Goal: Task Accomplishment & Management: Manage account settings

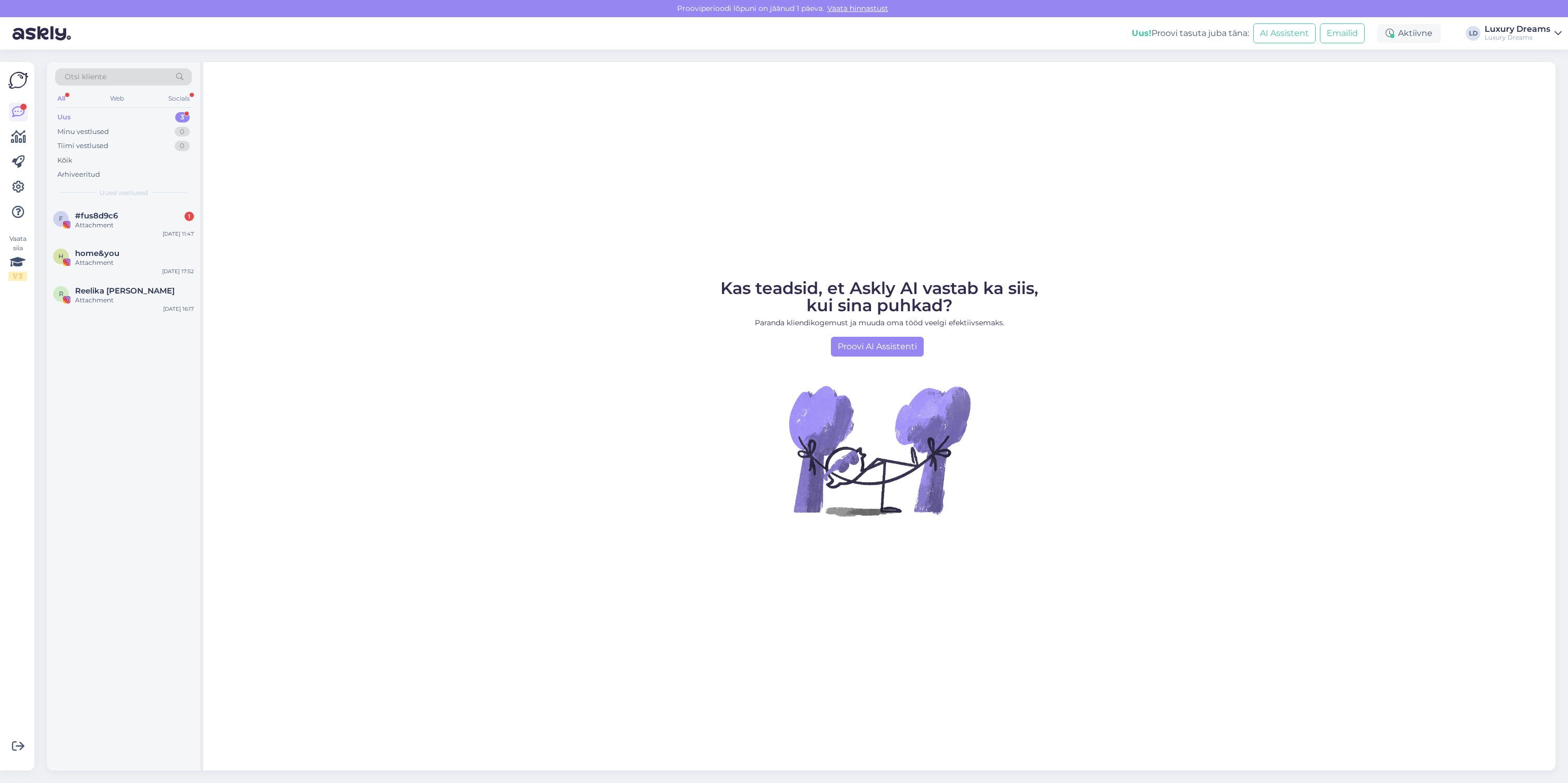
click at [1482, 40] on div "Uus! Proovi tasuta juba täna: AI Assistent Emailid Aktiivne LD Luxury Dreams Lu…" at bounding box center [784, 33] width 1568 height 33
click at [18, 111] on icon at bounding box center [18, 112] width 12 height 12
click at [71, 116] on div "Uus 3" at bounding box center [123, 117] width 136 height 15
click at [99, 224] on div "Attachment" at bounding box center [134, 225] width 119 height 10
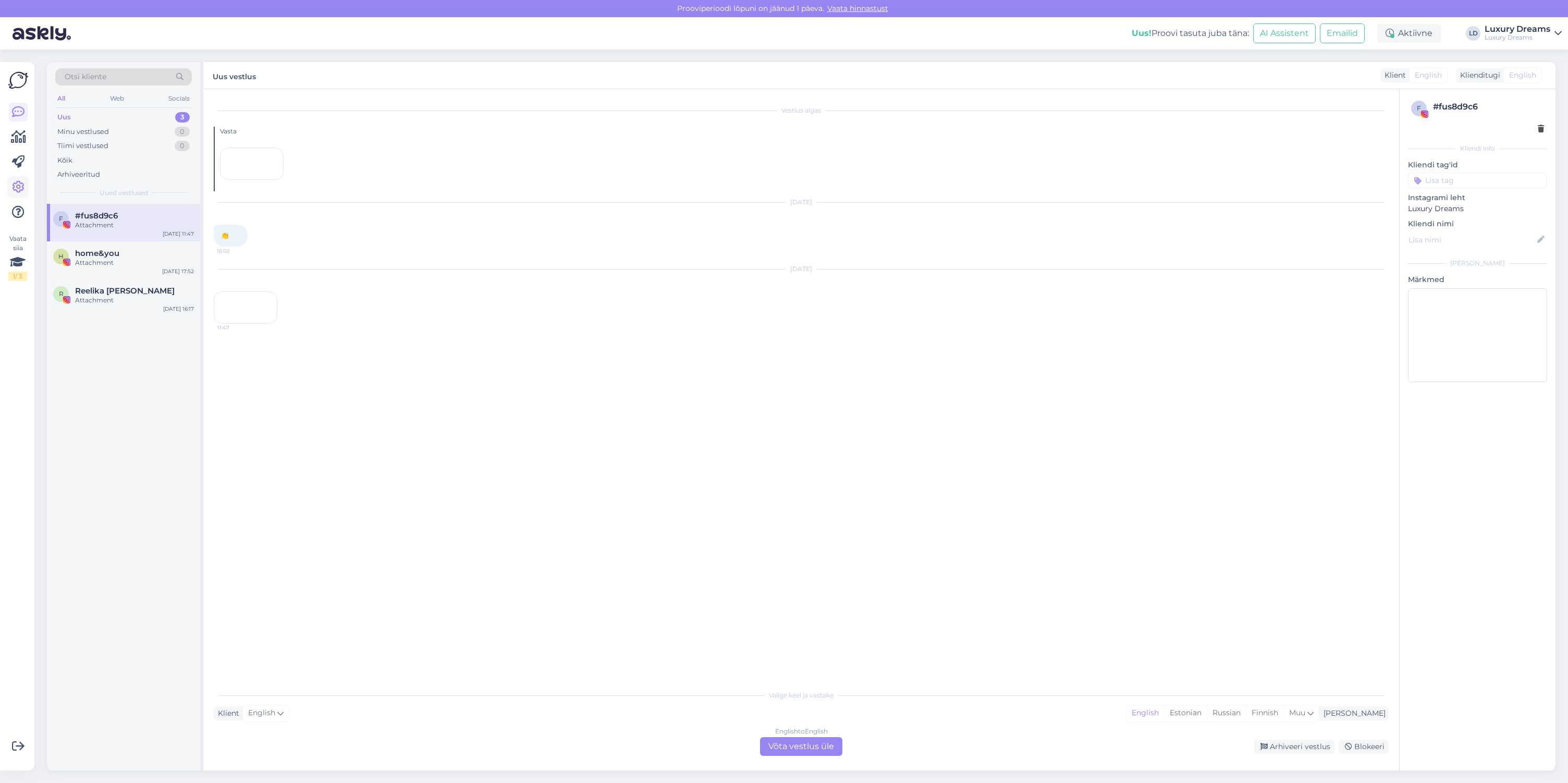
click at [20, 185] on icon at bounding box center [18, 187] width 12 height 12
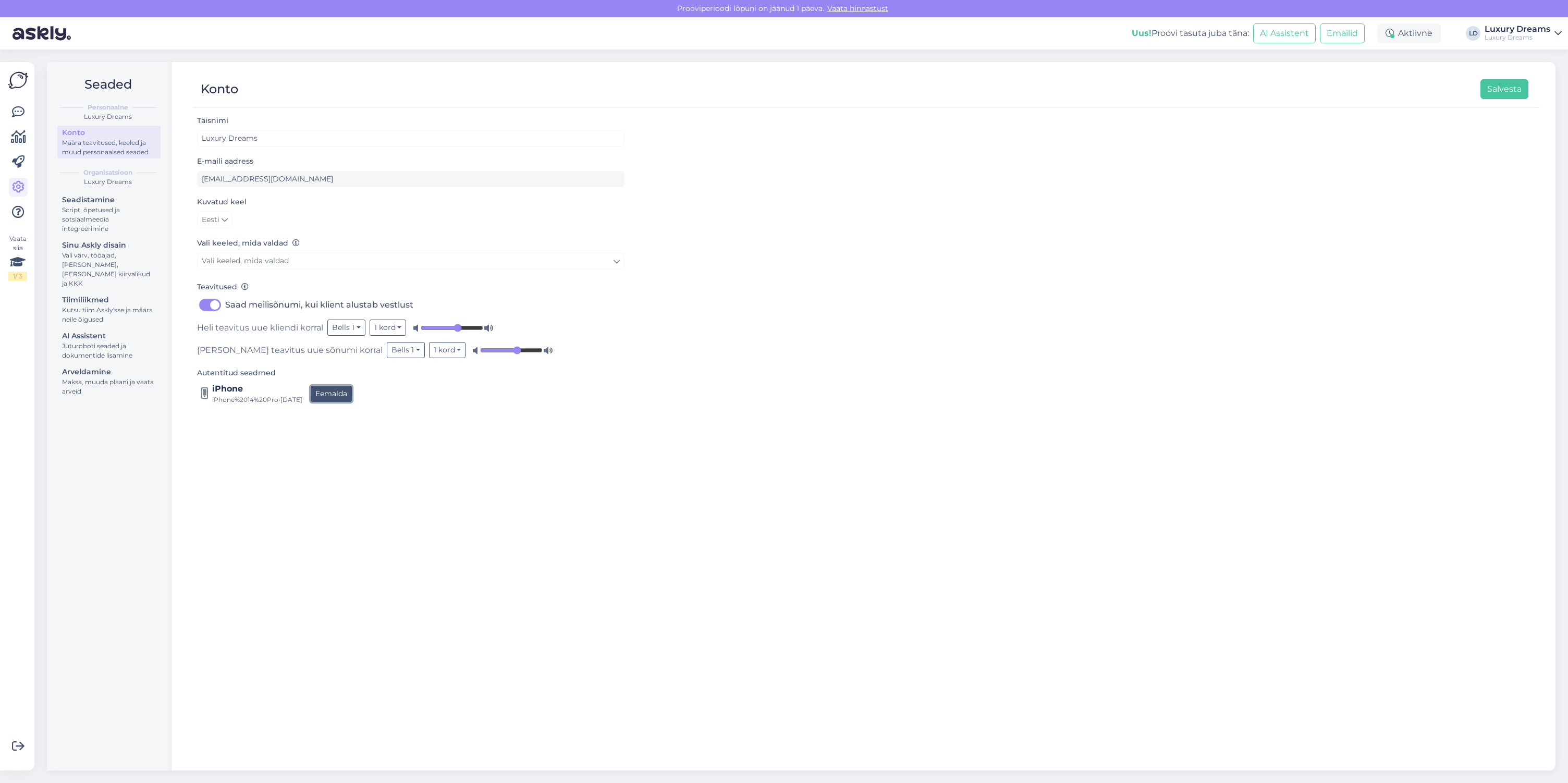
click at [334, 395] on button "Eemalda" at bounding box center [331, 394] width 41 height 16
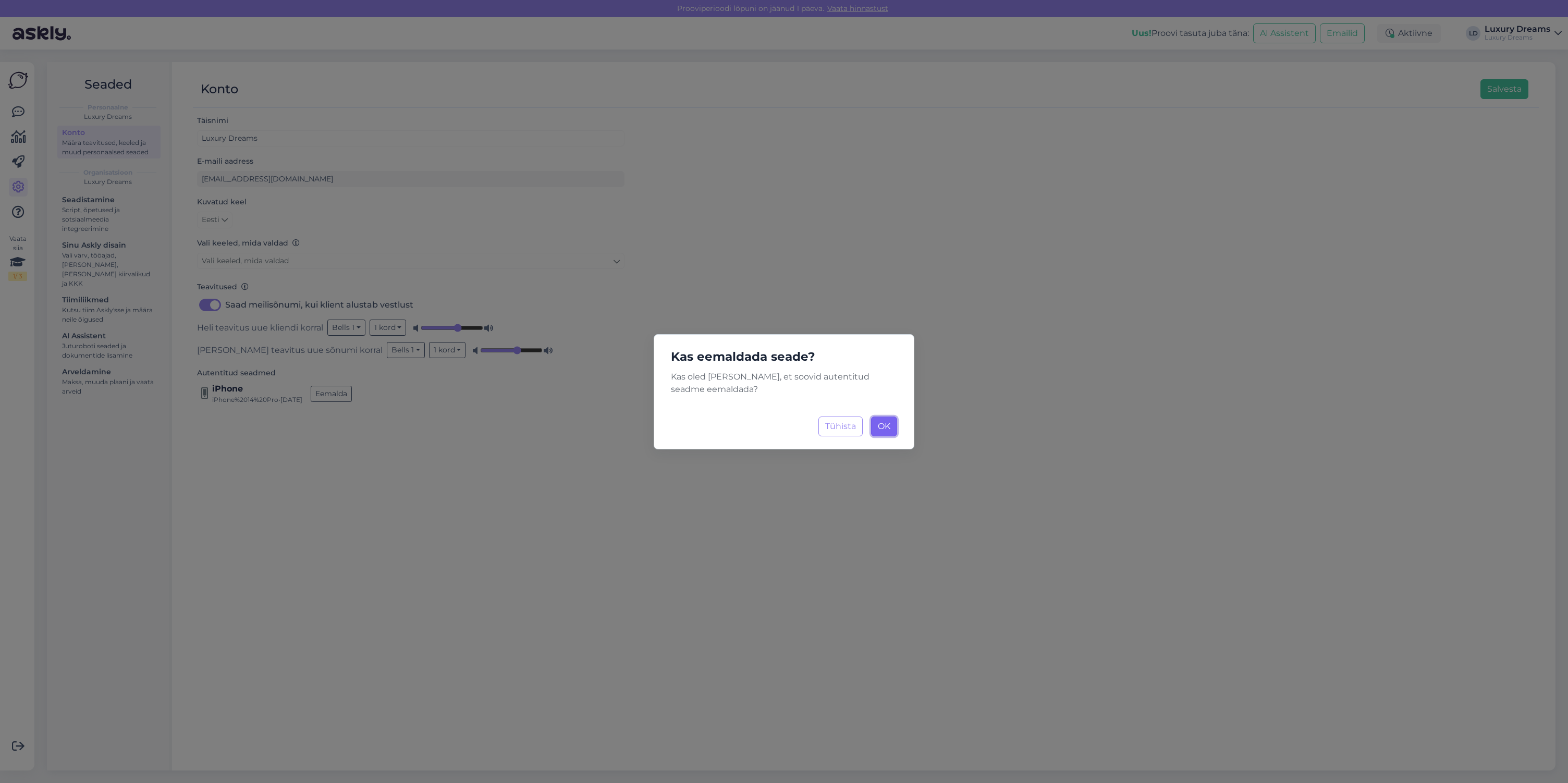
click at [882, 425] on span "OK" at bounding box center [884, 426] width 12 height 10
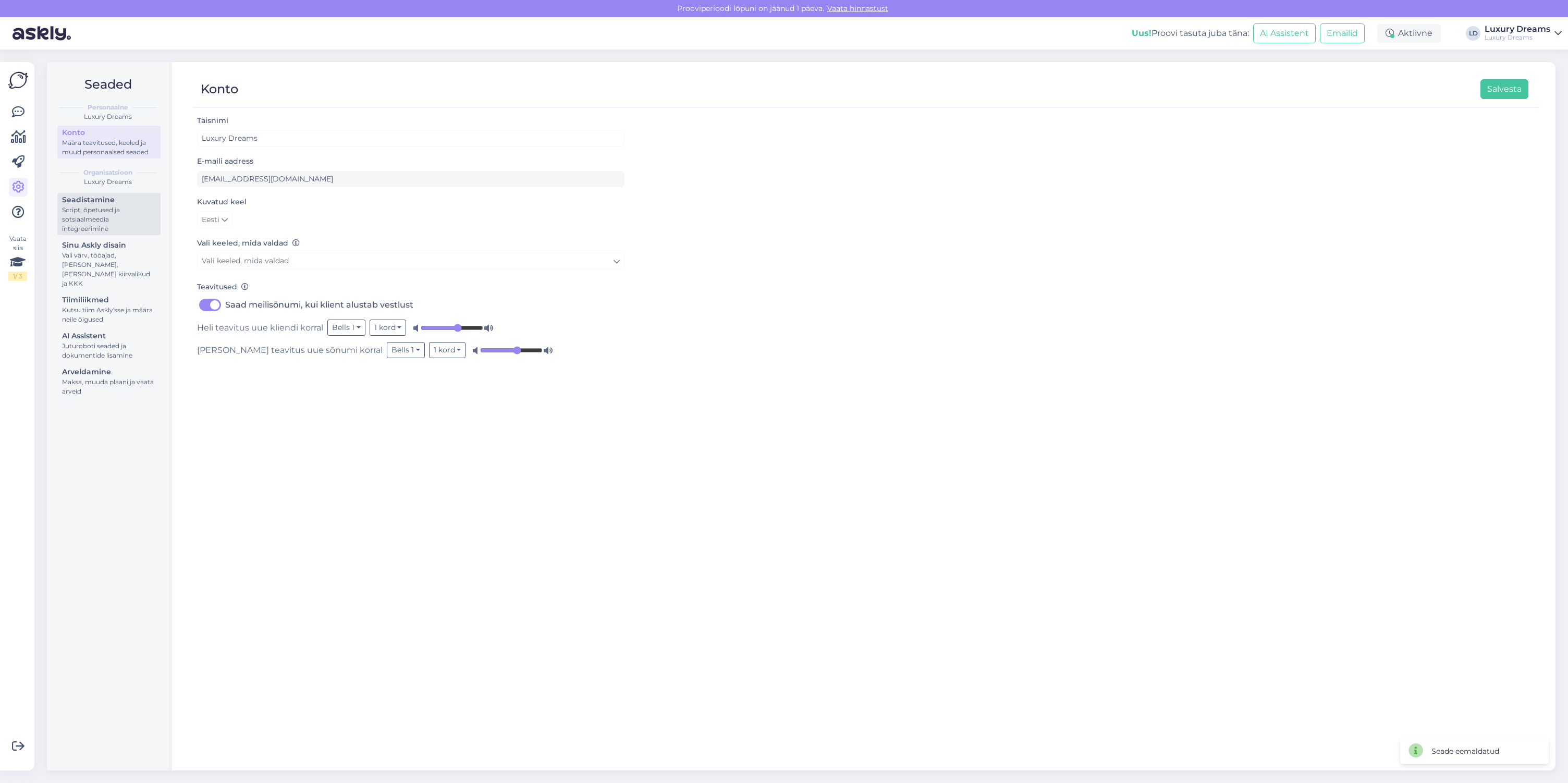
click at [91, 213] on div "Script, õpetused ja sotsiaalmeedia integreerimine" at bounding box center [109, 220] width 94 height 28
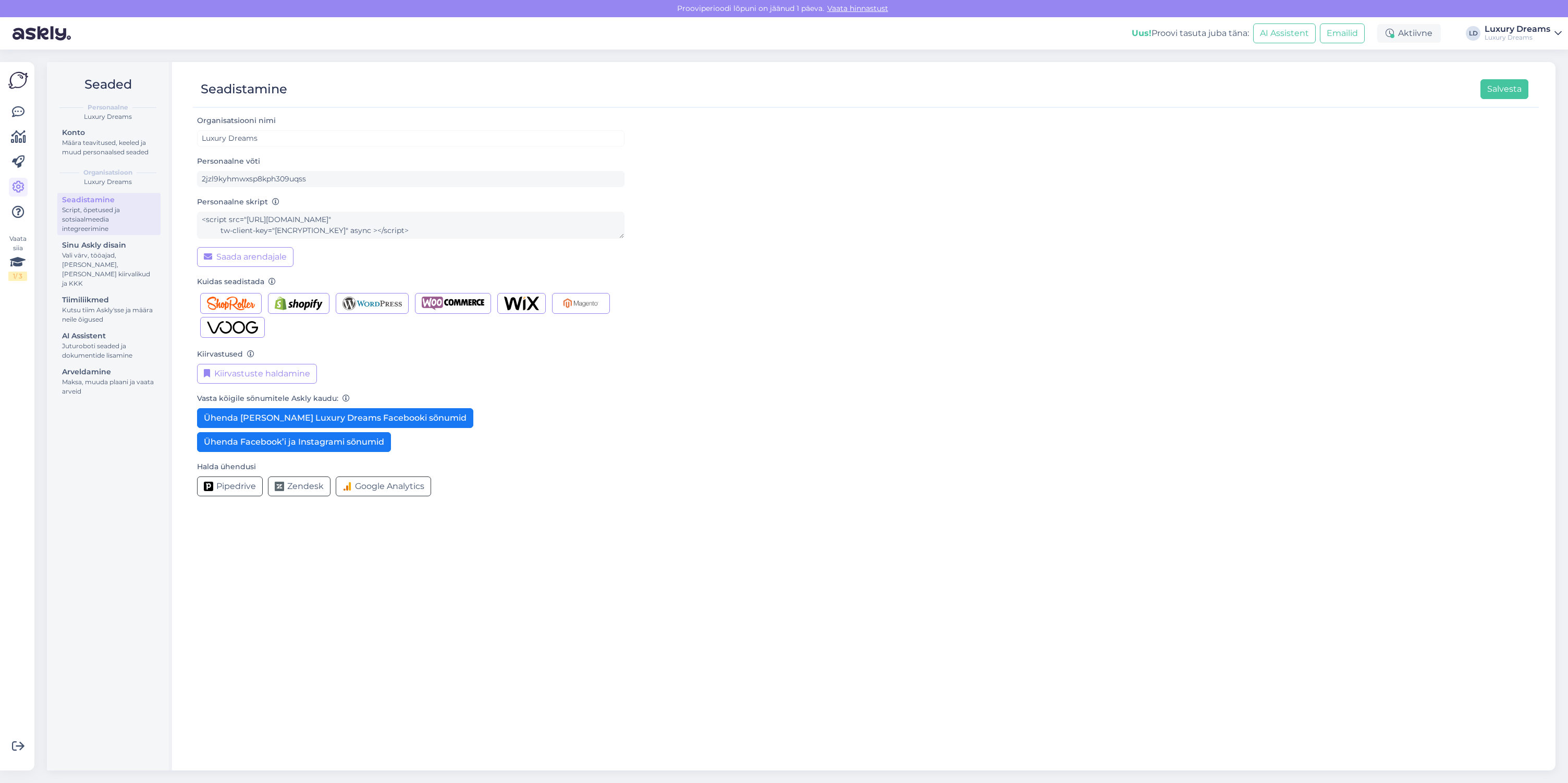
click at [137, 236] on div "Seadistamine Script, õpetused ja sotsiaalmeedia integreerimine Sinu Askly disai…" at bounding box center [109, 297] width 104 height 208
click at [131, 247] on div "Sinu Askly disain" at bounding box center [109, 245] width 94 height 11
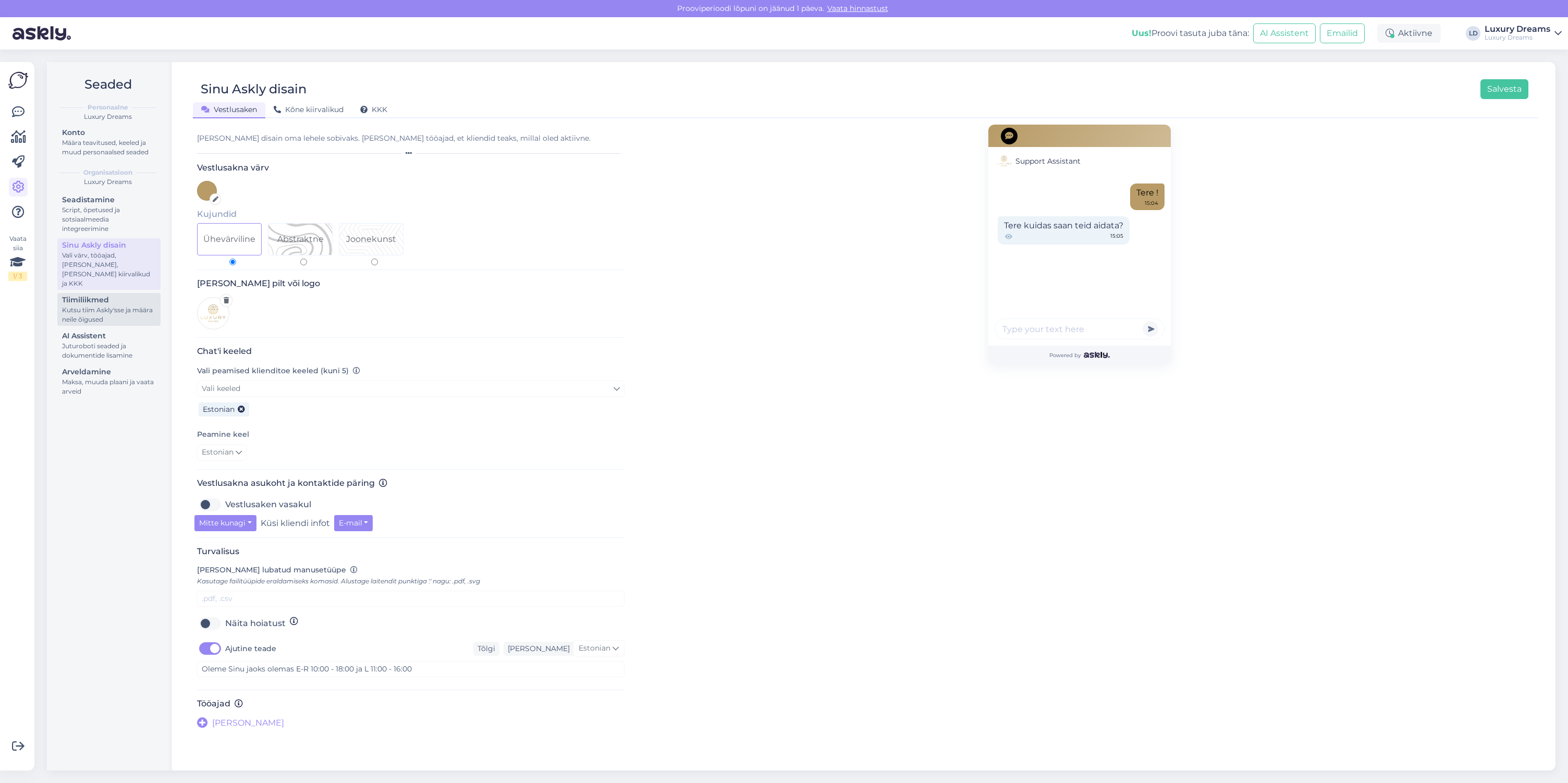
click at [112, 306] on div "Kutsu tiim Askly'sse ja määra neile õigused" at bounding box center [109, 315] width 94 height 18
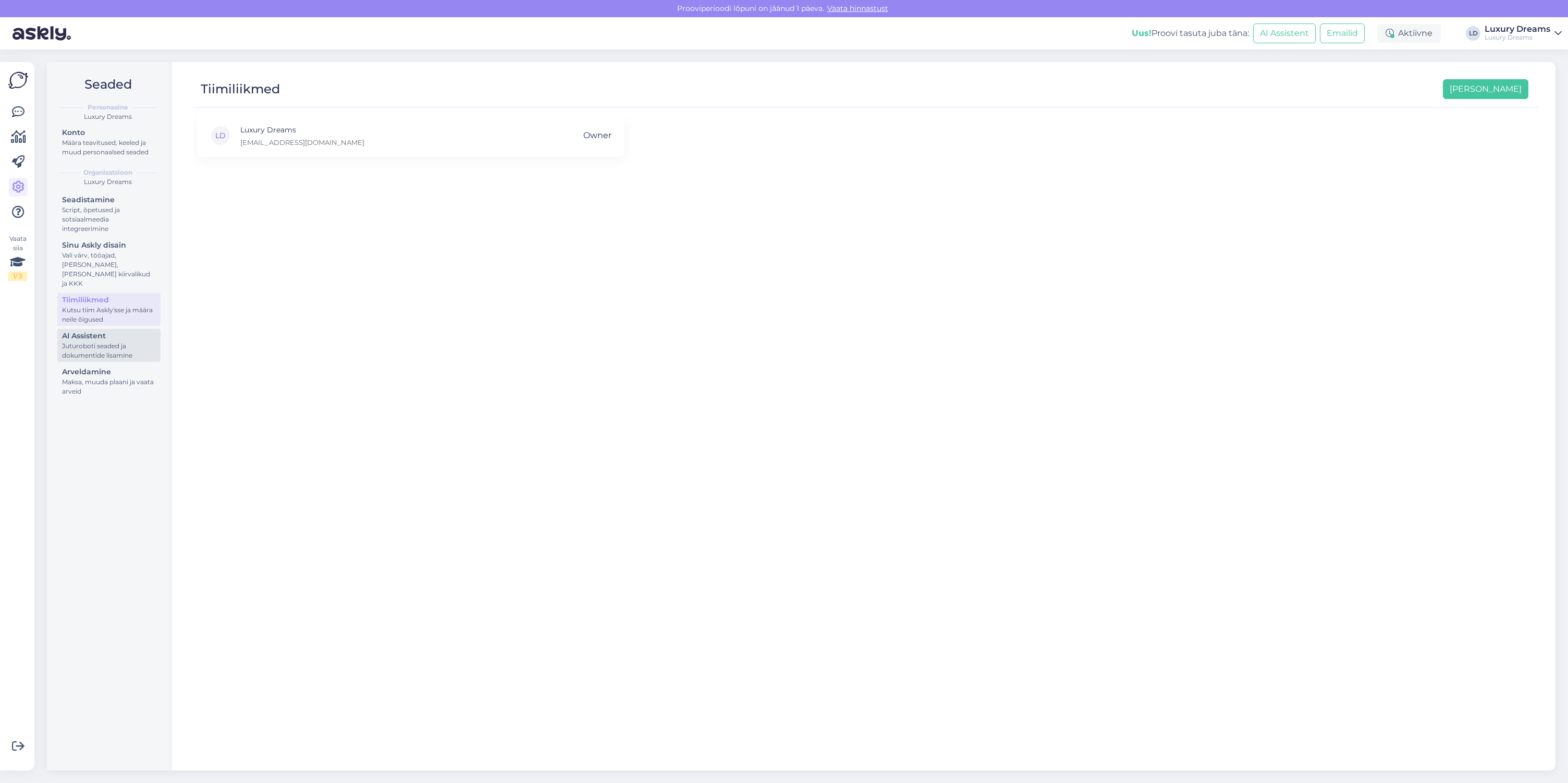
click at [110, 342] on div "Juturoboti seaded ja dokumentide lisamine" at bounding box center [109, 351] width 94 height 18
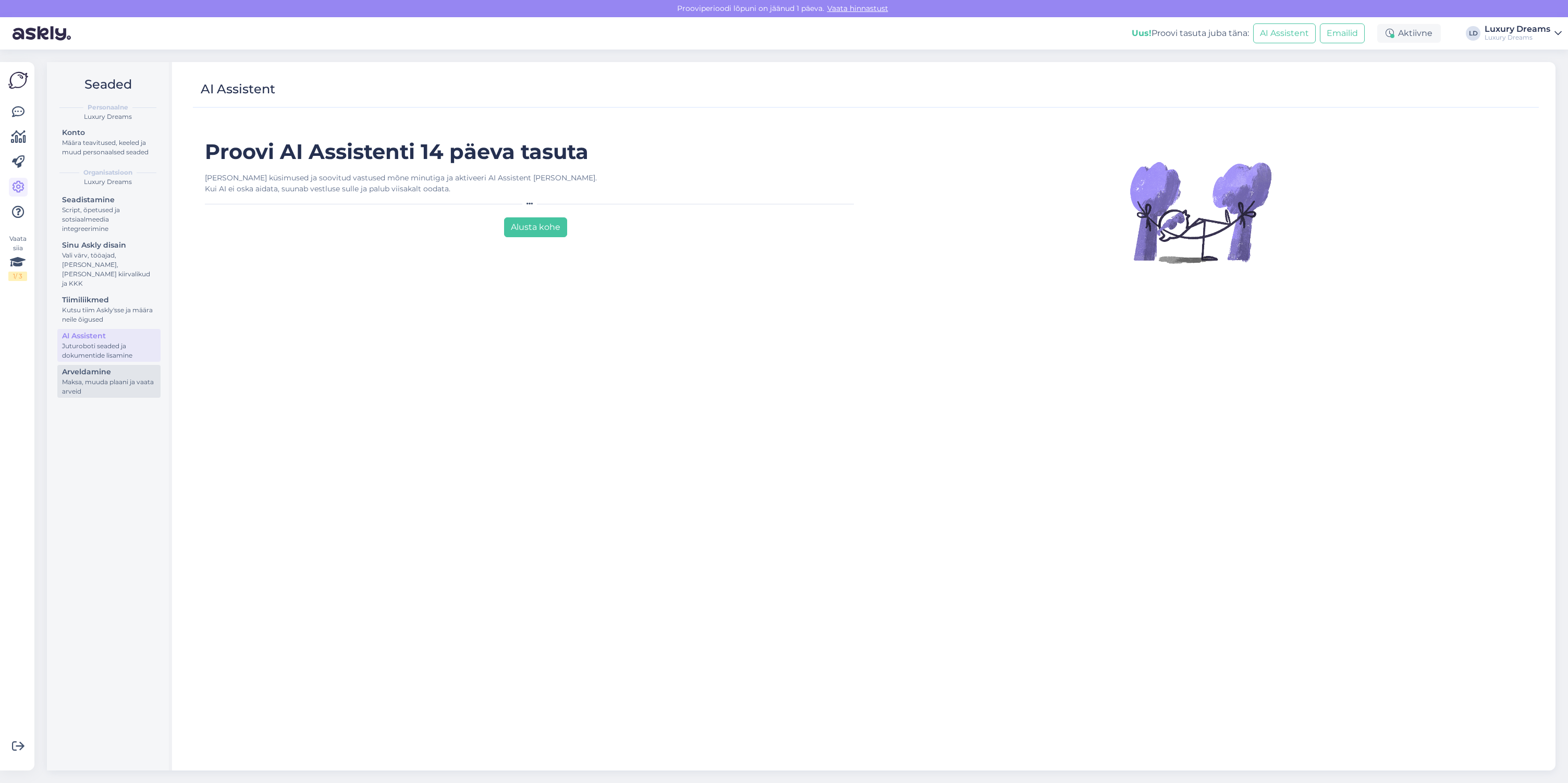
click at [106, 367] on div "Arveldamine" at bounding box center [109, 372] width 94 height 11
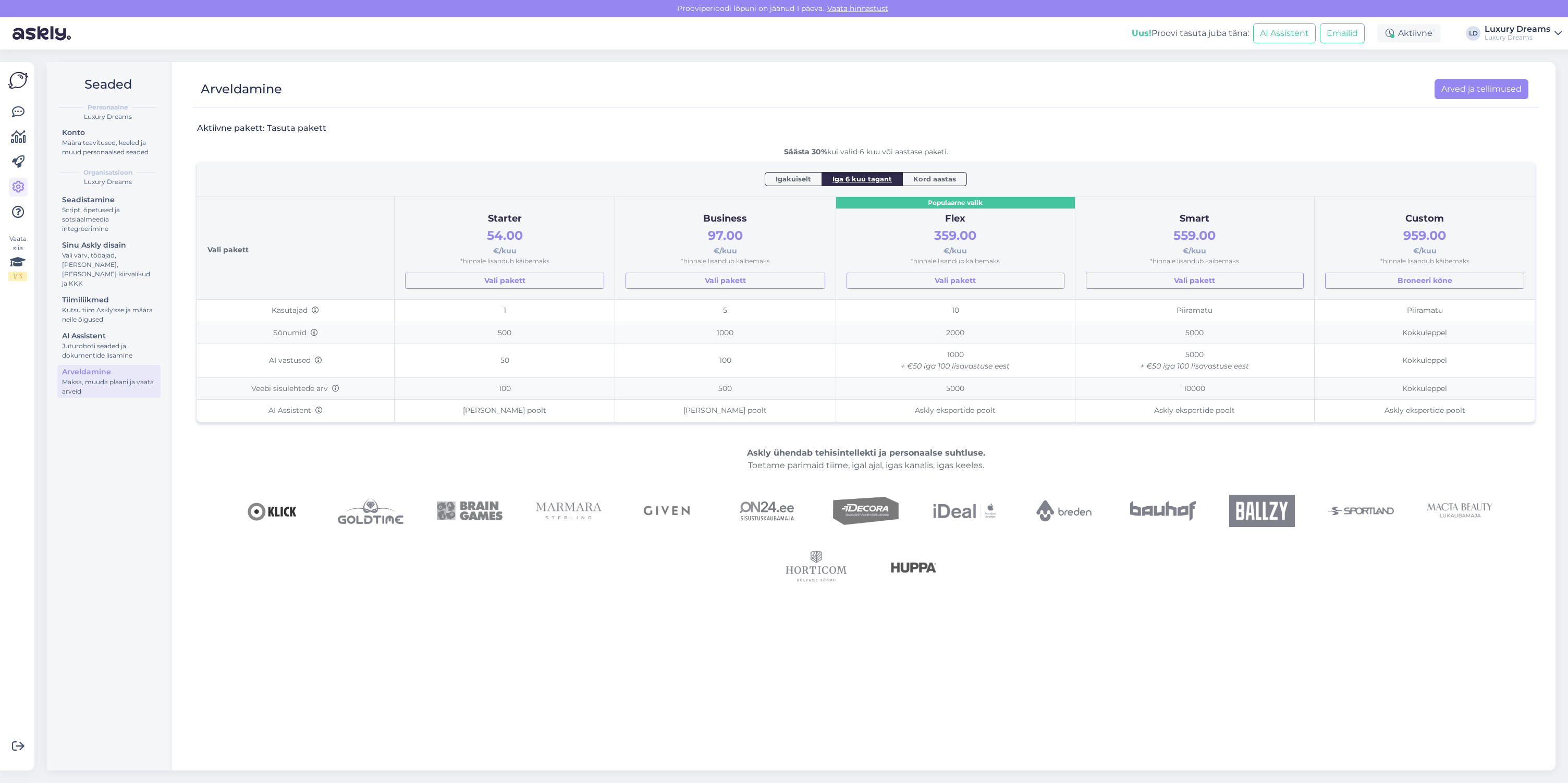
click at [1491, 35] on div "Luxury Dreams" at bounding box center [1517, 37] width 66 height 8
click at [79, 143] on div "Määra teavitused, keeled ja muud personaalsed seaded" at bounding box center [109, 147] width 94 height 18
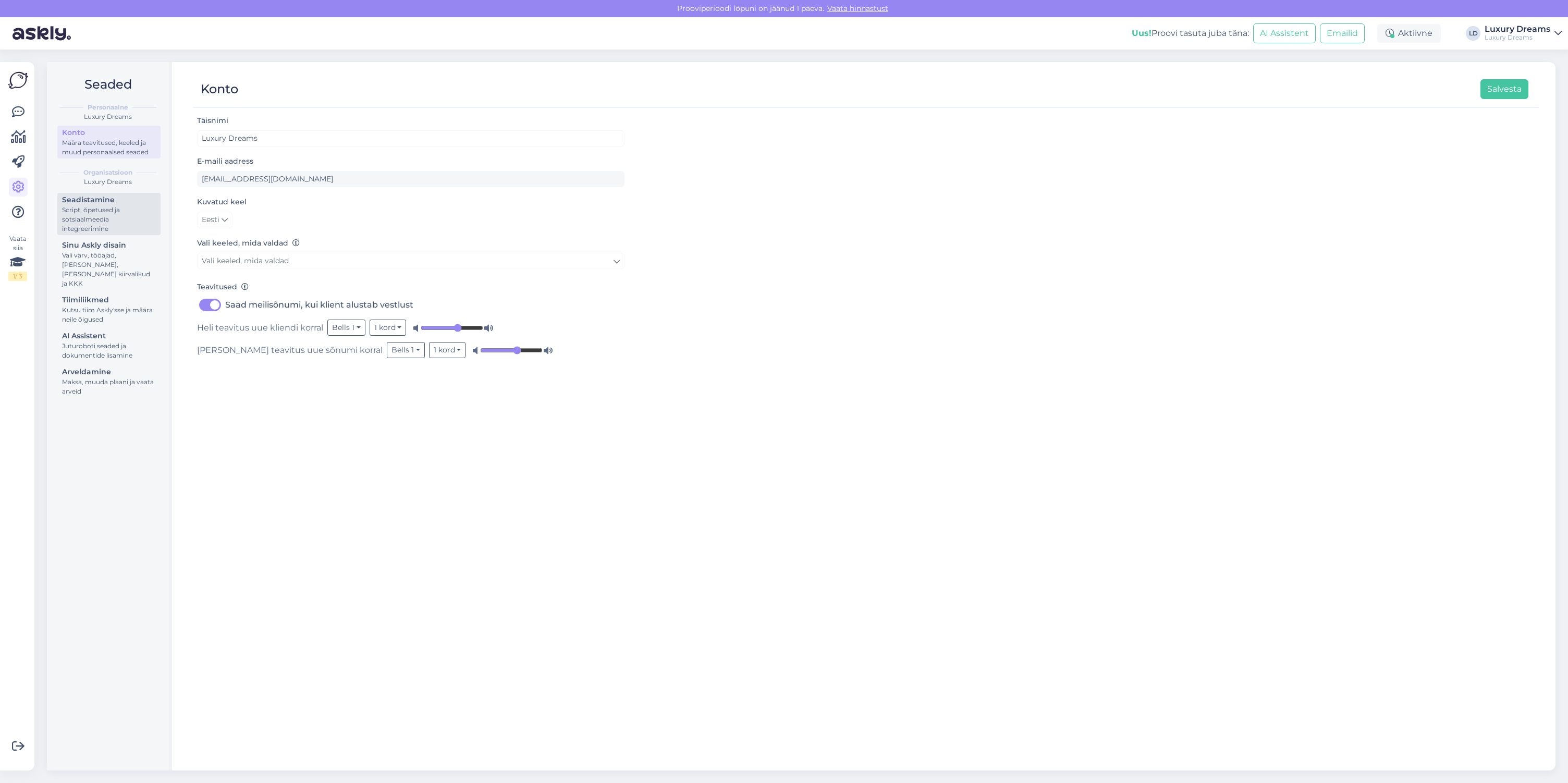
click at [99, 210] on div "Script, õpetused ja sotsiaalmeedia integreerimine" at bounding box center [109, 220] width 94 height 28
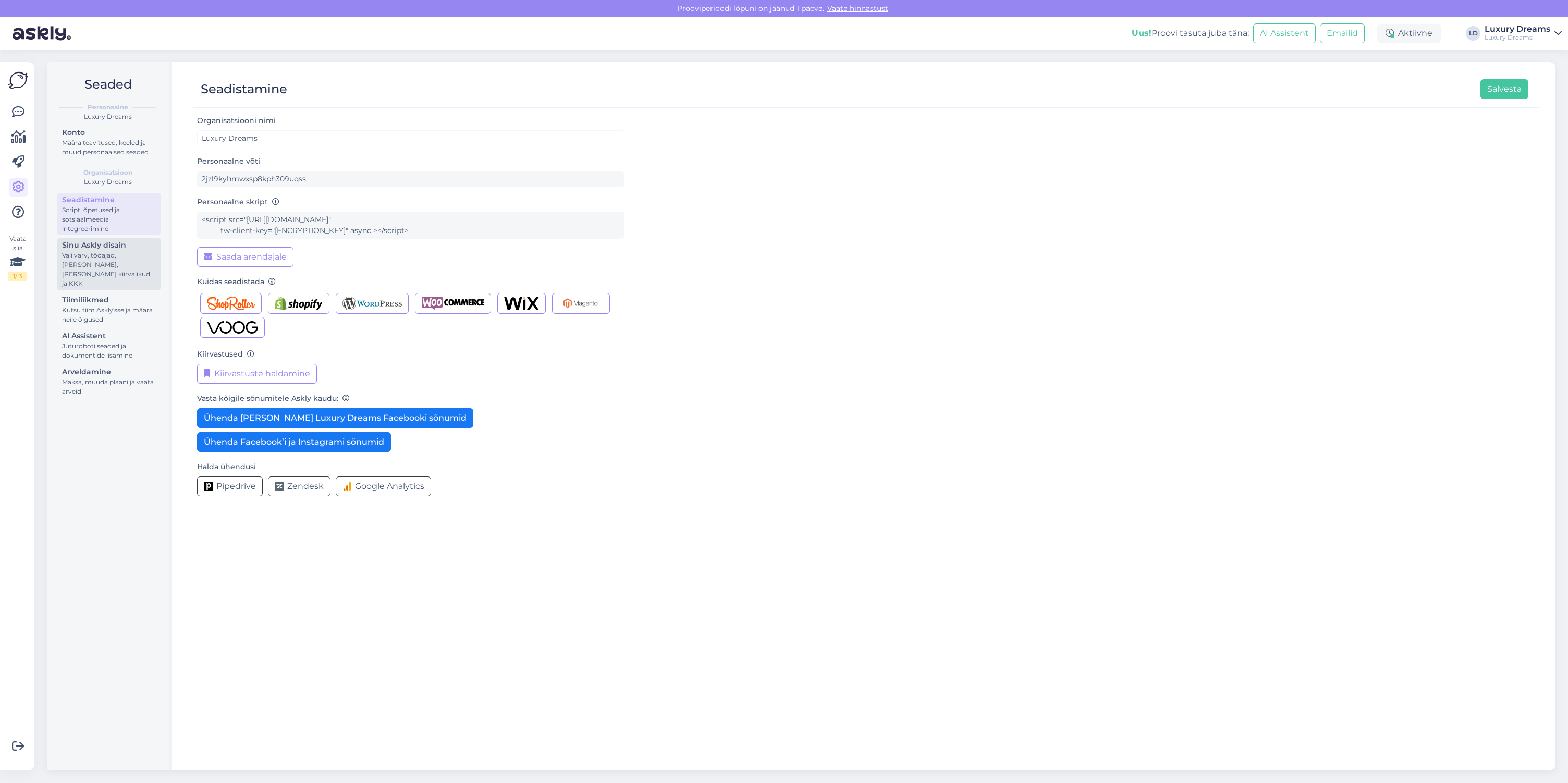
click at [132, 250] on div "Sinu Askly disain" at bounding box center [109, 245] width 94 height 11
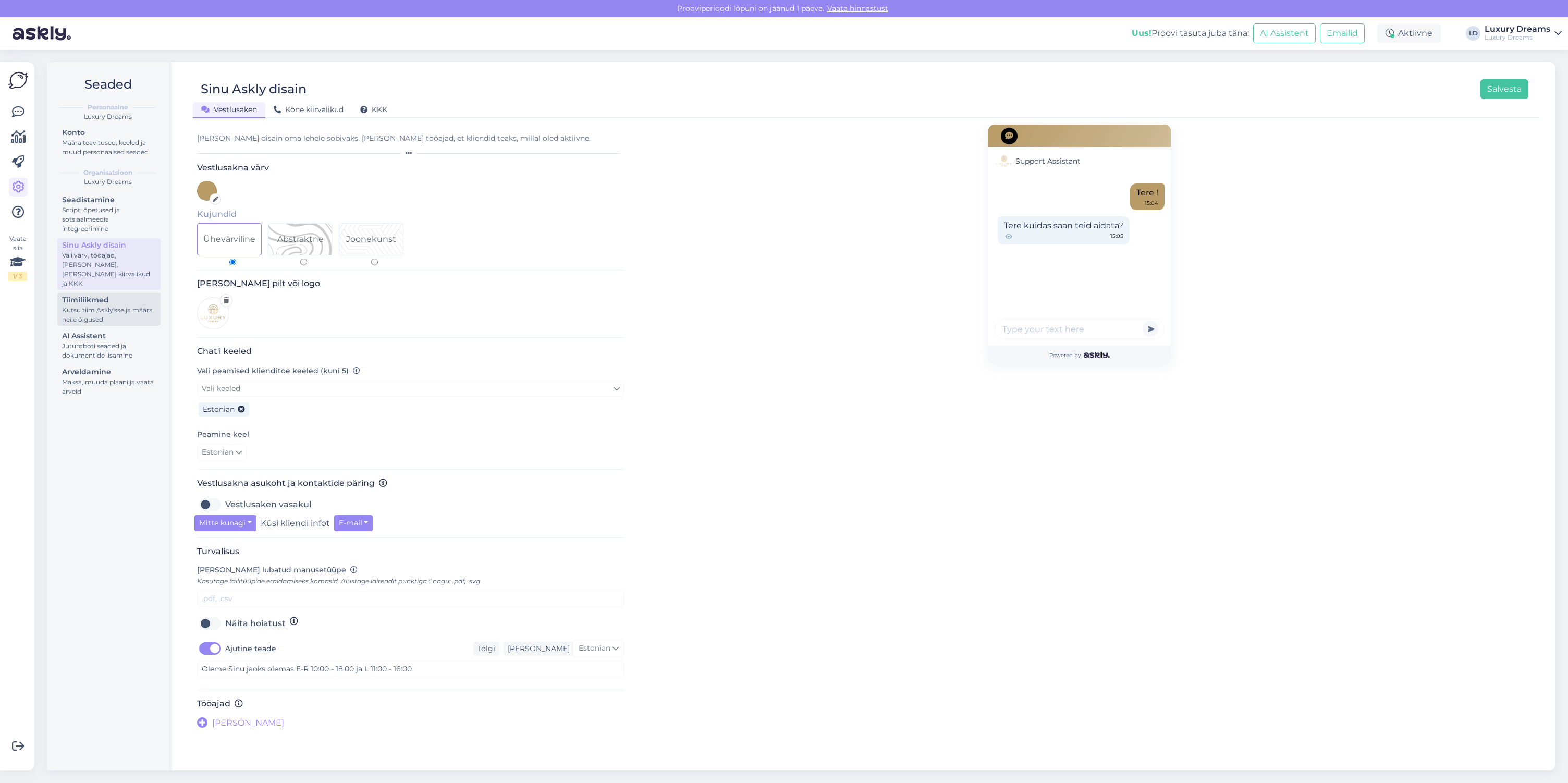
click at [115, 306] on div "Kutsu tiim Askly'sse ja määra neile õigused" at bounding box center [109, 315] width 94 height 18
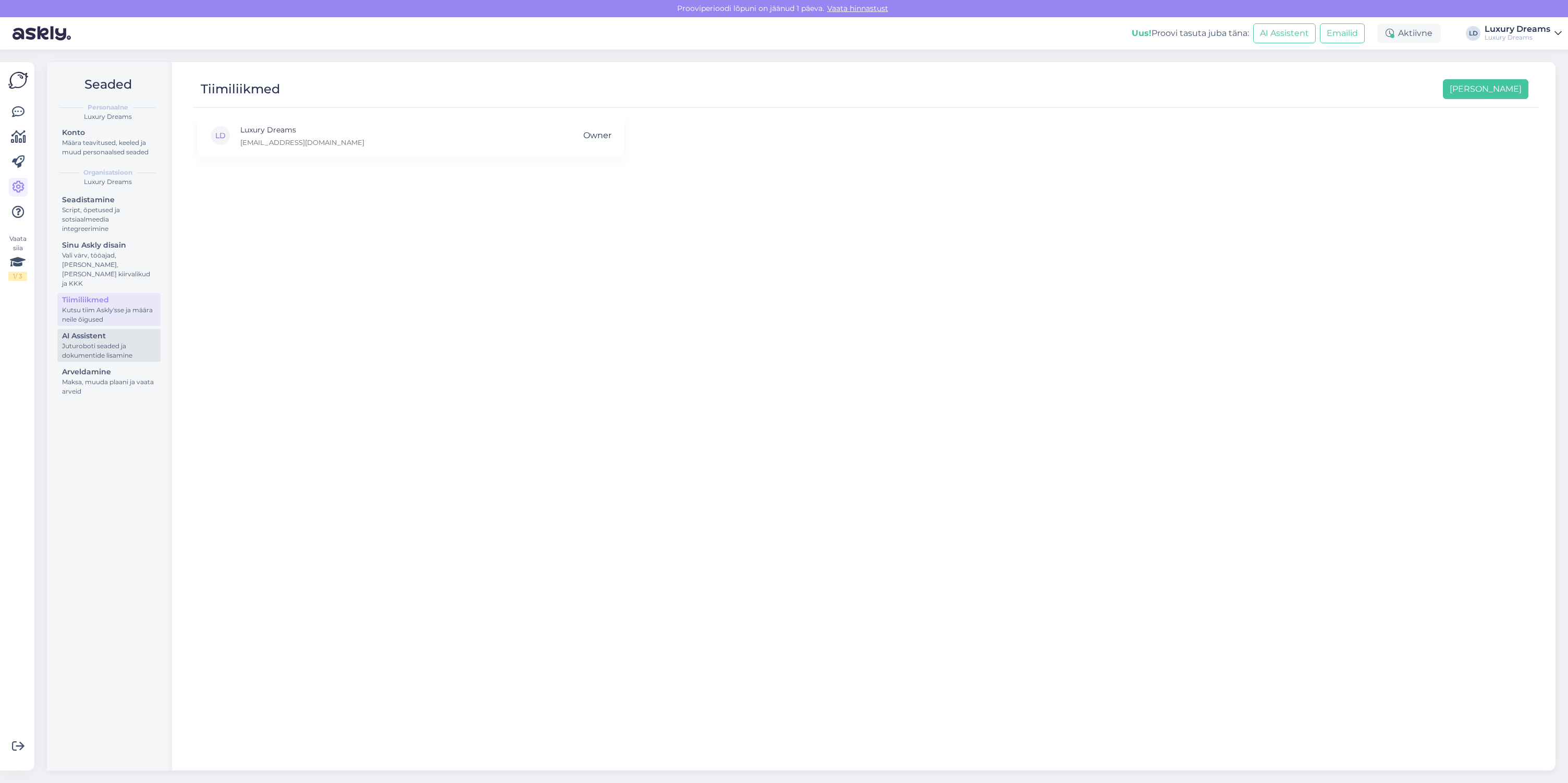
click at [122, 330] on div "AI Assistent" at bounding box center [109, 336] width 94 height 11
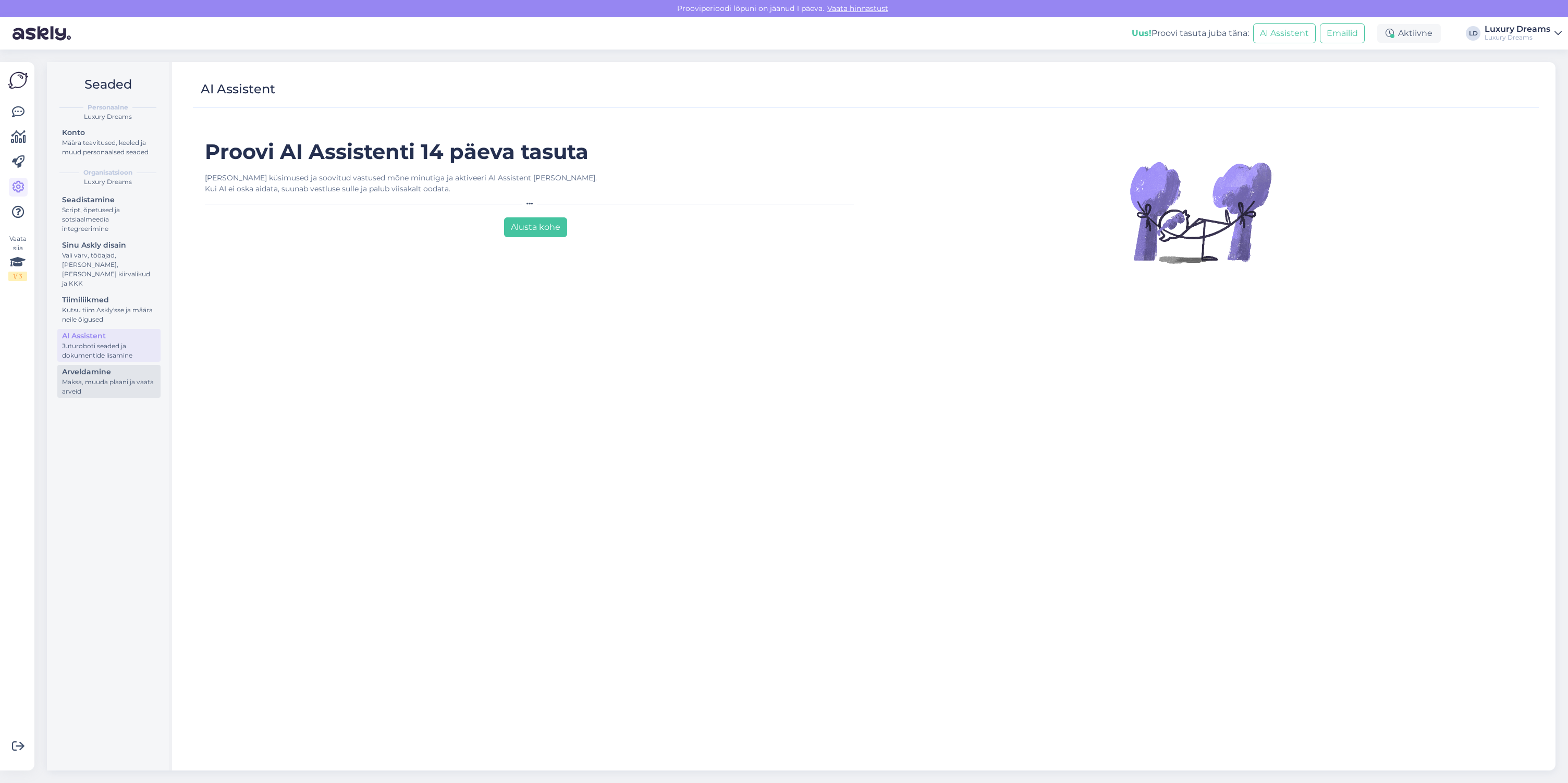
click at [116, 366] on div "Arveldamine" at bounding box center [109, 372] width 94 height 11
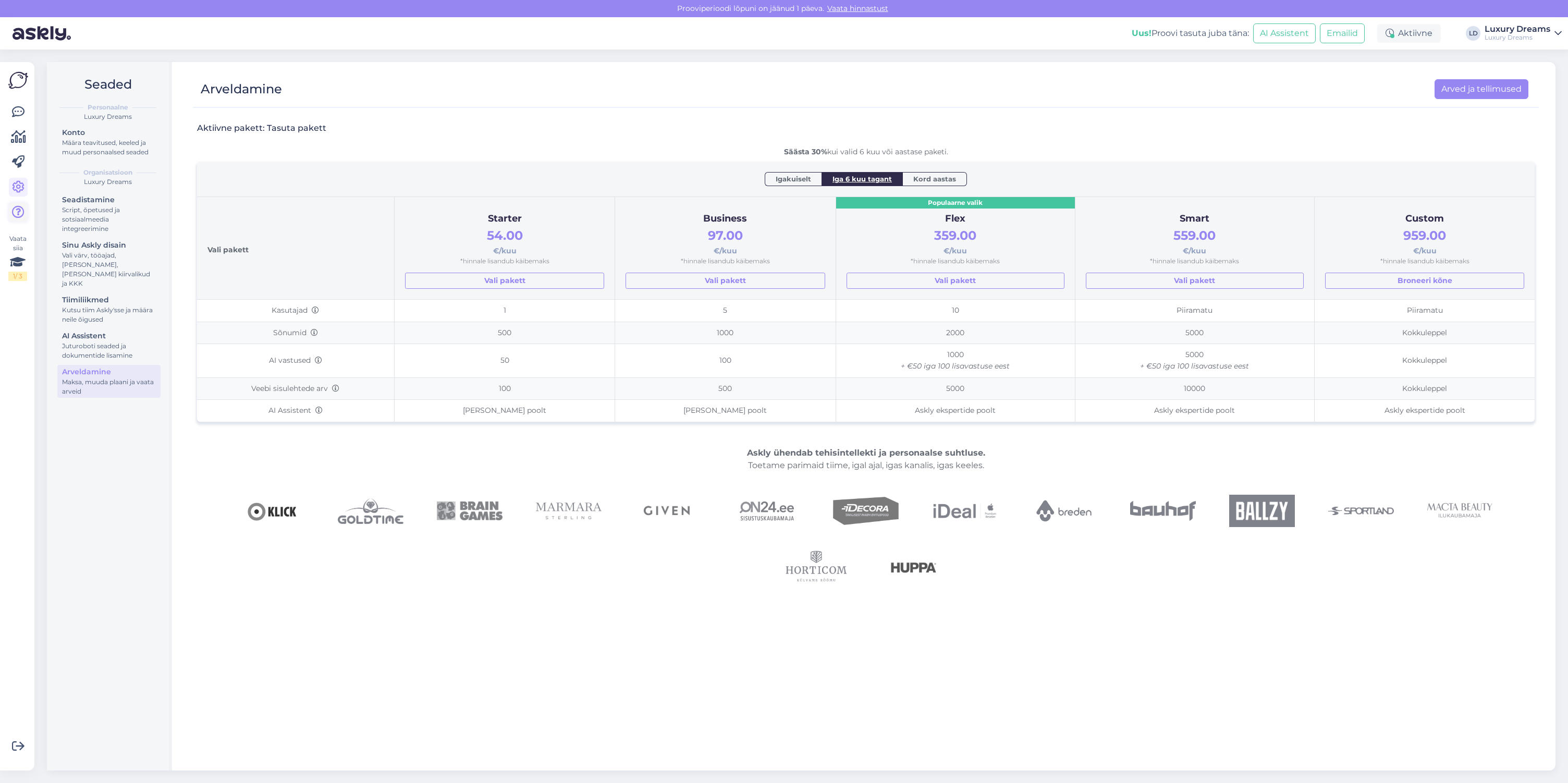
click at [18, 213] on icon at bounding box center [18, 212] width 12 height 12
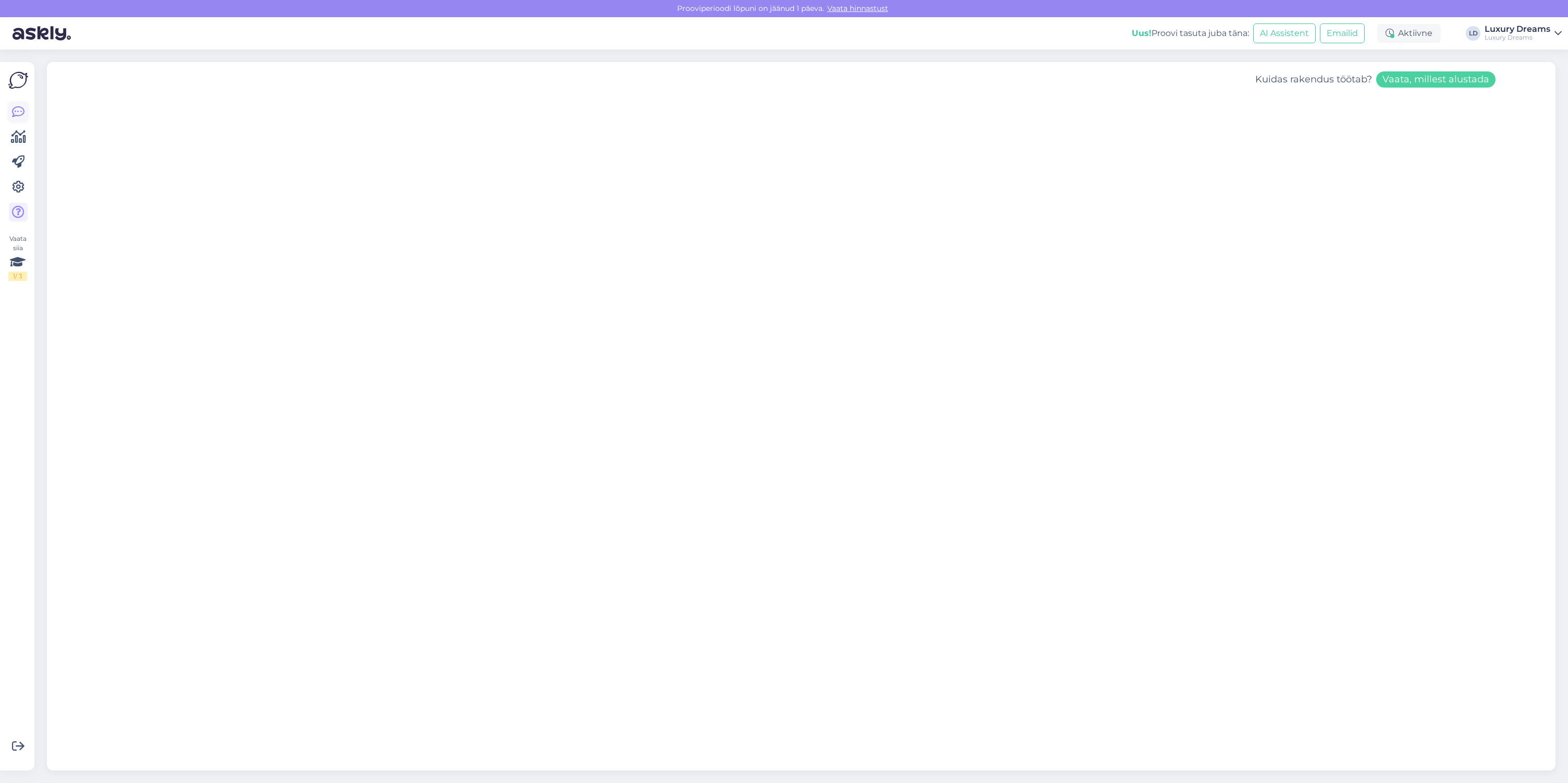
click at [13, 112] on icon at bounding box center [18, 112] width 12 height 12
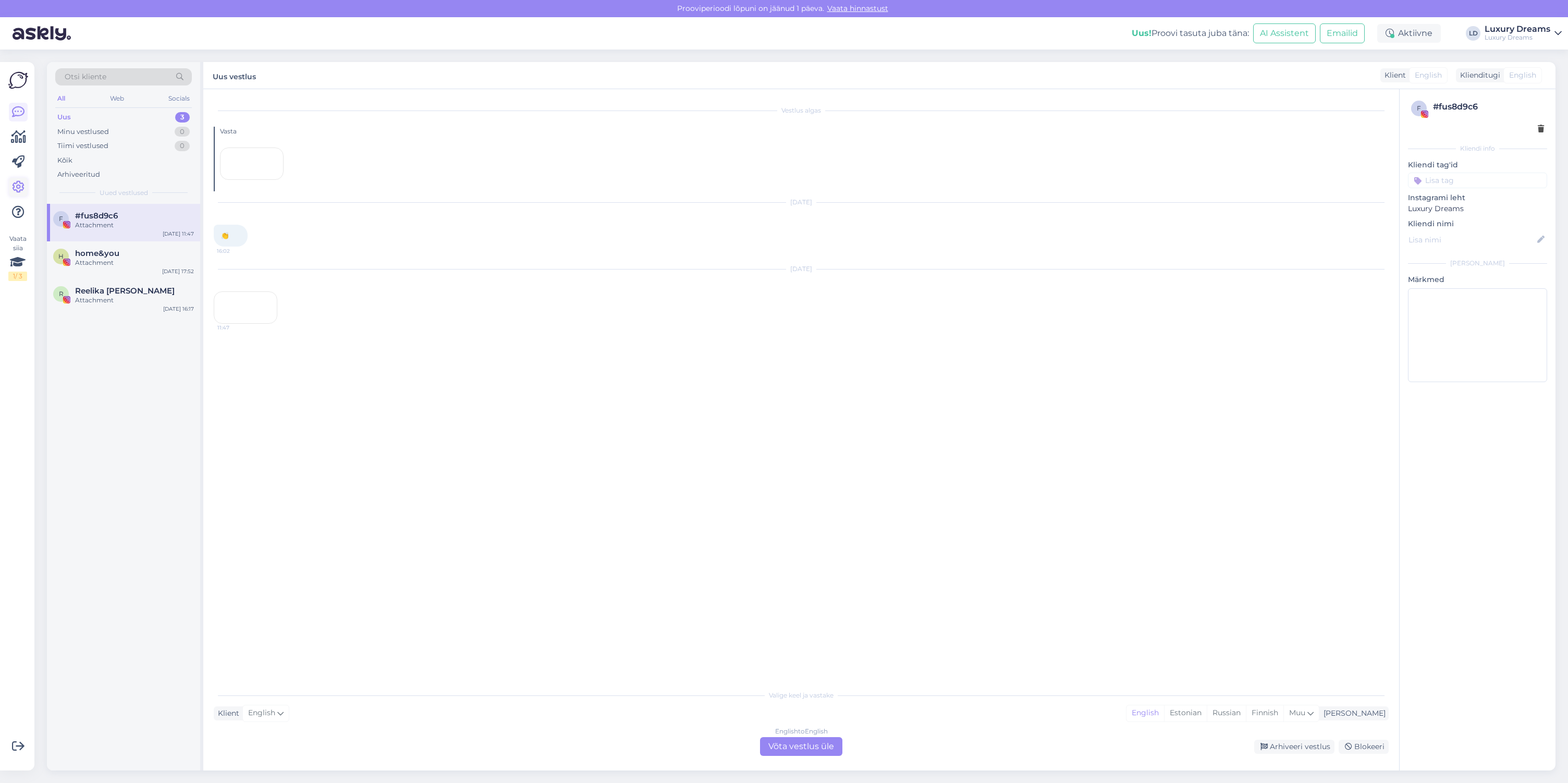
click at [15, 185] on icon at bounding box center [18, 187] width 12 height 12
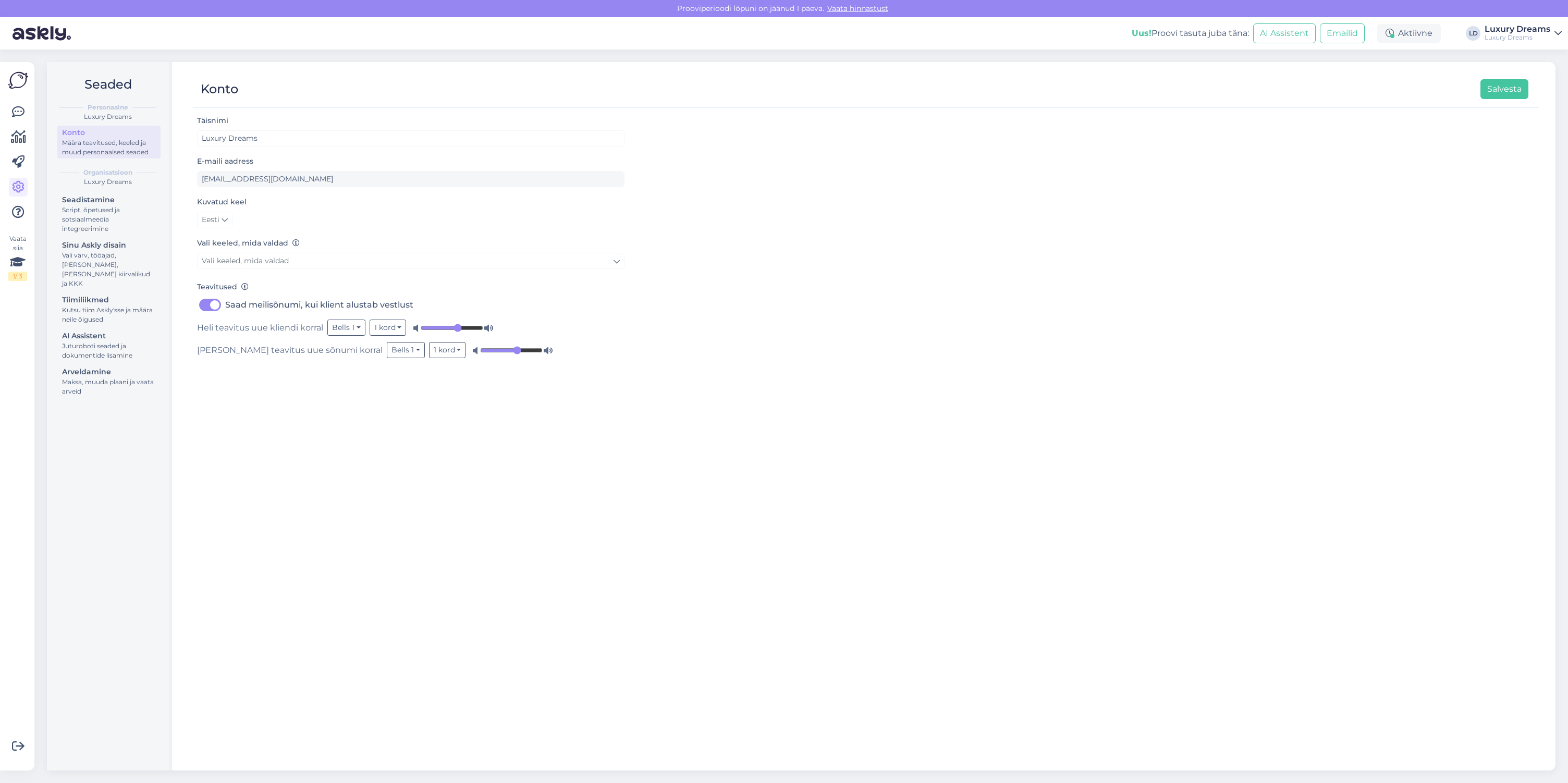
click at [1534, 37] on div "Luxury Dreams" at bounding box center [1517, 37] width 66 height 8
click at [958, 83] on div "Konto Salvesta" at bounding box center [861, 89] width 1336 height 20
click at [90, 203] on div "Seadistamine" at bounding box center [109, 199] width 94 height 11
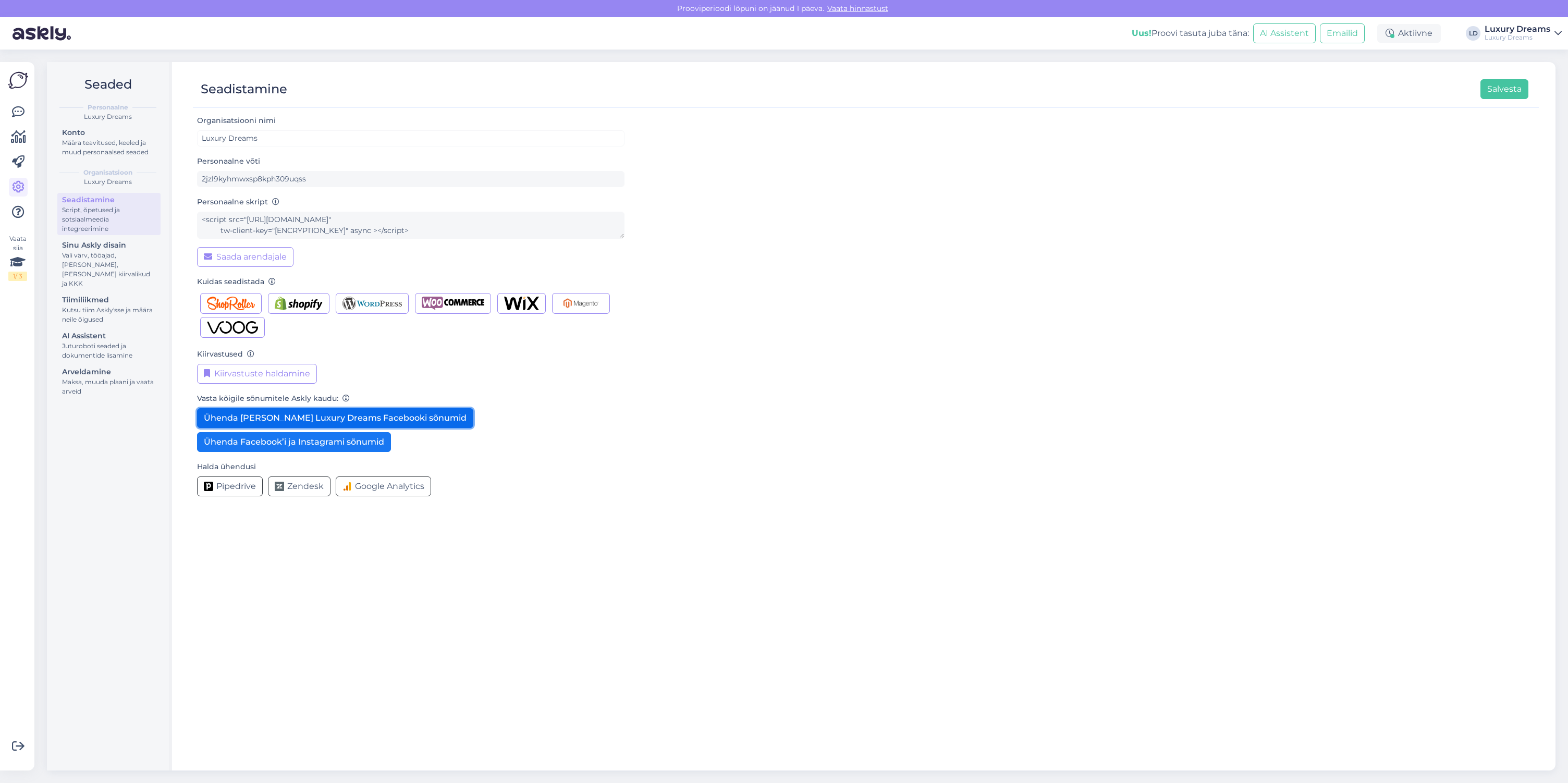
click at [224, 418] on button "Ühenda lahti Luxury Dreams Facebooki sõnumid" at bounding box center [335, 418] width 277 height 20
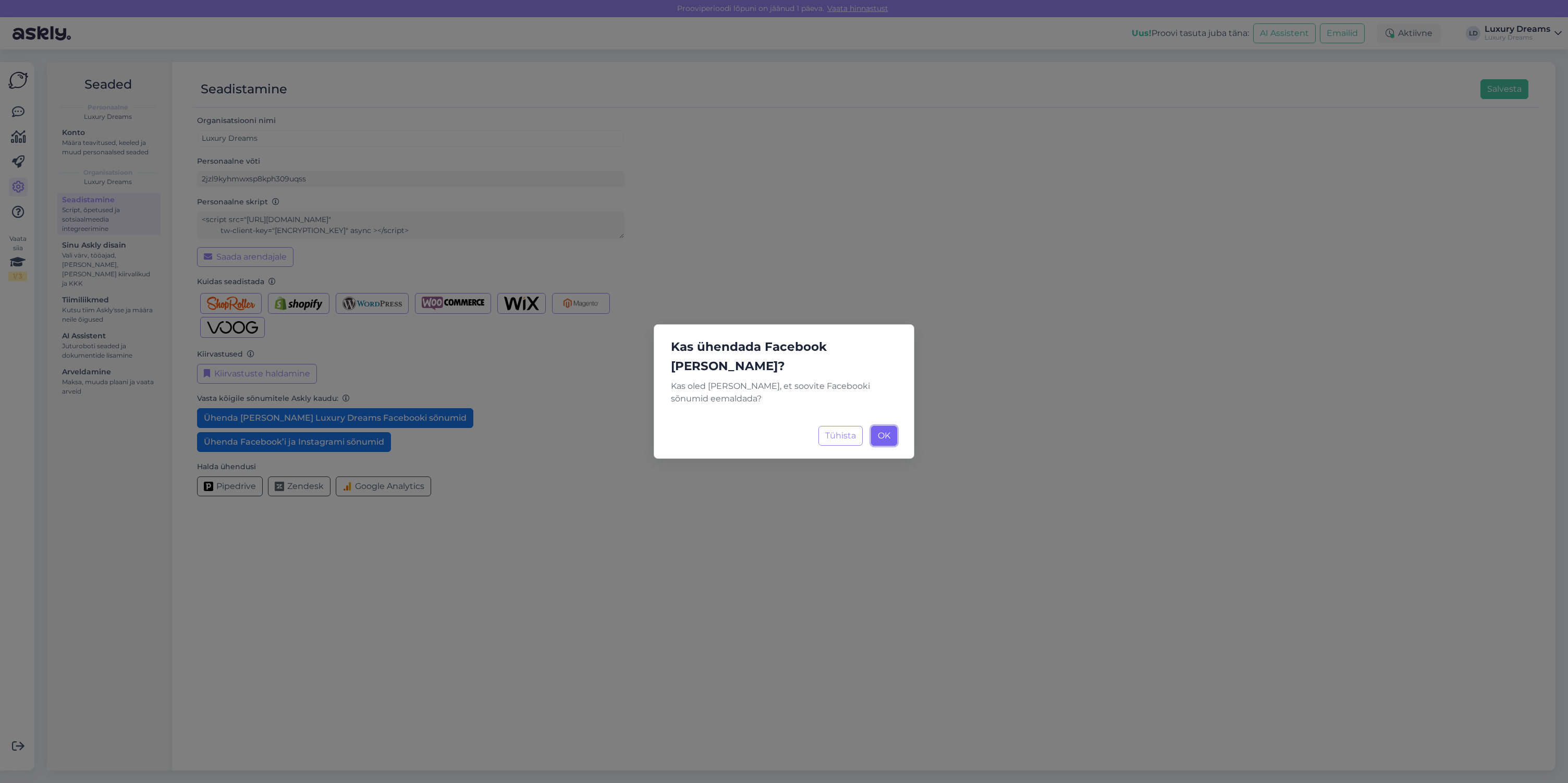
click at [881, 431] on span "OK" at bounding box center [884, 435] width 12 height 10
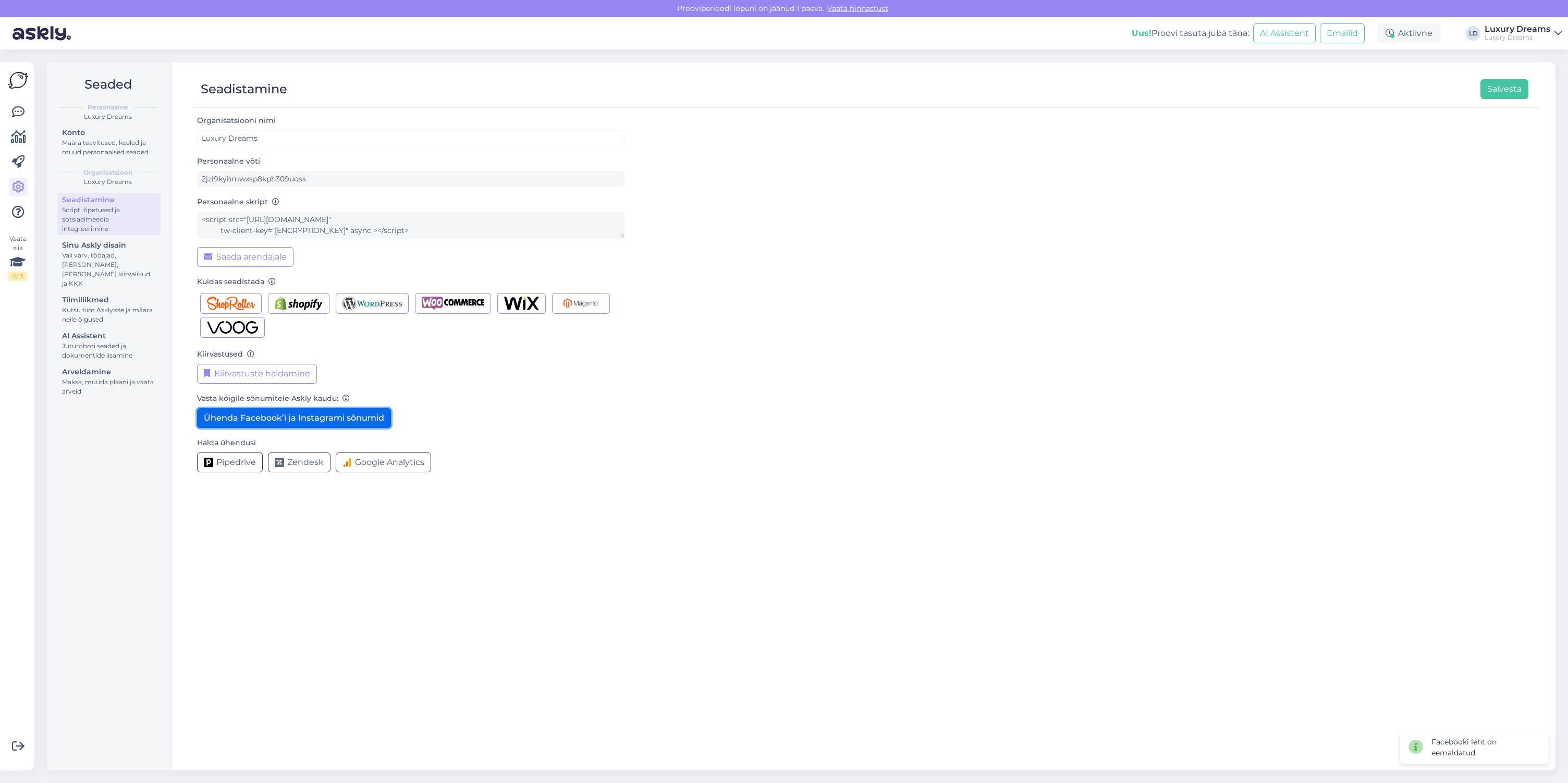
click at [317, 421] on button "Ühenda Facebook’i ja Instagrami sõnumid" at bounding box center [293, 418] width 194 height 20
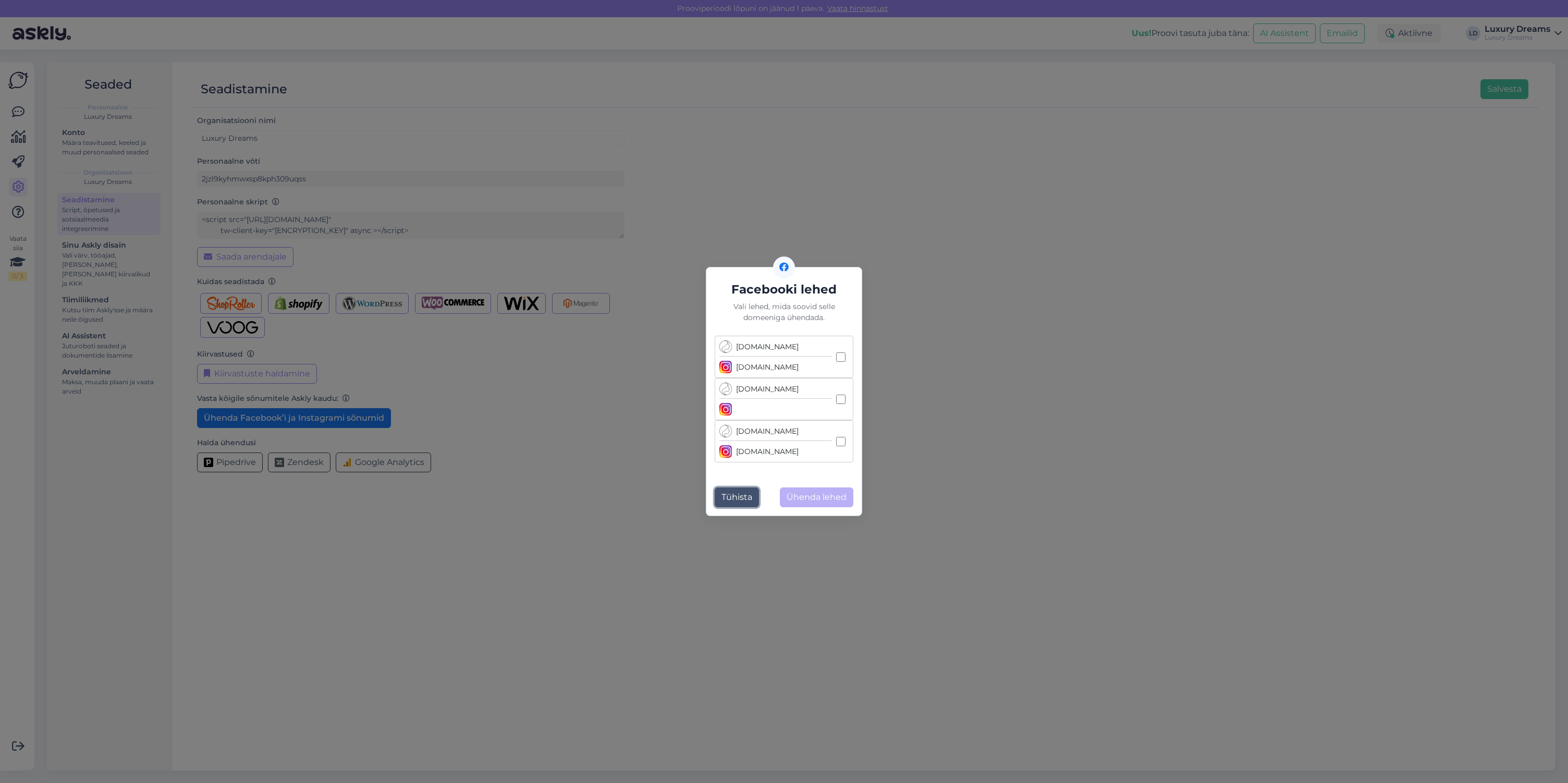
click at [737, 499] on button "Tühista" at bounding box center [737, 497] width 44 height 20
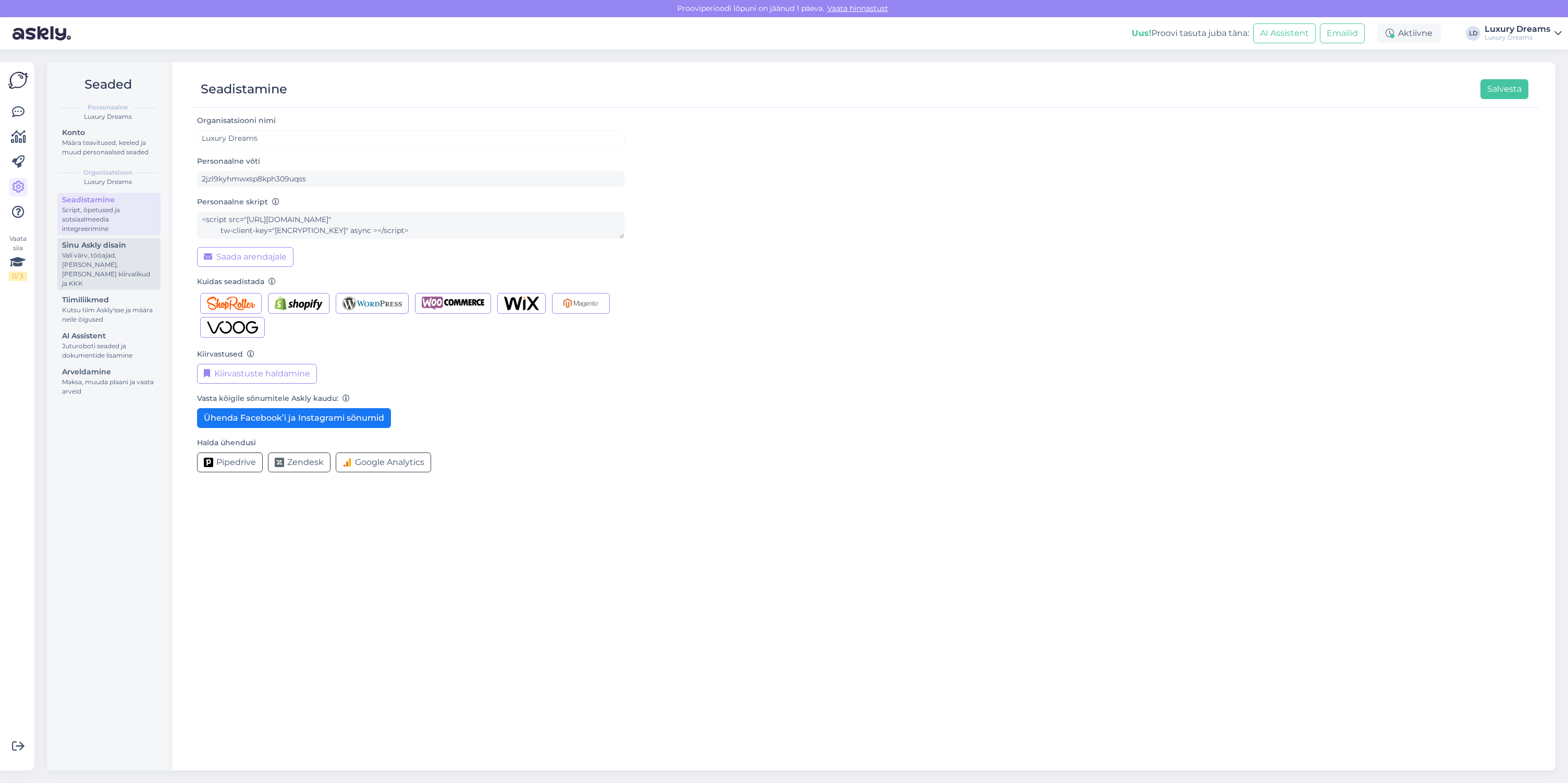
click at [99, 261] on div "Vali värv, tööajad, [PERSON_NAME], [PERSON_NAME] kiirvalikud ja KKK" at bounding box center [109, 269] width 94 height 38
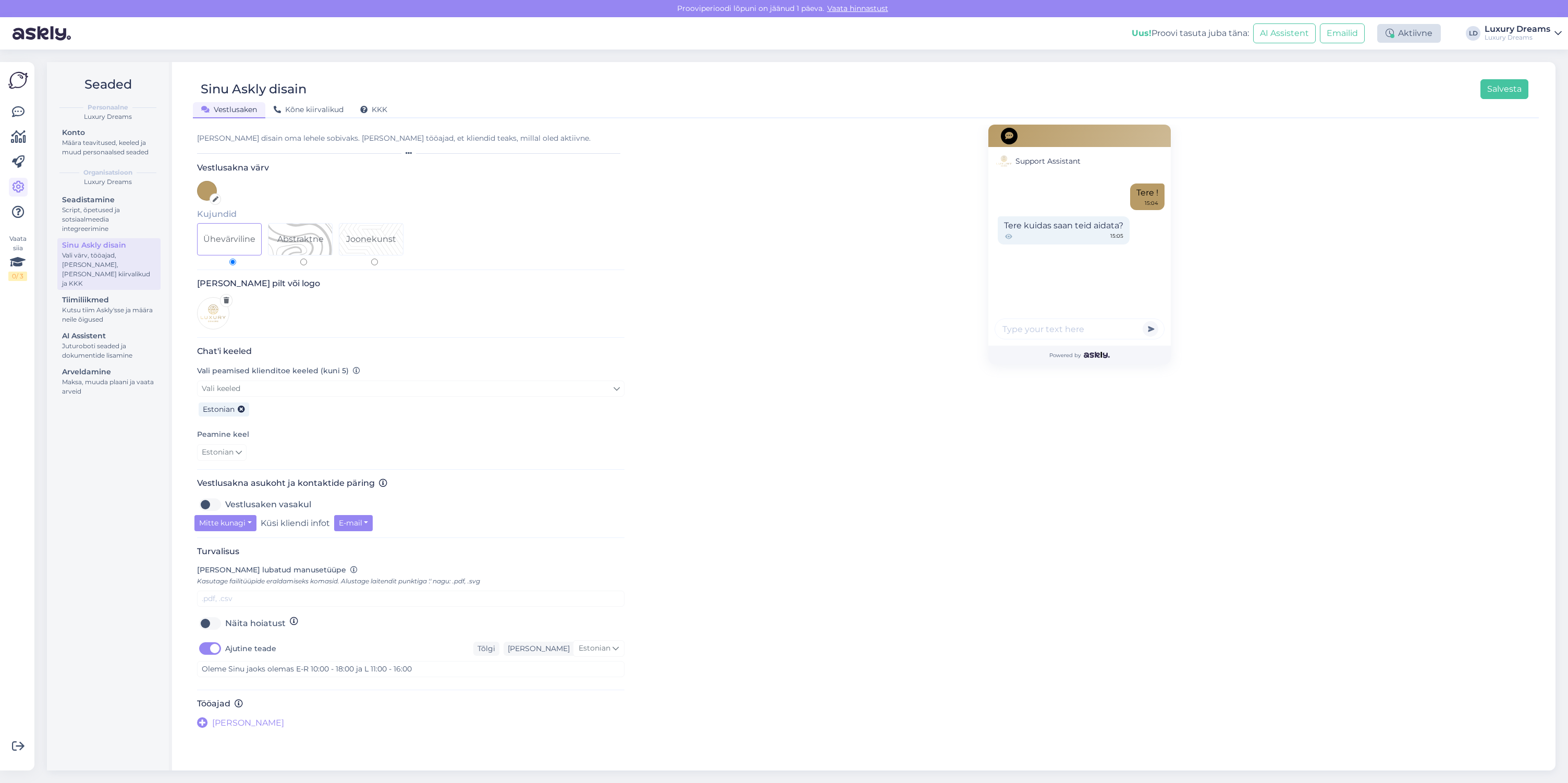
click at [1403, 34] on div "Aktiivne" at bounding box center [1409, 33] width 63 height 18
click at [1394, 134] on button "Alusta puhkuse režiimi" at bounding box center [1379, 135] width 91 height 11
click at [115, 294] on div "Tiimiliikmed" at bounding box center [109, 300] width 94 height 11
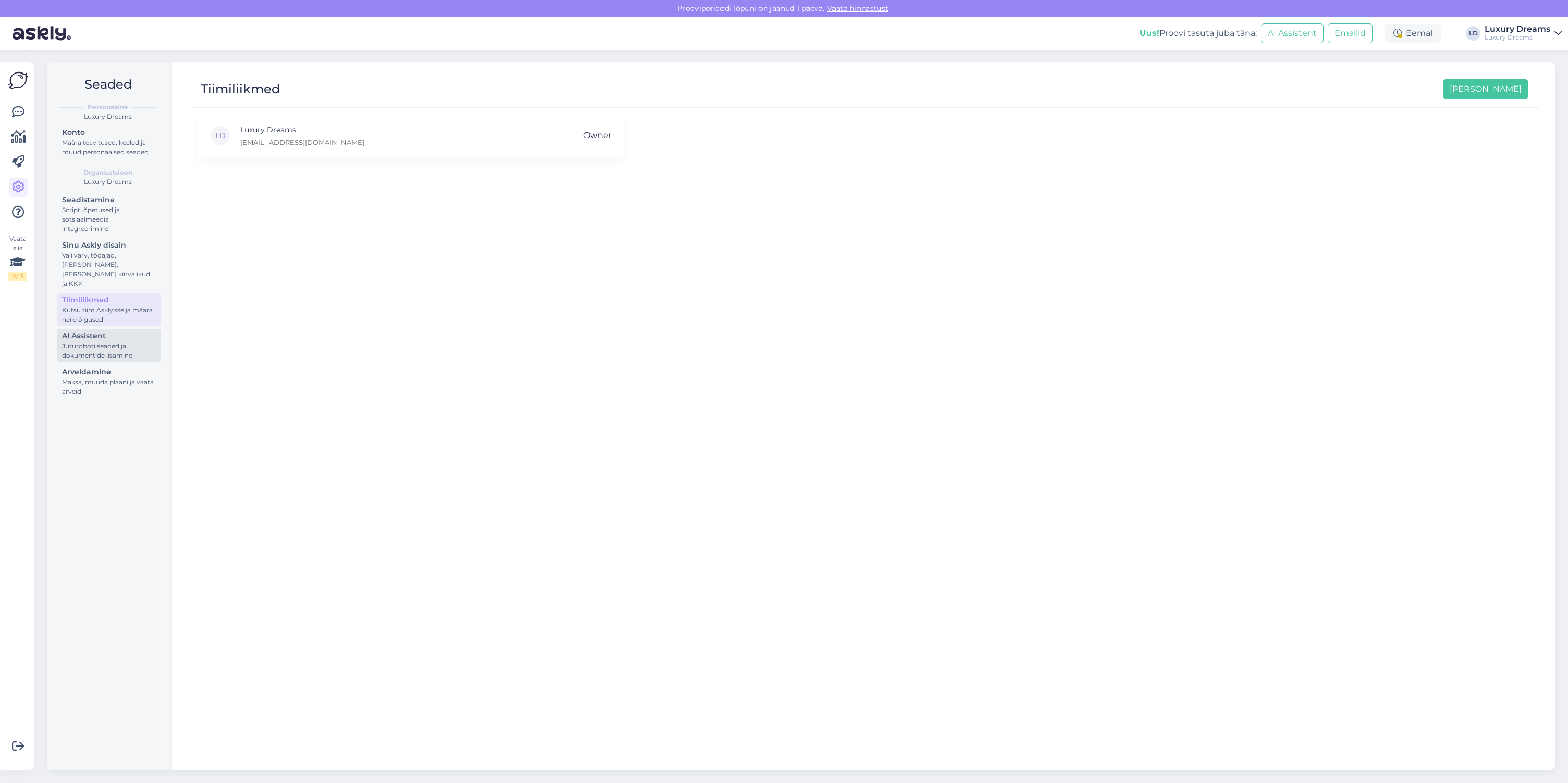
click at [105, 343] on div "Juturoboti seaded ja dokumentide lisamine" at bounding box center [109, 351] width 94 height 18
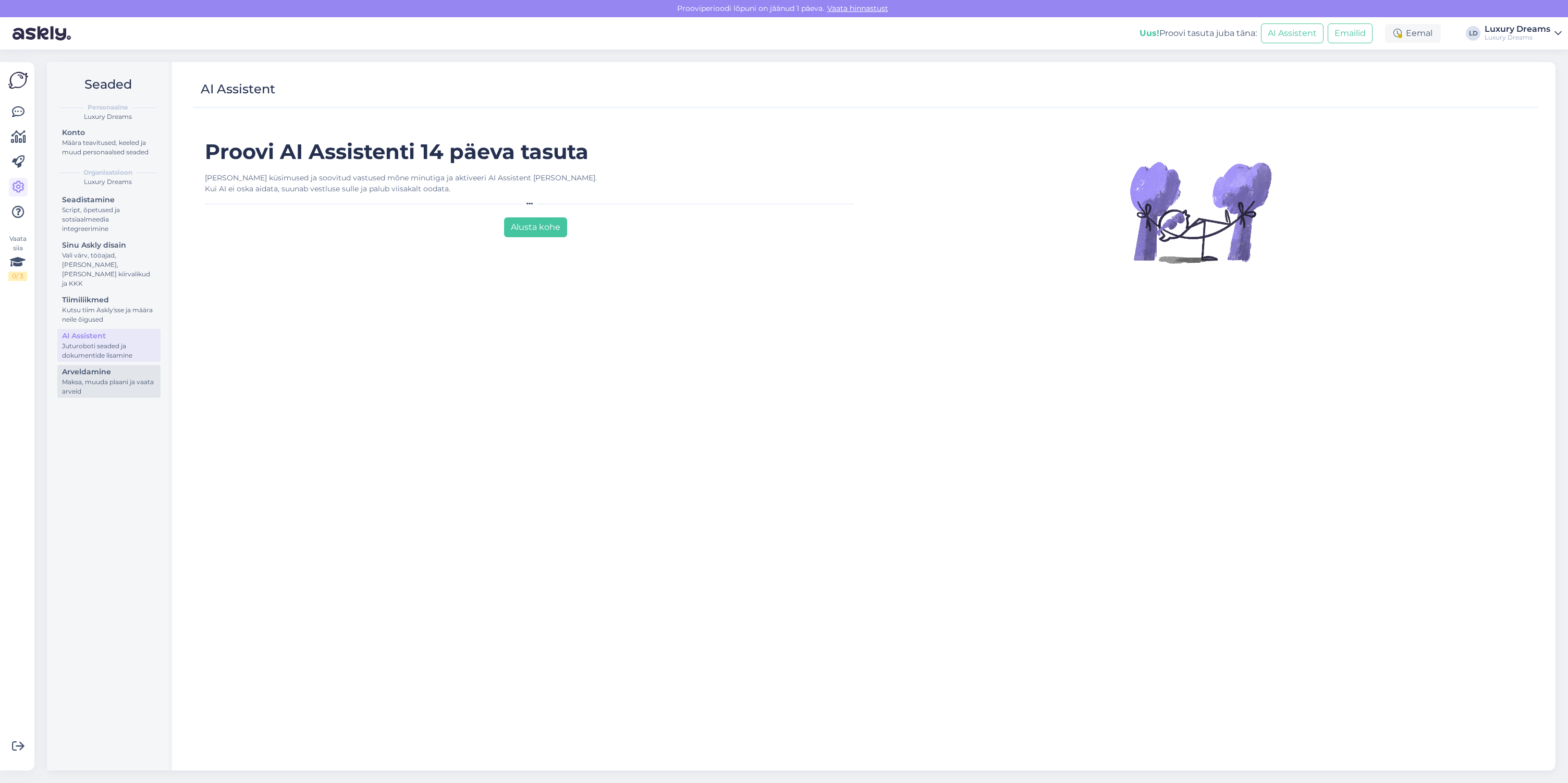
click at [102, 378] on div "Maksa, muuda plaani ja vaata arveid" at bounding box center [109, 387] width 94 height 18
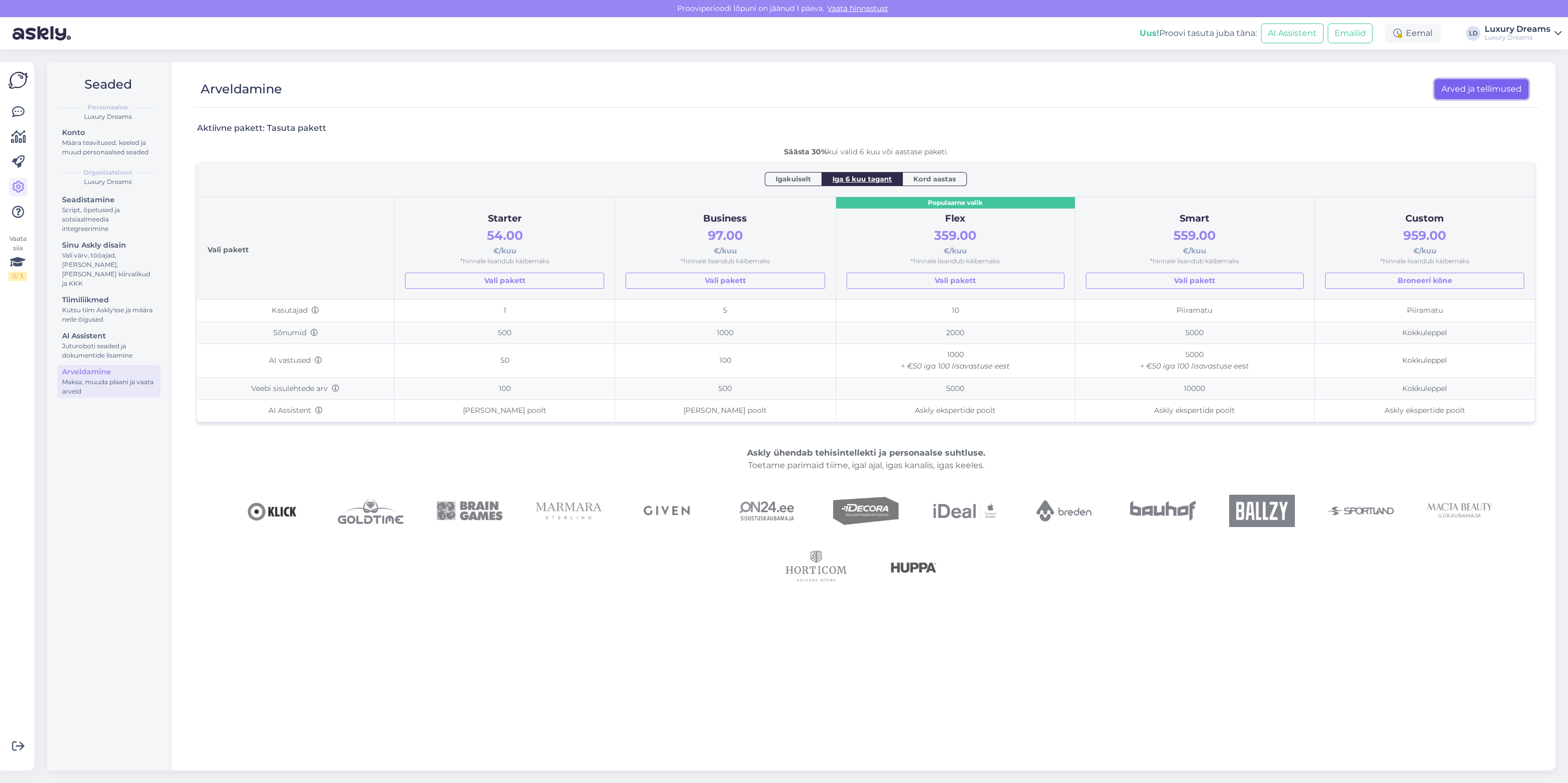
click at [1463, 83] on link "Arved ja tellimused" at bounding box center [1481, 89] width 94 height 20
click at [23, 746] on icon at bounding box center [18, 747] width 12 height 12
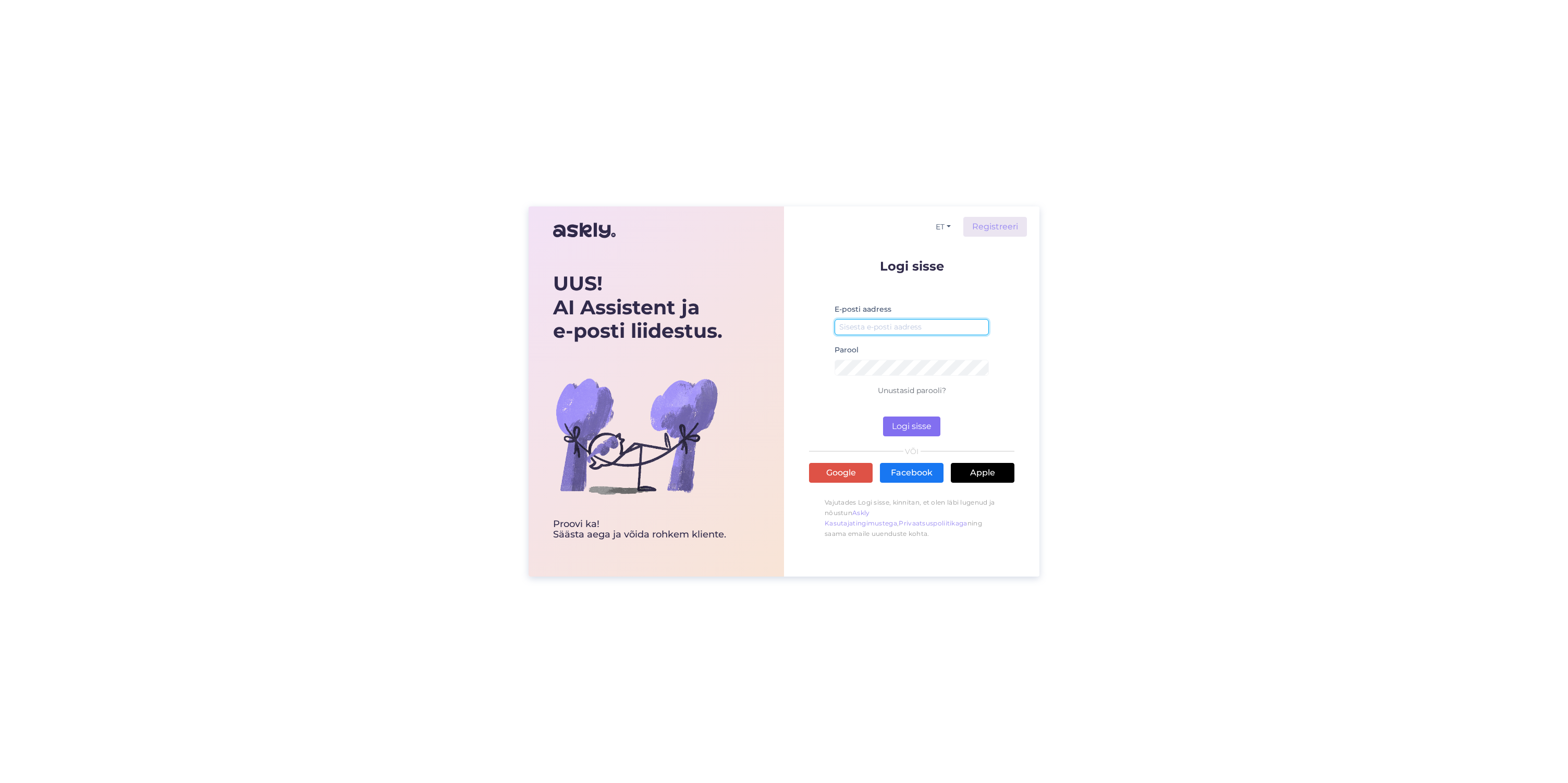
type input "[EMAIL_ADDRESS][DOMAIN_NAME]"
click at [902, 428] on button "Logi sisse" at bounding box center [911, 426] width 57 height 20
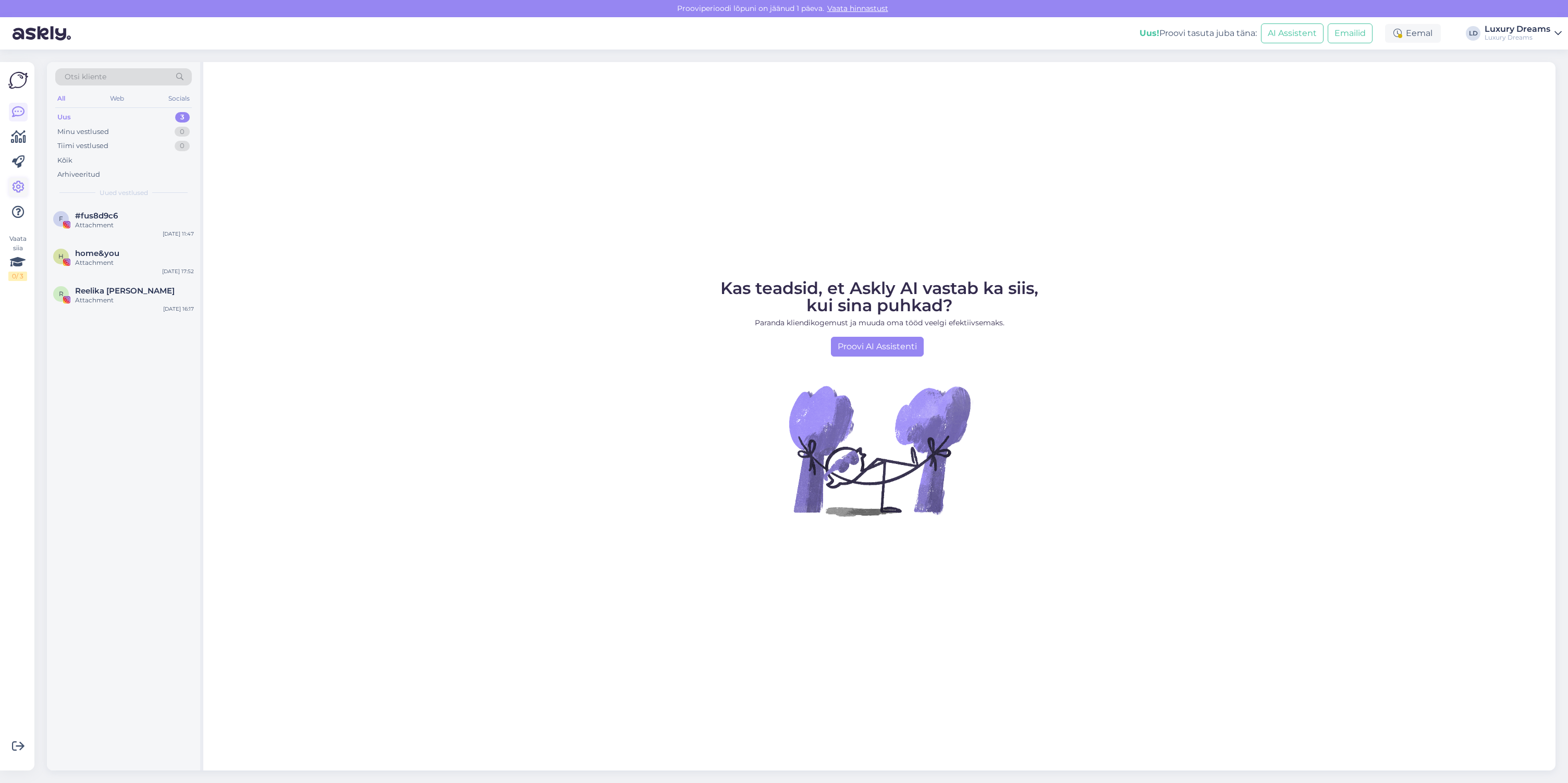
click at [18, 184] on icon at bounding box center [18, 187] width 12 height 12
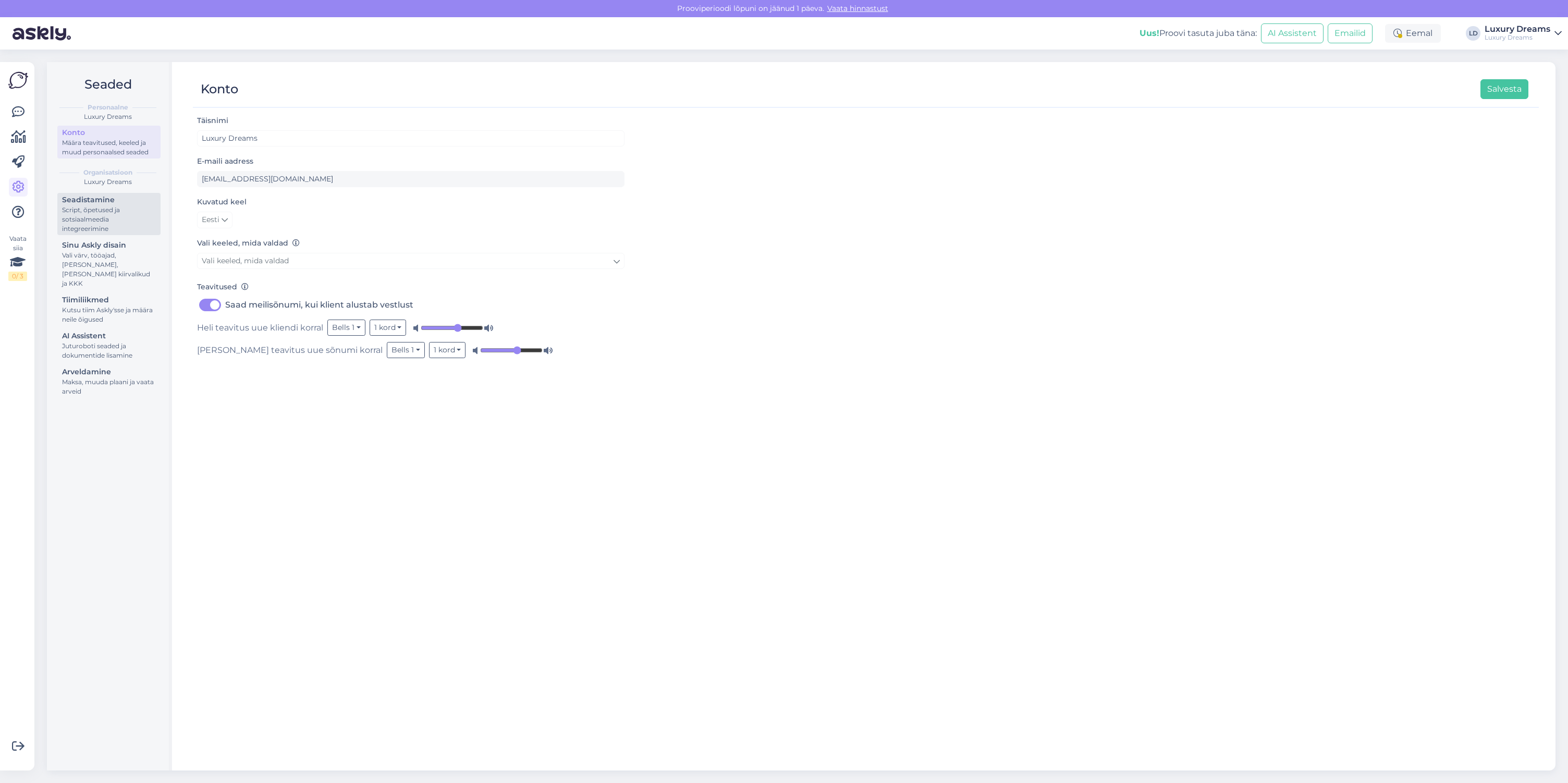
click at [112, 211] on div "Script, õpetused ja sotsiaalmeedia integreerimine" at bounding box center [109, 220] width 94 height 28
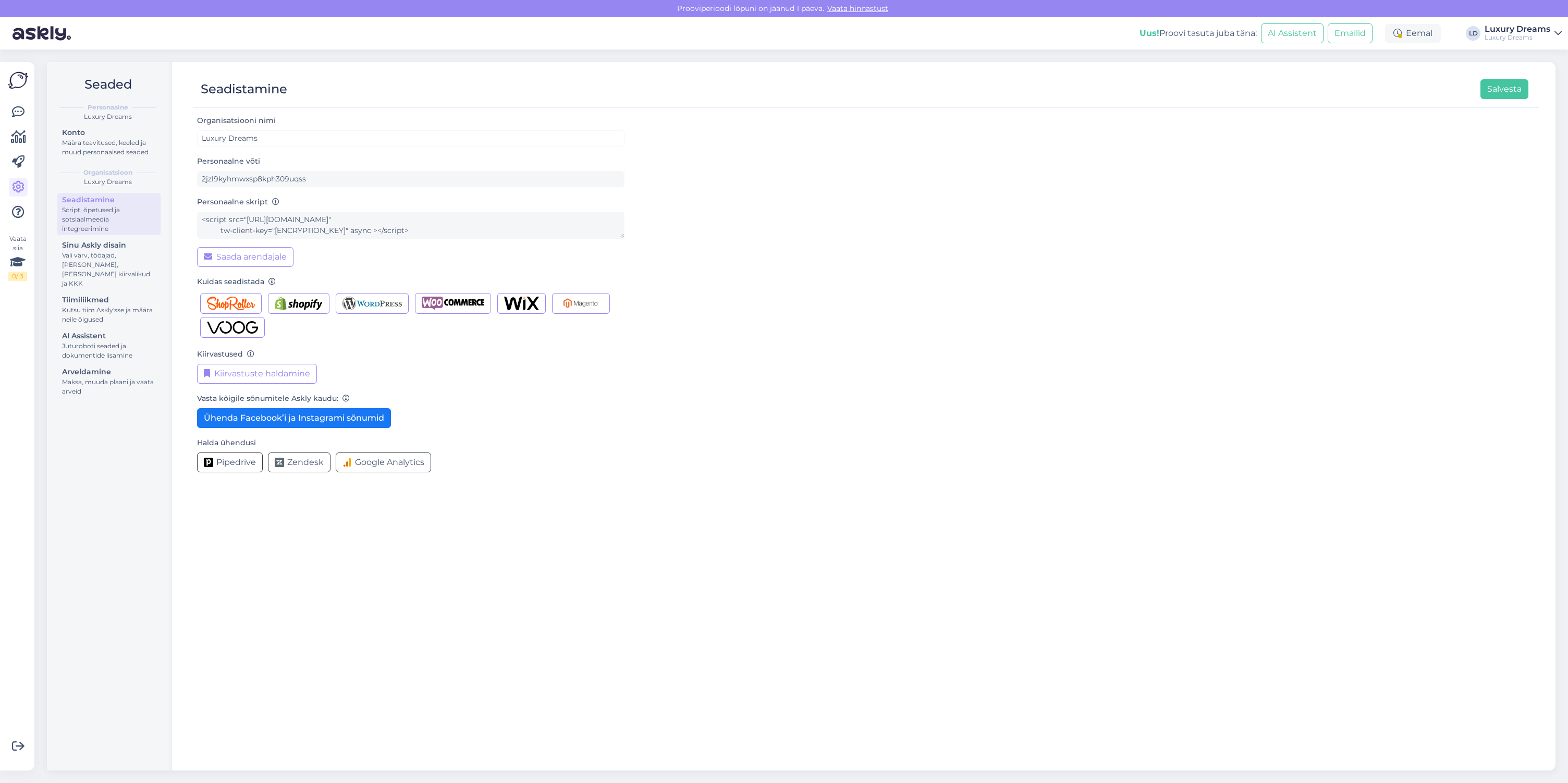
click at [1478, 35] on div "LD" at bounding box center [1473, 33] width 15 height 15
click at [1541, 33] on div "Luxury Dreams" at bounding box center [1517, 28] width 66 height 8
click at [1371, 144] on div "Organisatsiooni nimi Luxury Dreams Personaalne võti 2jzl9kyhmwxsp8kph309uqss Pe…" at bounding box center [865, 297] width 1338 height 366
click at [104, 366] on div "Arveldamine" at bounding box center [109, 372] width 94 height 11
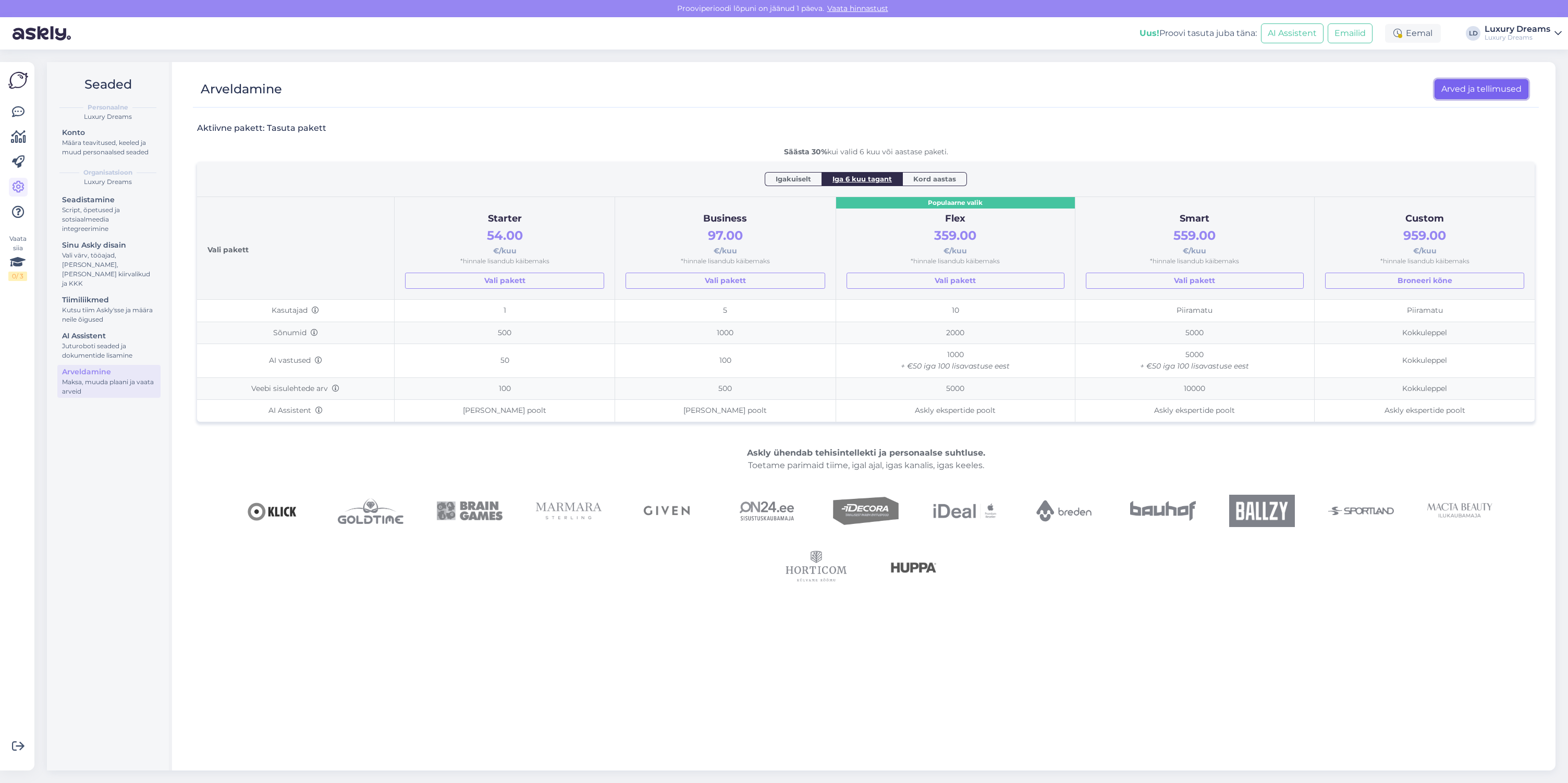
click at [1471, 88] on link "Arved ja tellimused" at bounding box center [1481, 89] width 94 height 20
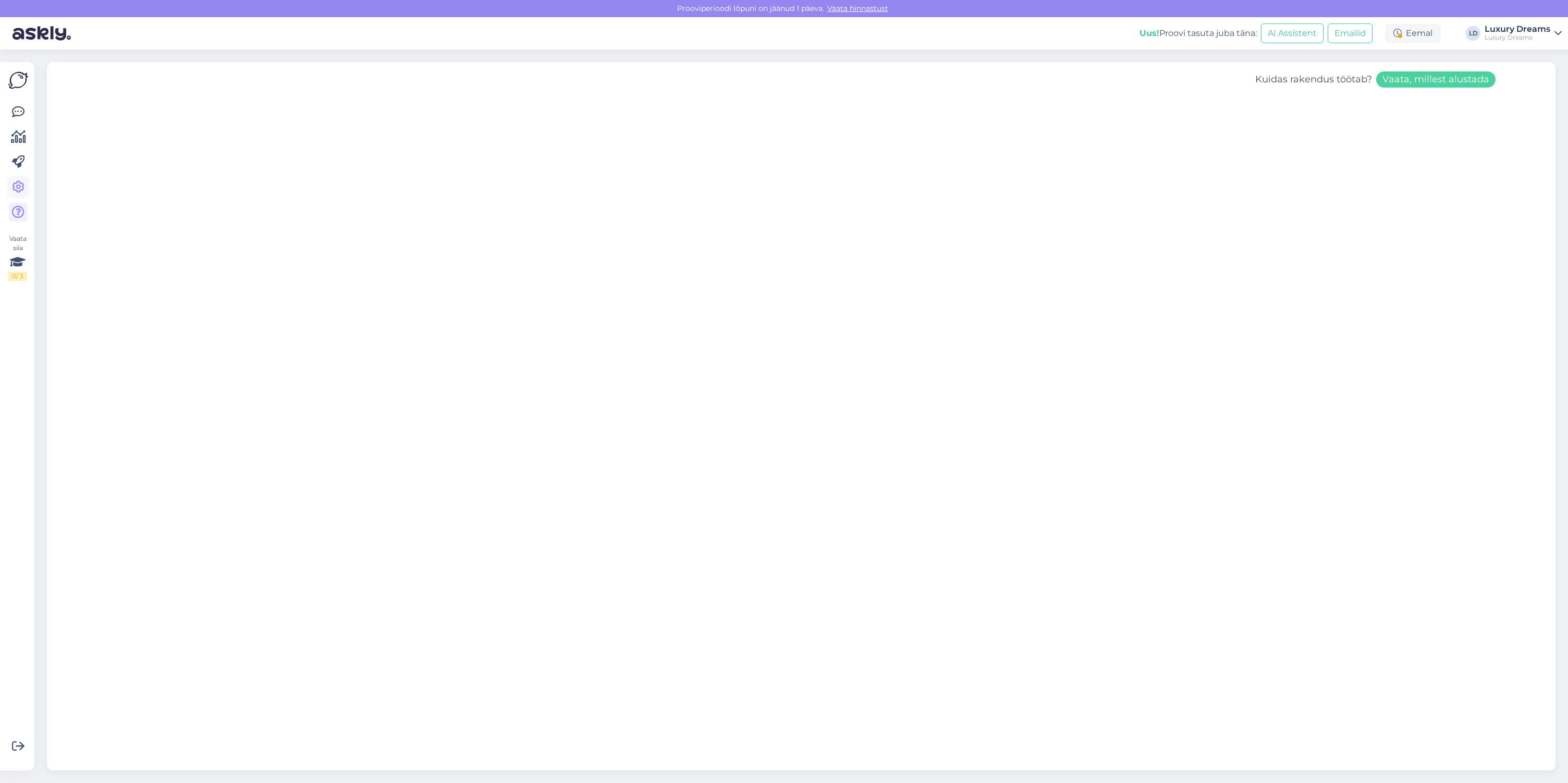
click at [18, 188] on icon at bounding box center [18, 187] width 12 height 12
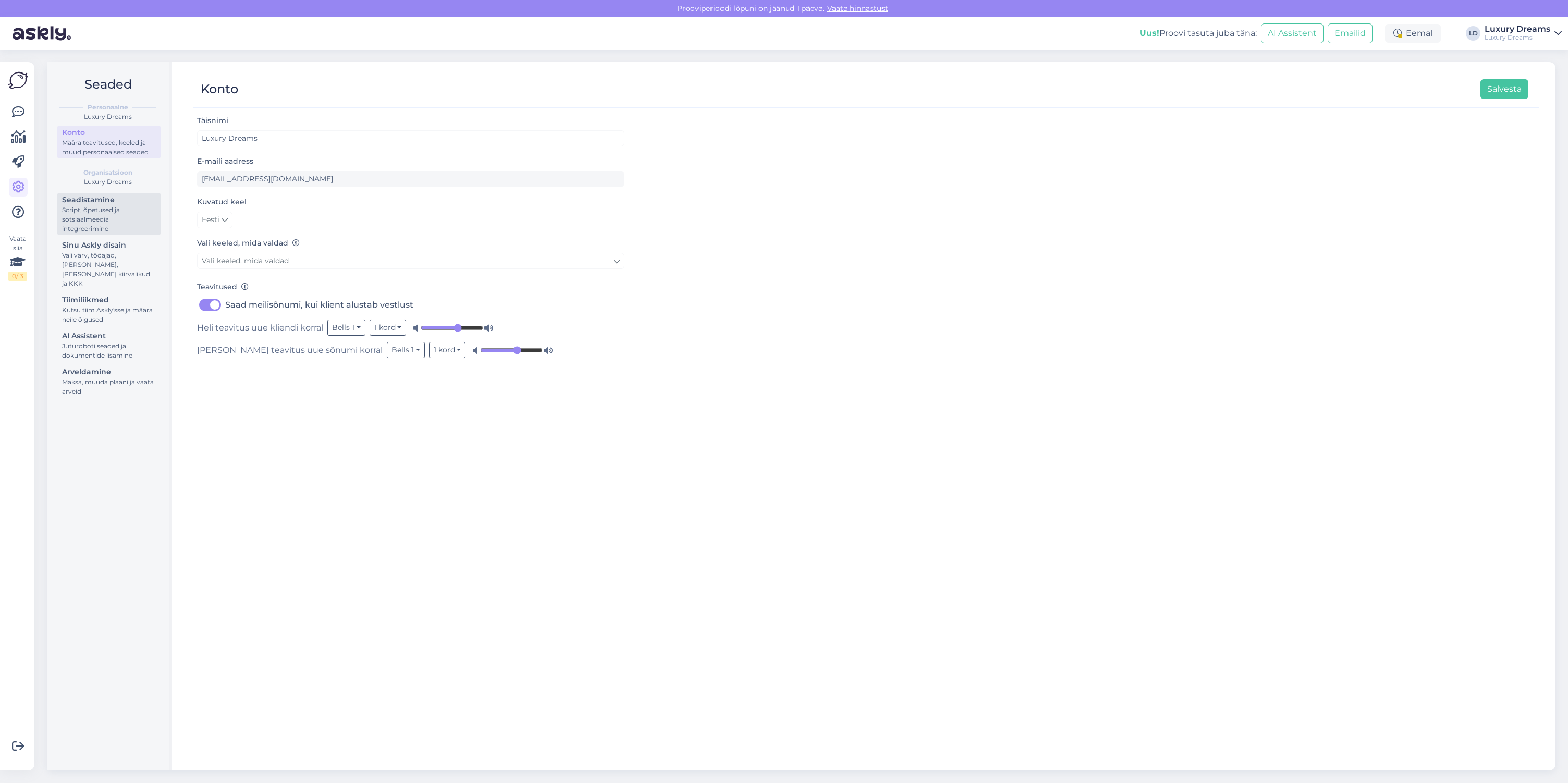
click at [96, 200] on div "Seadistamine" at bounding box center [109, 199] width 94 height 11
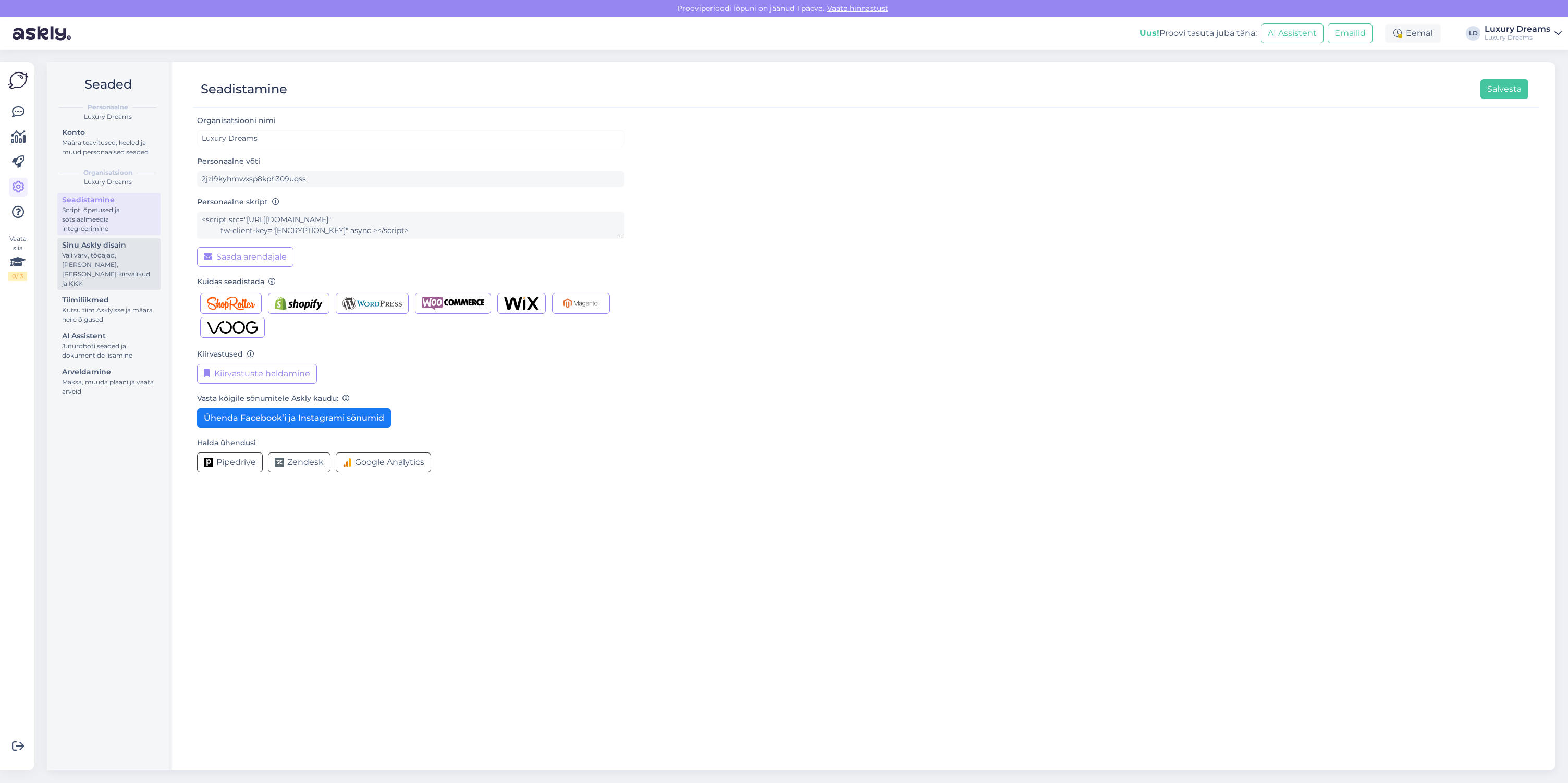
click at [77, 272] on div "Vali värv, tööajad, [PERSON_NAME], [PERSON_NAME] kiirvalikud ja KKK" at bounding box center [109, 269] width 94 height 38
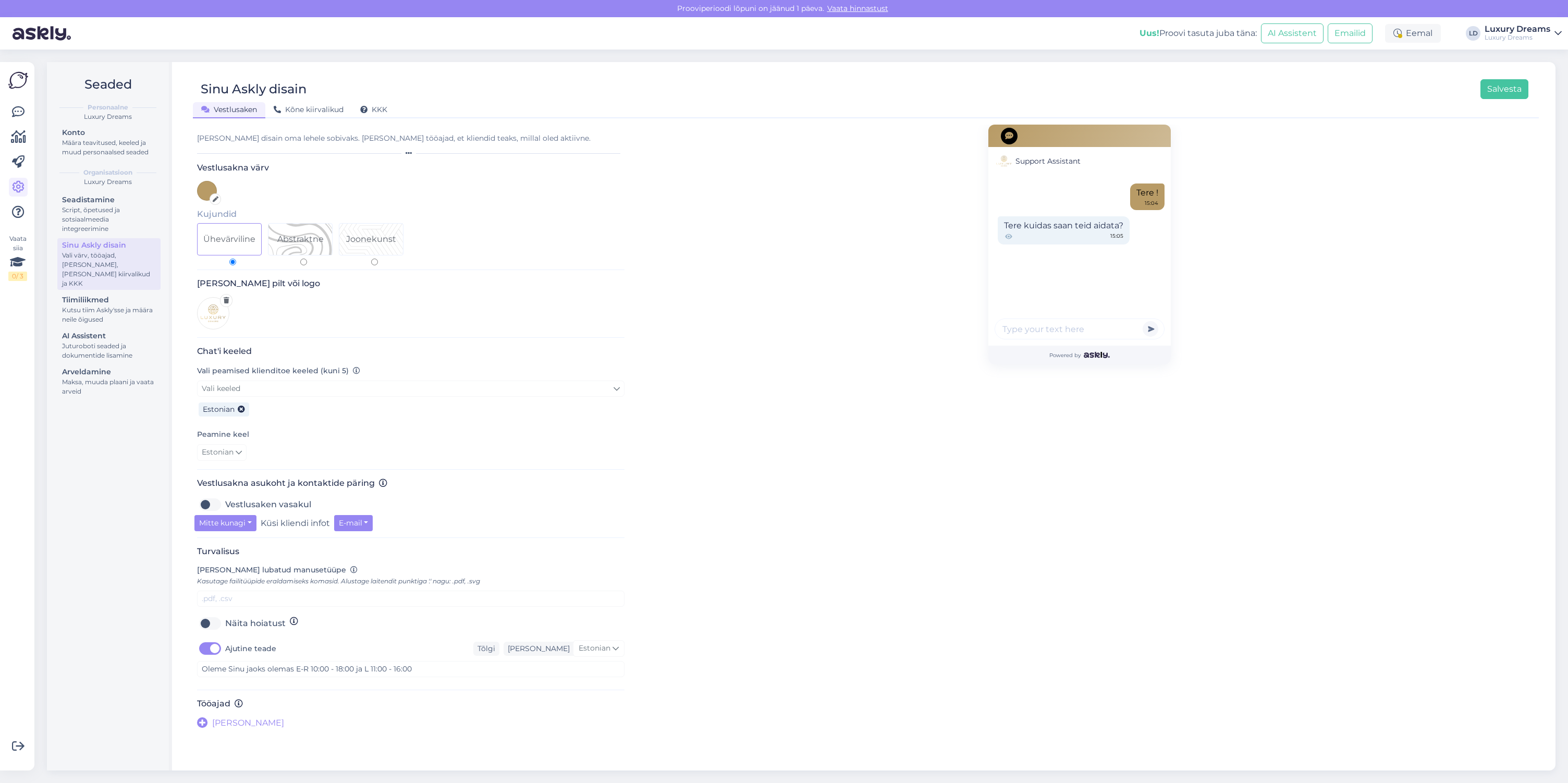
click at [131, 318] on div "Seadistamine Script, õpetused ja sotsiaalmeedia integreerimine Sinu Askly disai…" at bounding box center [109, 297] width 104 height 208
click at [116, 348] on div "Juturoboti seaded ja dokumentide lisamine" at bounding box center [109, 351] width 94 height 18
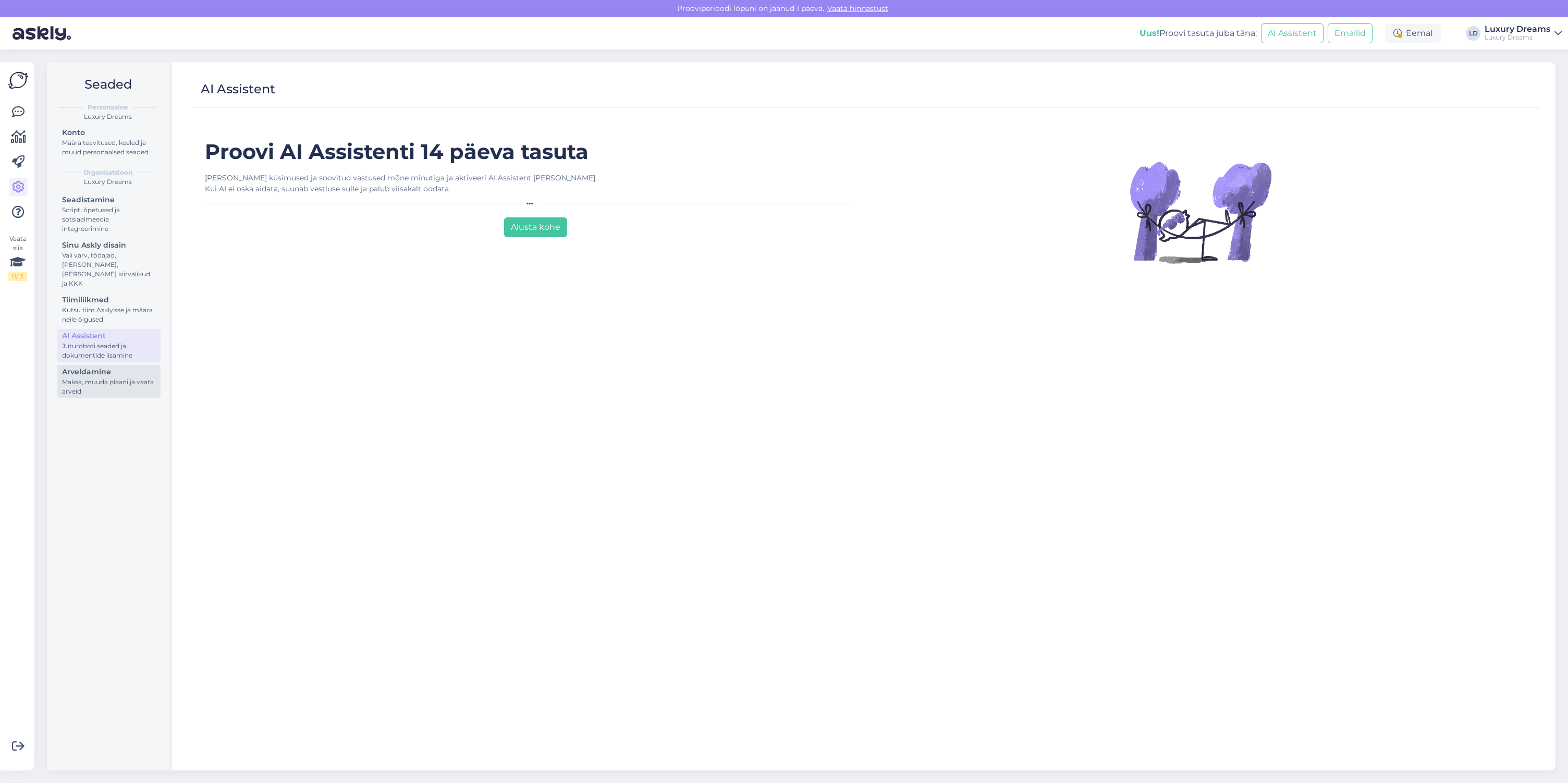
click at [118, 367] on div "Arveldamine" at bounding box center [109, 372] width 94 height 11
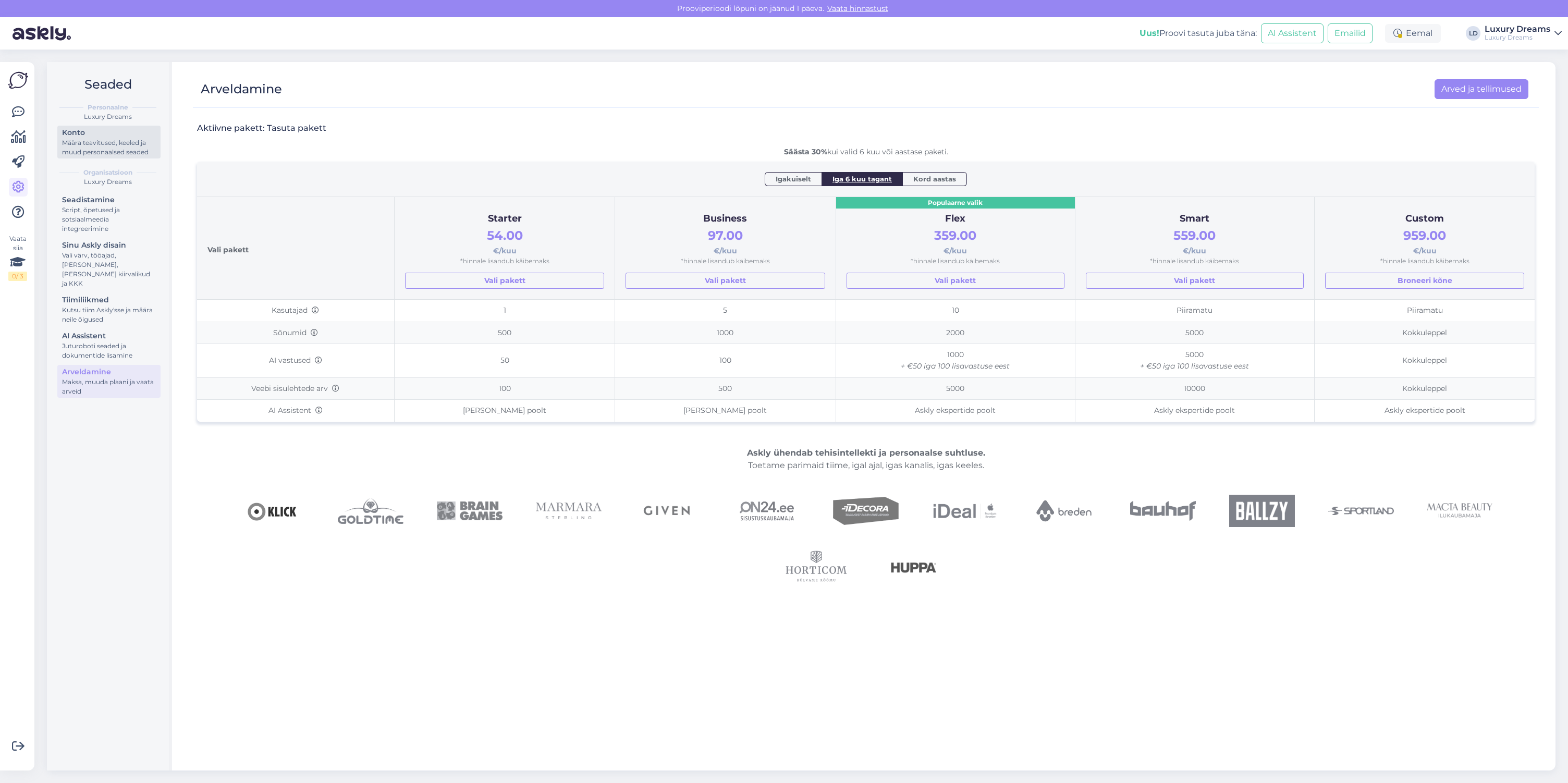
click at [116, 143] on div "Määra teavitused, keeled ja muud personaalsed seaded" at bounding box center [109, 147] width 94 height 18
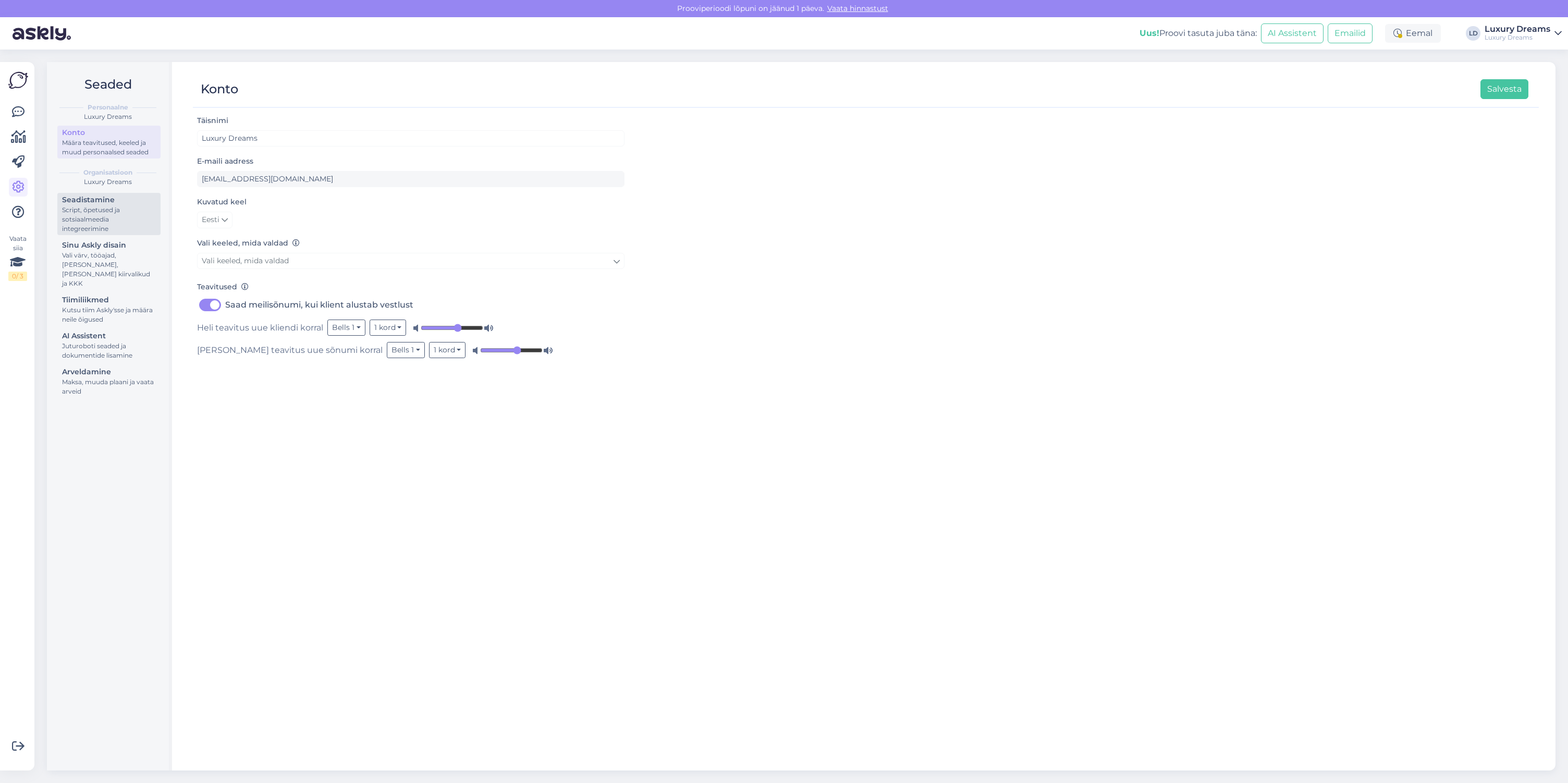
click at [127, 207] on div "Script, õpetused ja sotsiaalmeedia integreerimine" at bounding box center [109, 220] width 94 height 28
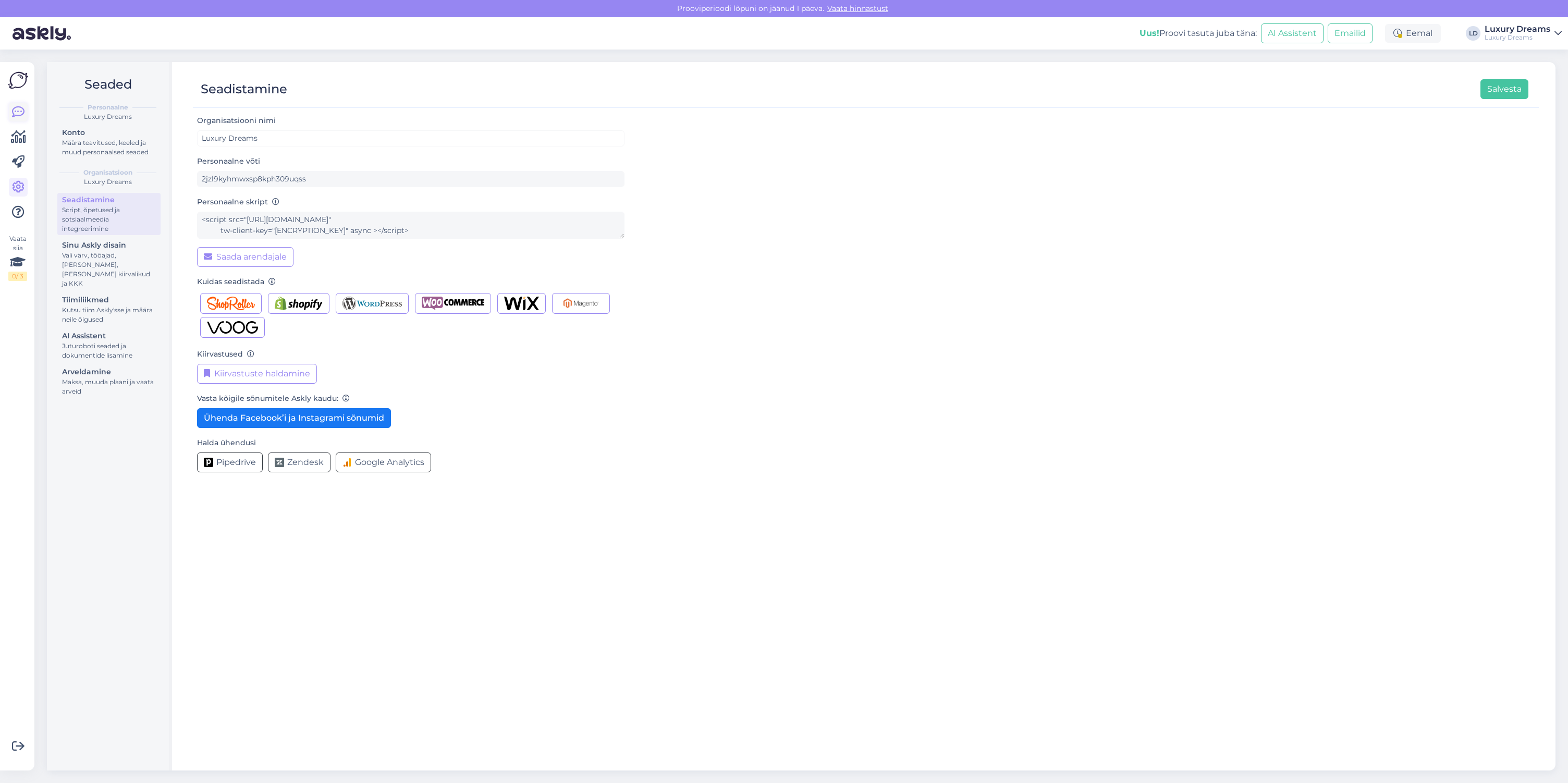
click at [25, 115] on link at bounding box center [18, 112] width 18 height 18
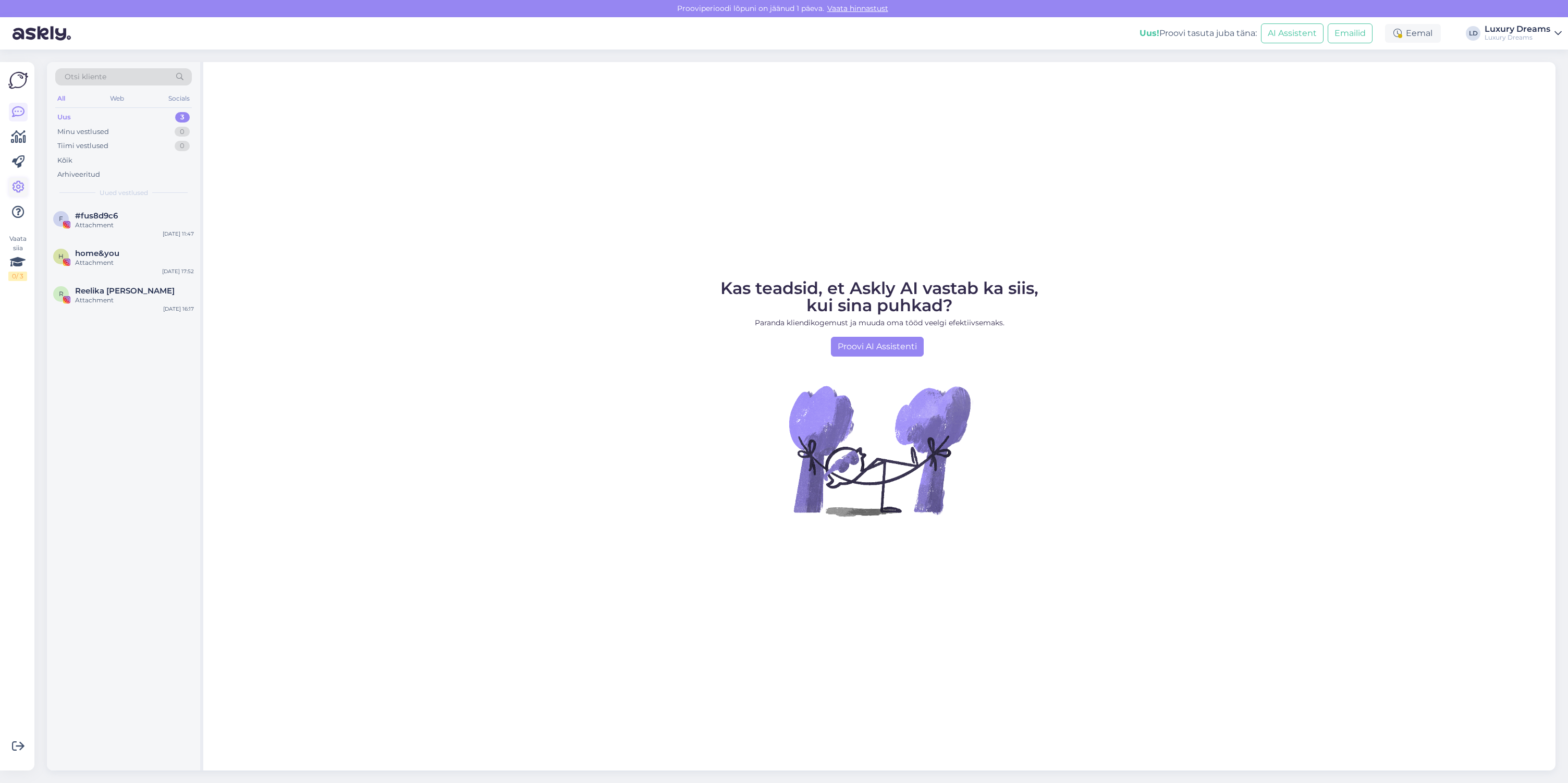
click at [23, 187] on icon at bounding box center [18, 187] width 12 height 12
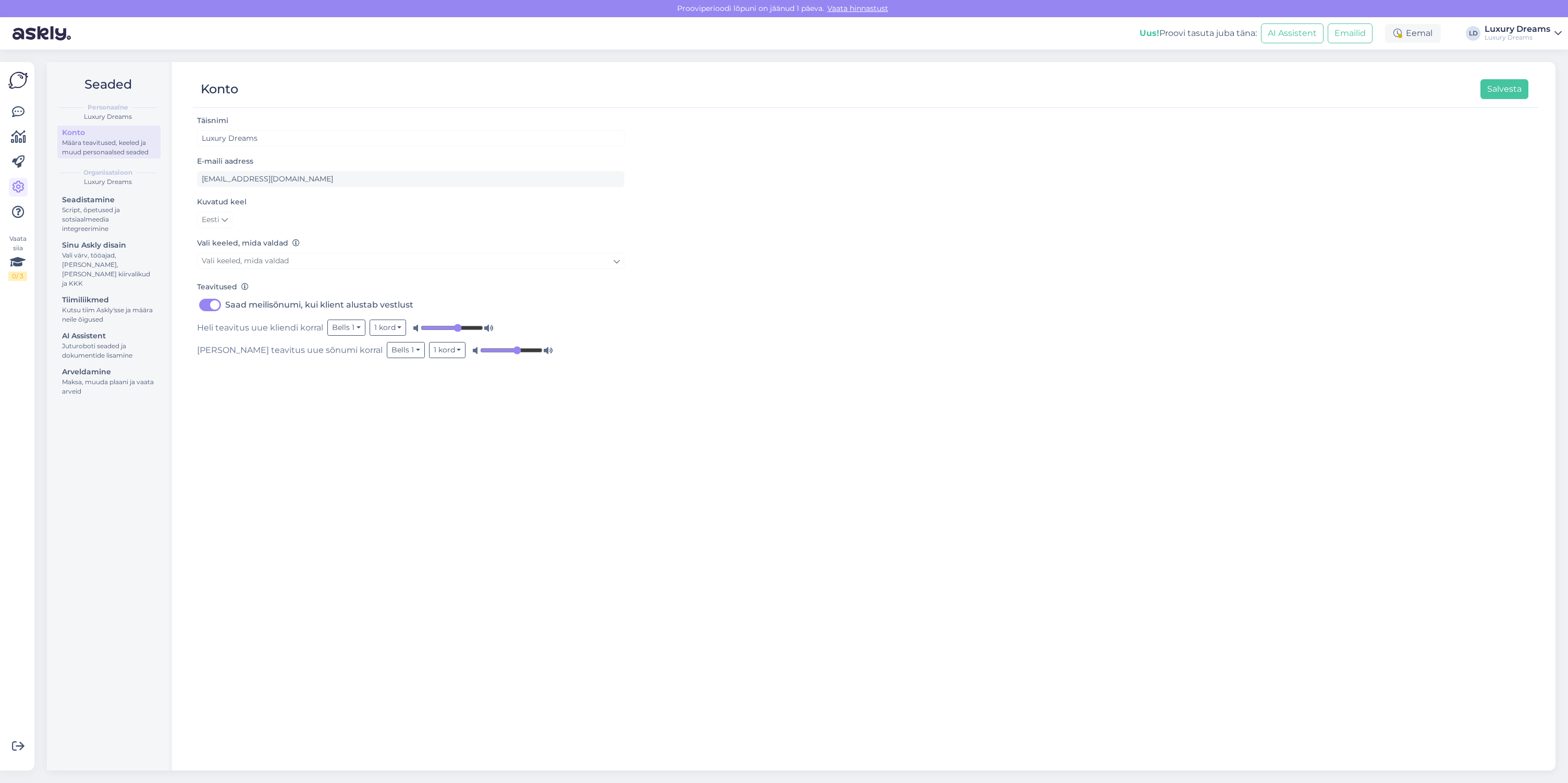
click at [1499, 41] on div "Luxury Dreams" at bounding box center [1517, 37] width 66 height 8
click at [94, 253] on div "Vali värv, tööajad, [PERSON_NAME], [PERSON_NAME] kiirvalikud ja KKK" at bounding box center [109, 269] width 94 height 38
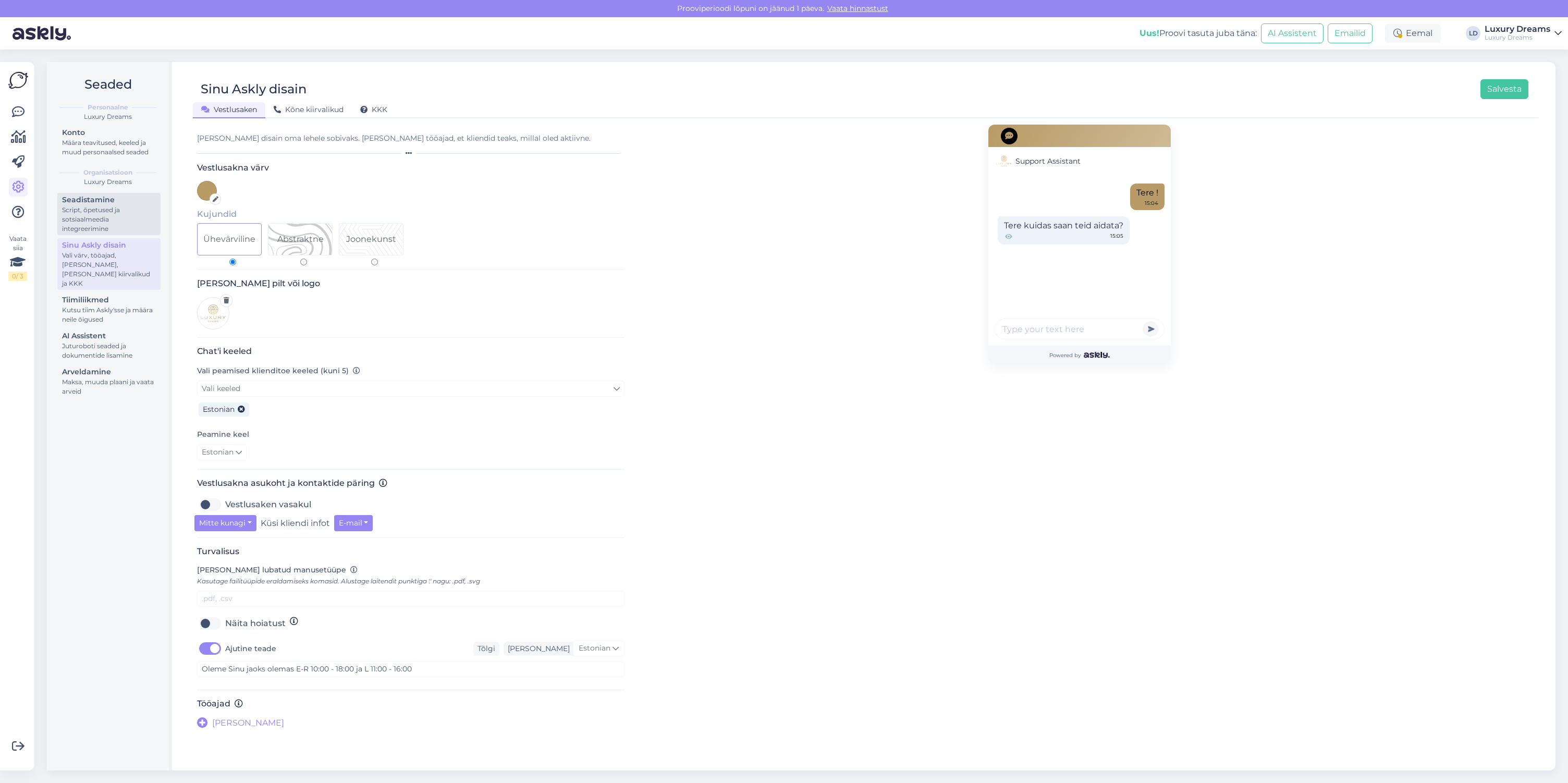
click at [98, 223] on div "Script, õpetused ja sotsiaalmeedia integreerimine" at bounding box center [109, 220] width 94 height 28
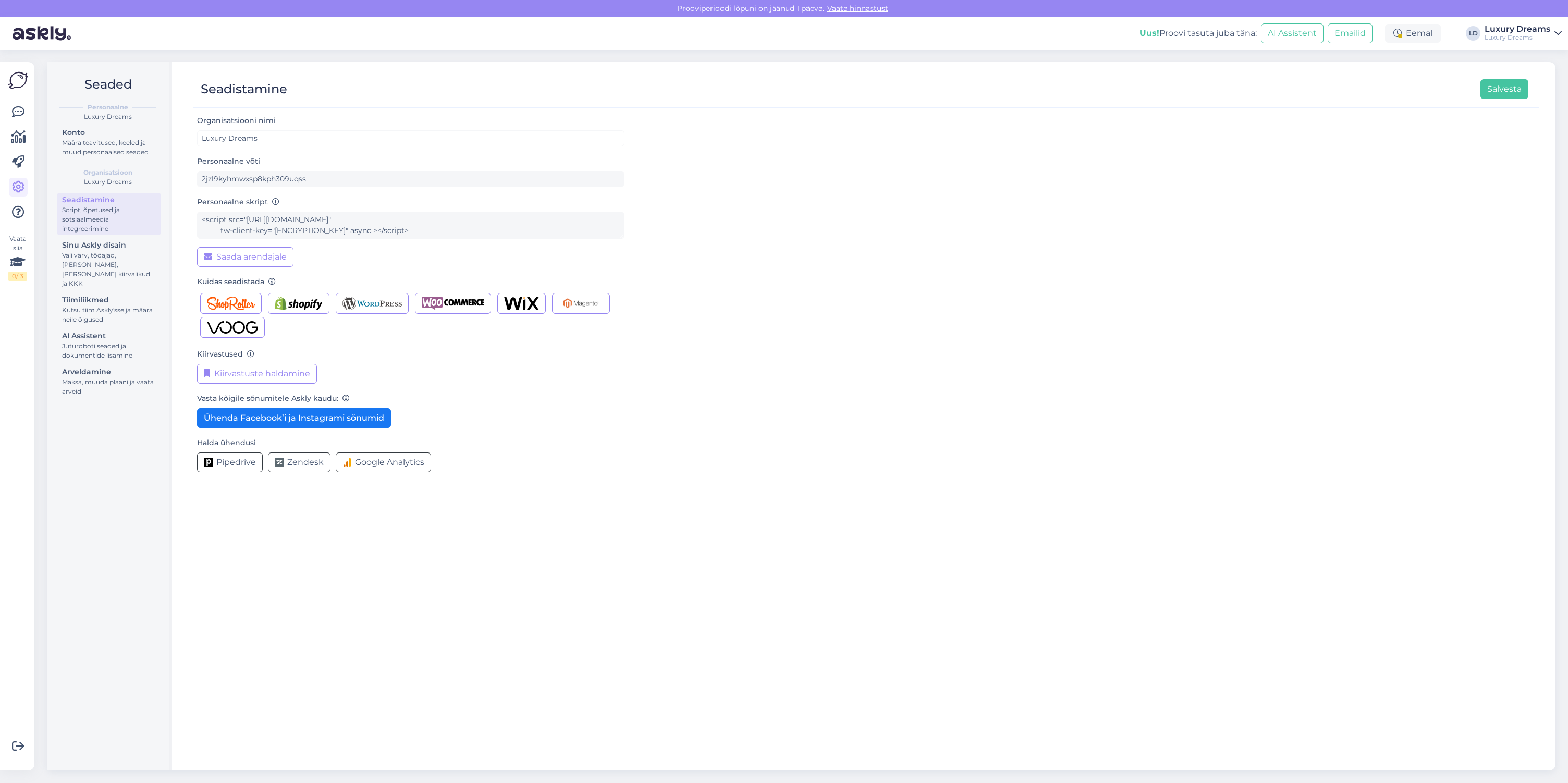
click at [578, 344] on form "Organisatsiooni nimi Luxury Dreams Personaalne võti 2jzl9kyhmwxsp8kph309uqss Pe…" at bounding box center [410, 297] width 428 height 366
click at [17, 83] on img at bounding box center [18, 80] width 20 height 20
click at [22, 119] on icon at bounding box center [18, 112] width 12 height 12
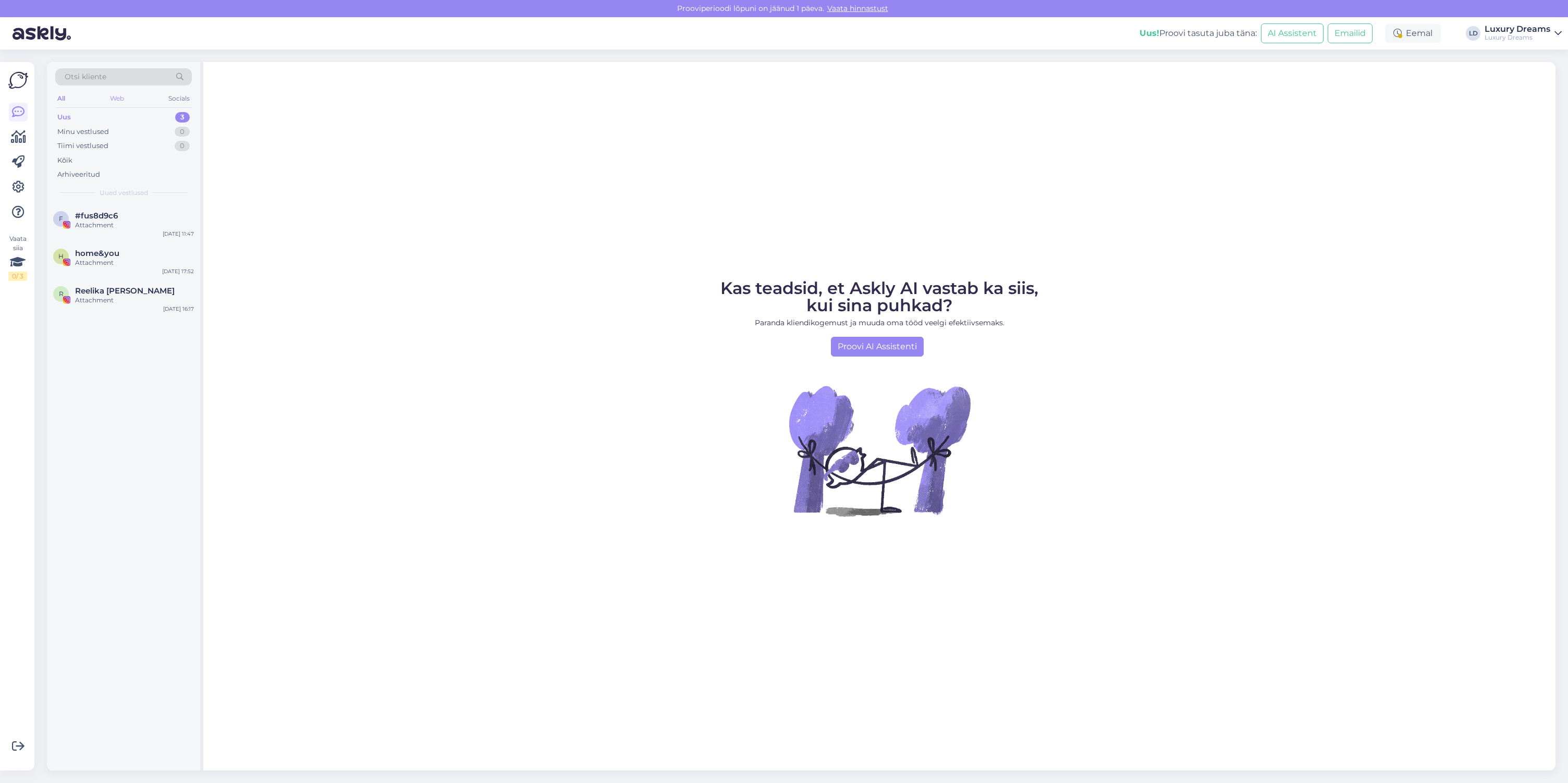
click at [110, 97] on div "Web" at bounding box center [117, 98] width 18 height 13
click at [188, 100] on div "Socials" at bounding box center [178, 98] width 25 height 13
click at [61, 96] on div "All" at bounding box center [61, 98] width 12 height 13
click at [12, 135] on icon at bounding box center [18, 137] width 15 height 12
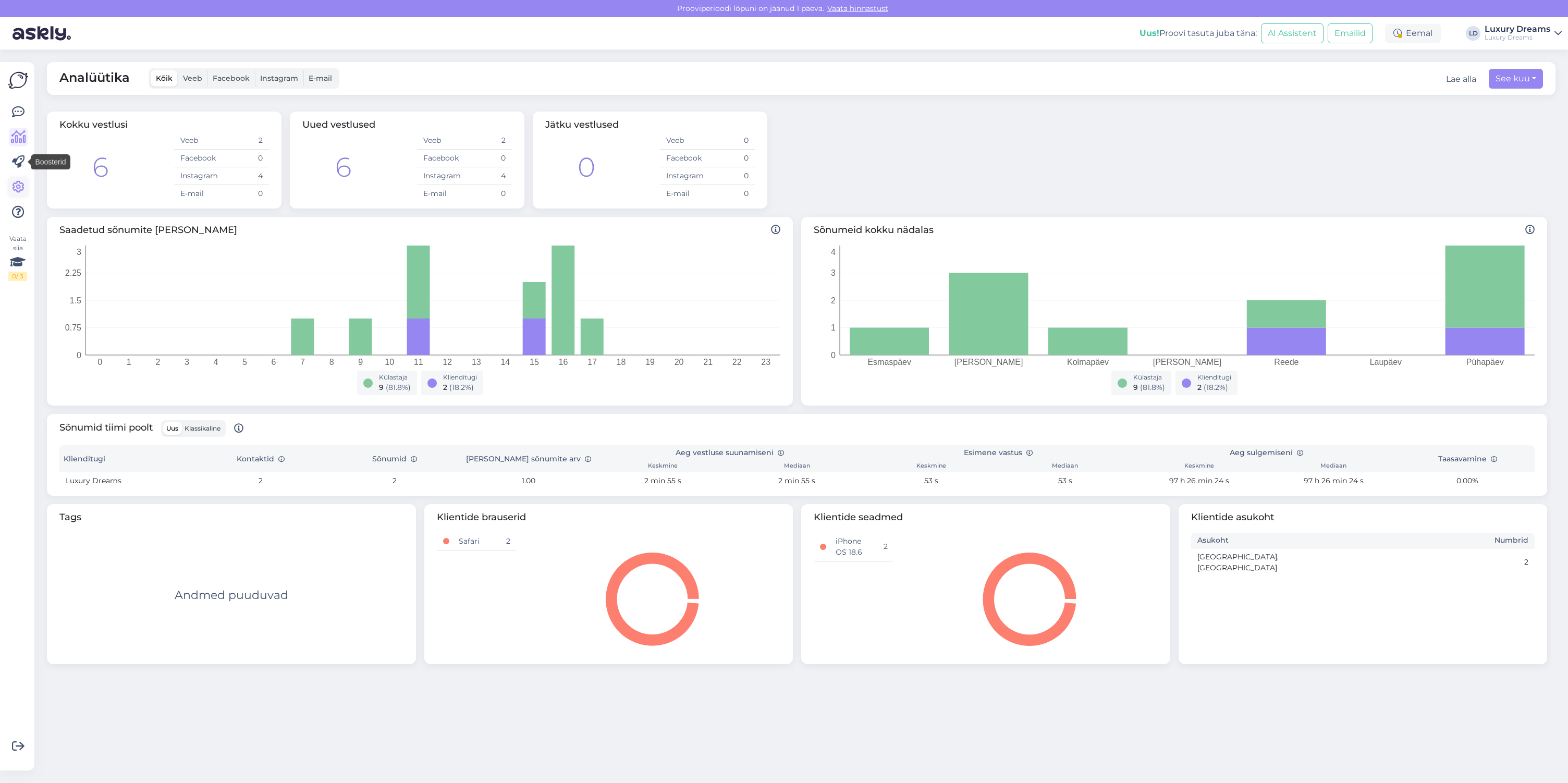
click at [26, 189] on link at bounding box center [18, 186] width 18 height 18
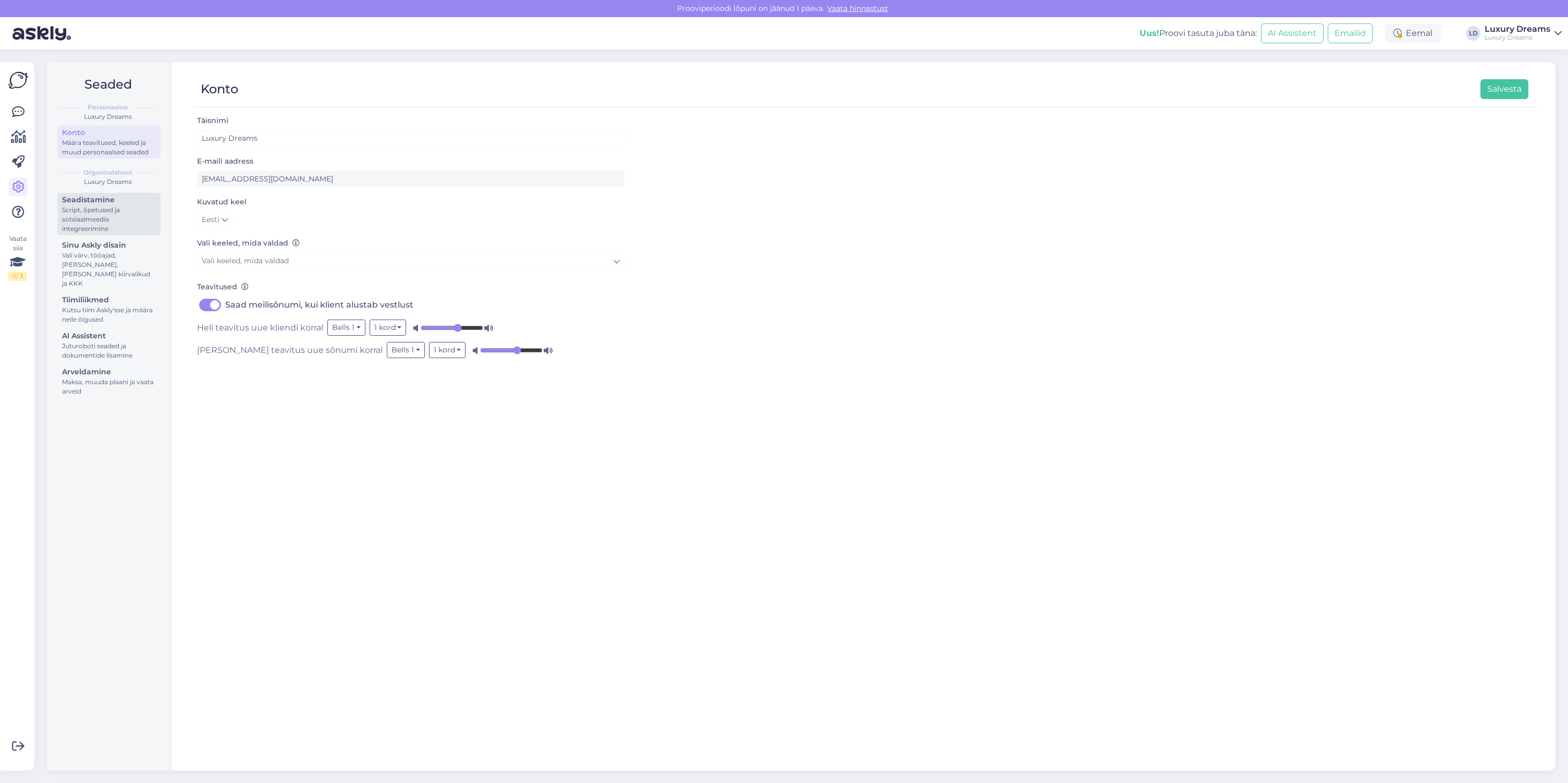
click at [85, 206] on div "Script, õpetused ja sotsiaalmeedia integreerimine" at bounding box center [109, 220] width 94 height 28
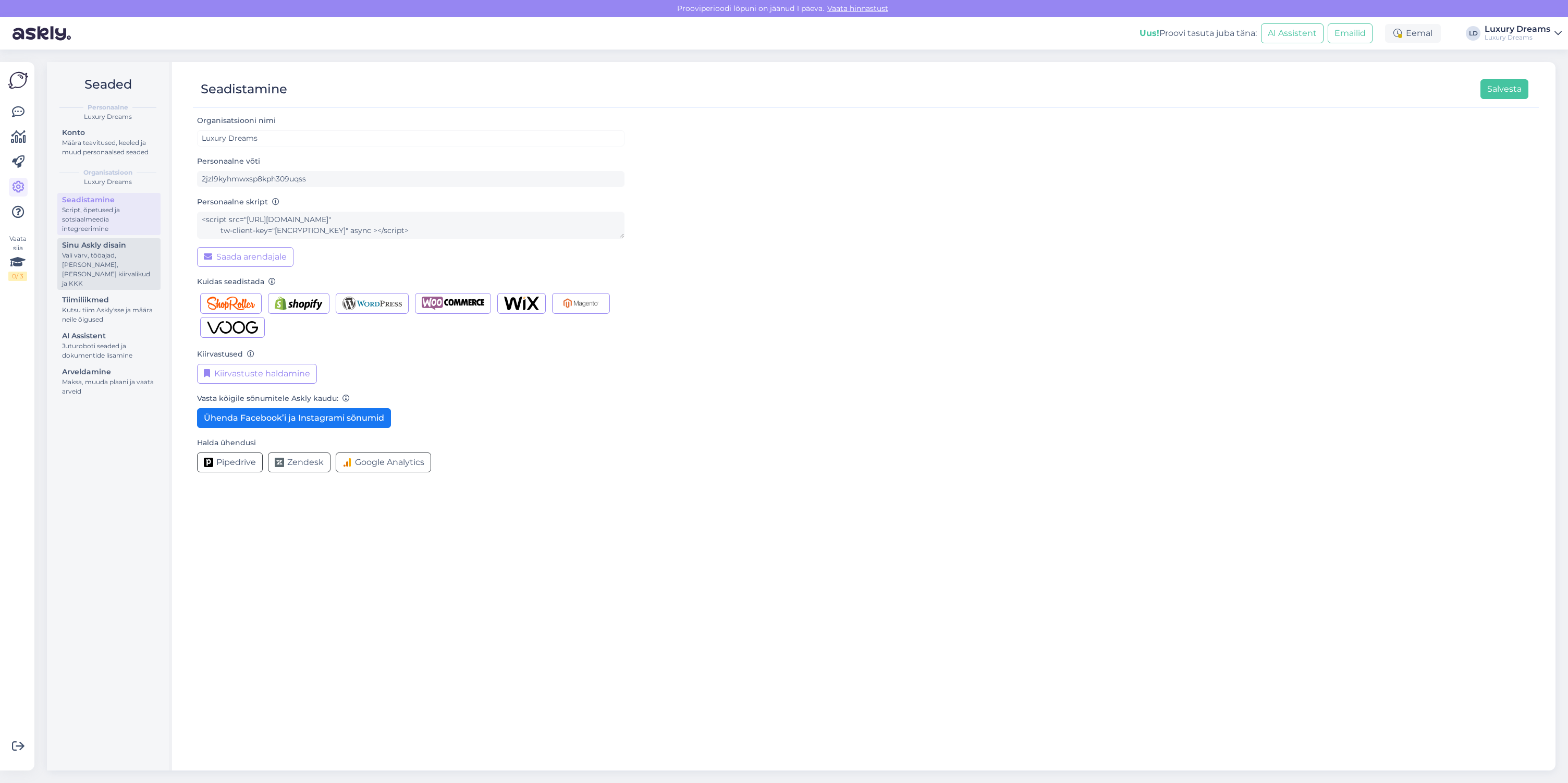
click at [98, 257] on div "Vali värv, tööajad, [PERSON_NAME], [PERSON_NAME] kiirvalikud ja KKK" at bounding box center [109, 269] width 94 height 38
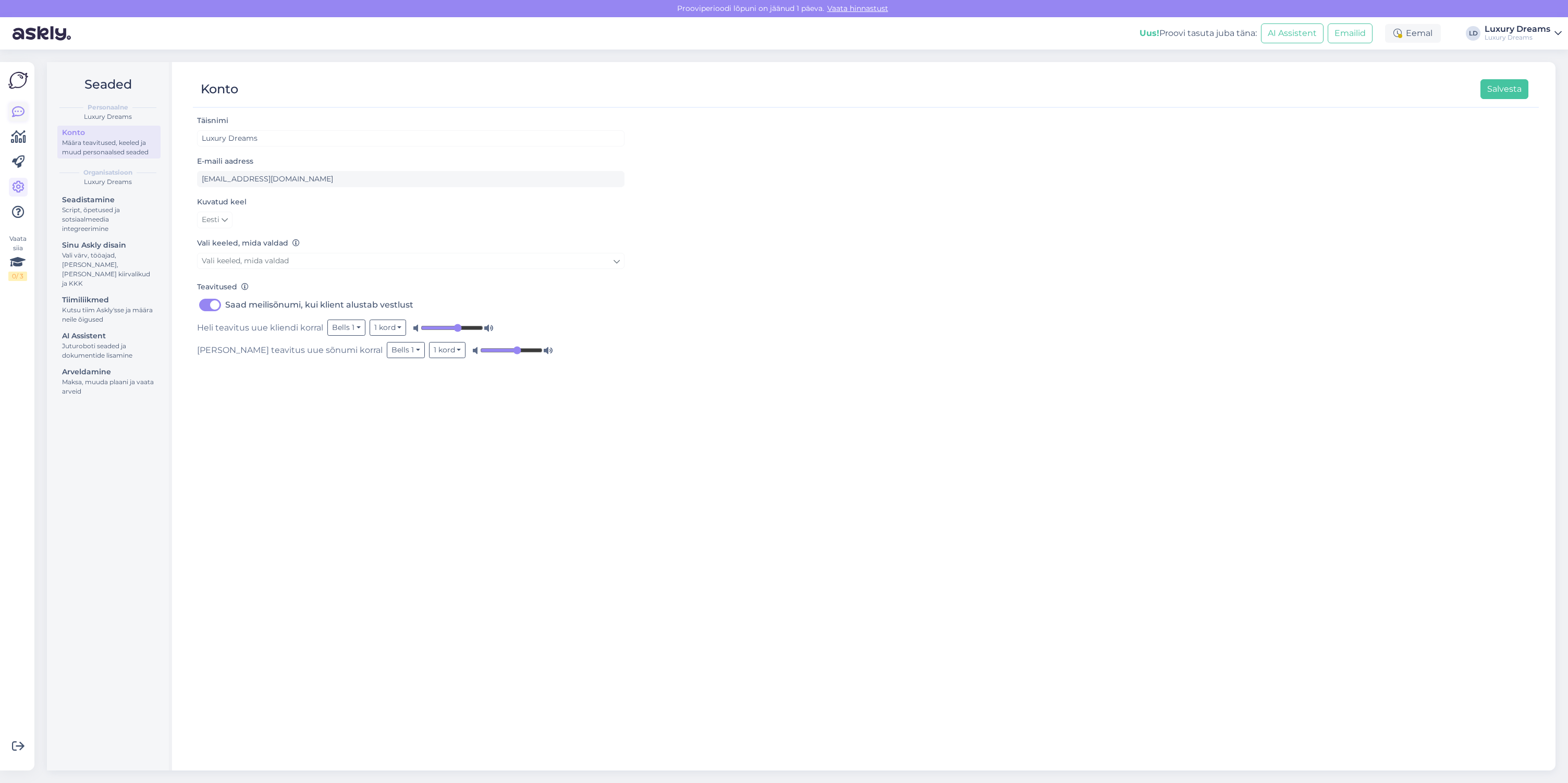
click at [20, 115] on icon at bounding box center [18, 112] width 12 height 12
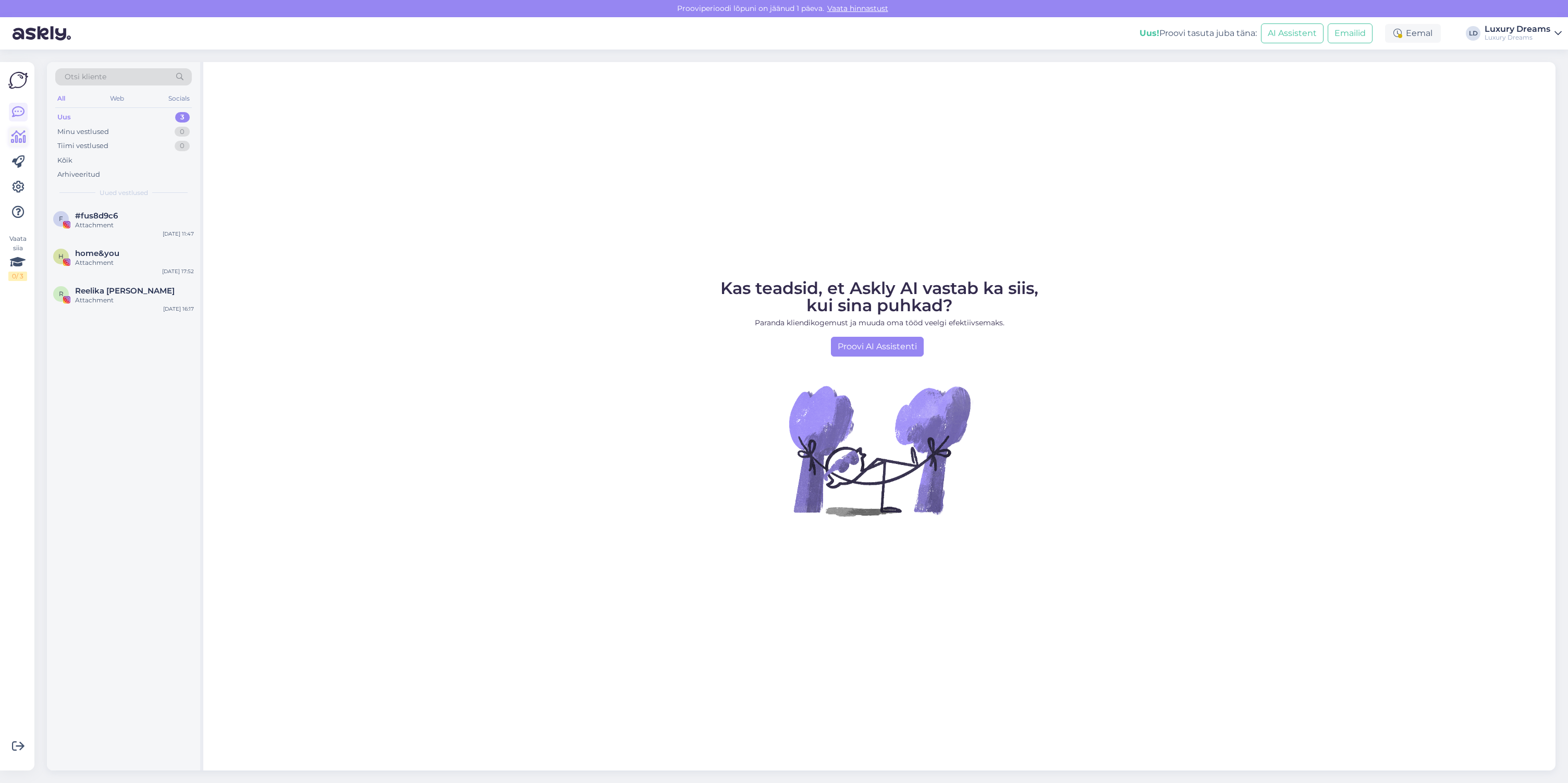
click at [20, 146] on link at bounding box center [18, 136] width 18 height 18
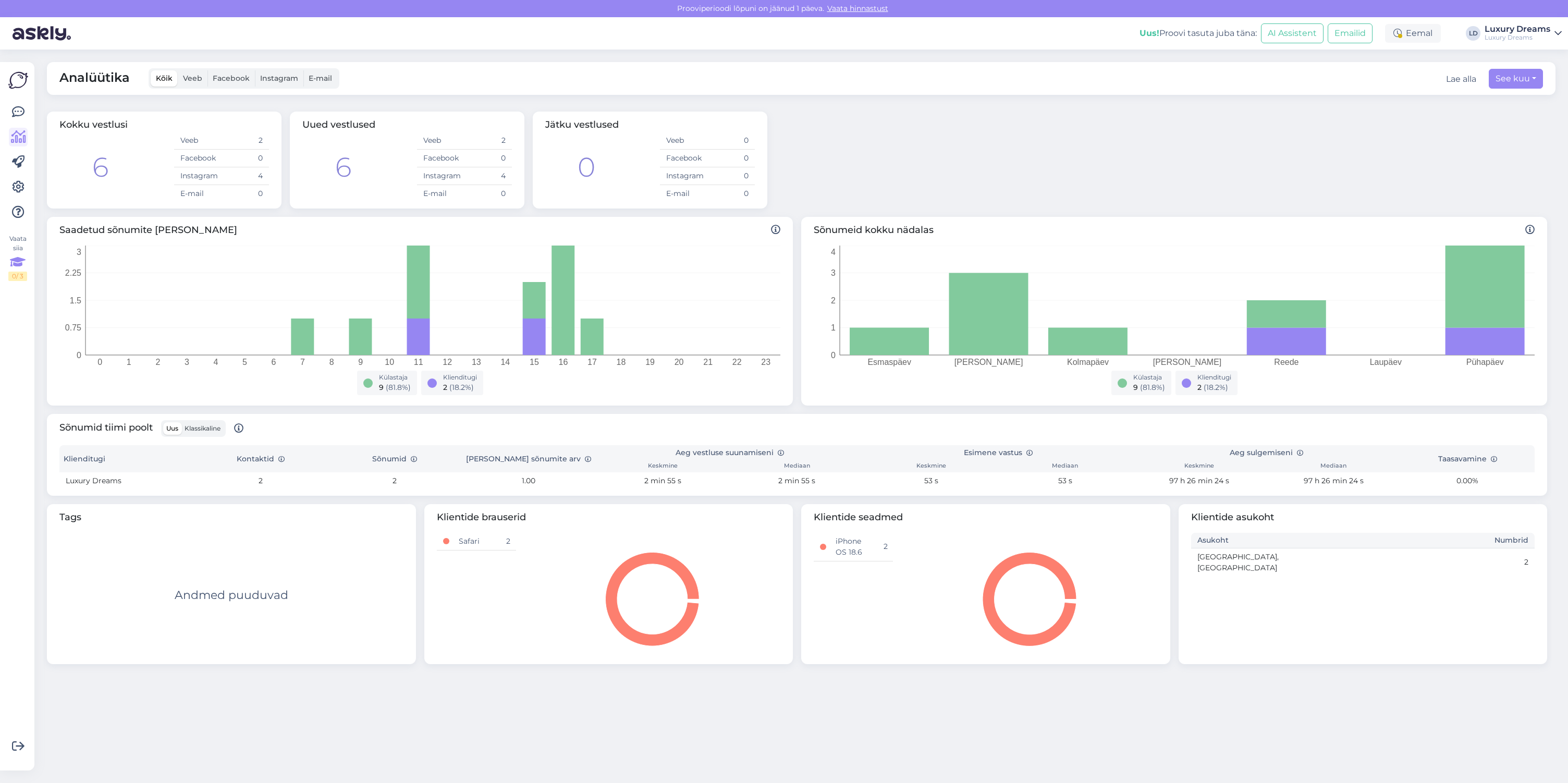
click at [17, 264] on icon at bounding box center [18, 262] width 16 height 18
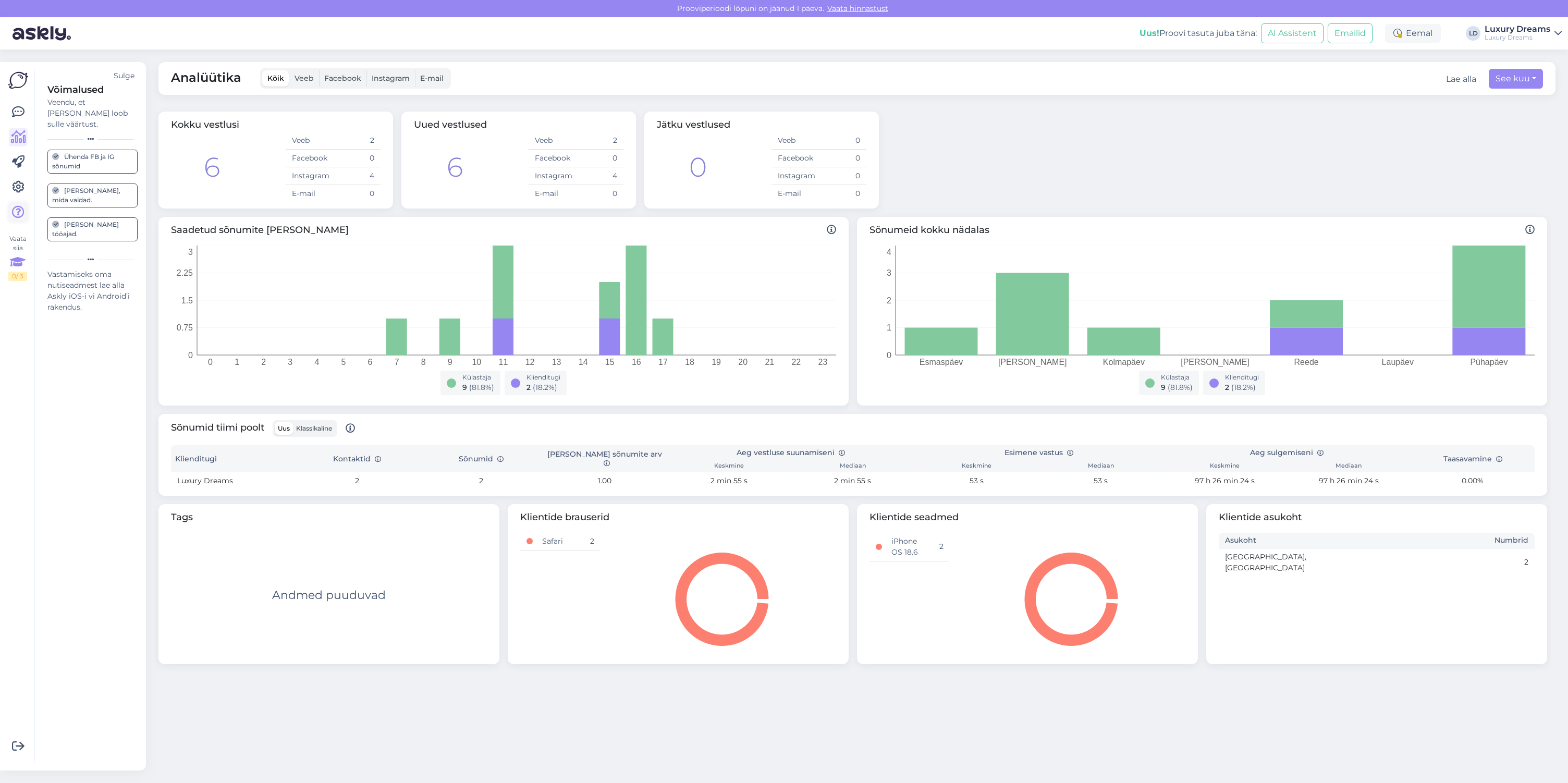
click at [14, 213] on icon at bounding box center [18, 212] width 12 height 12
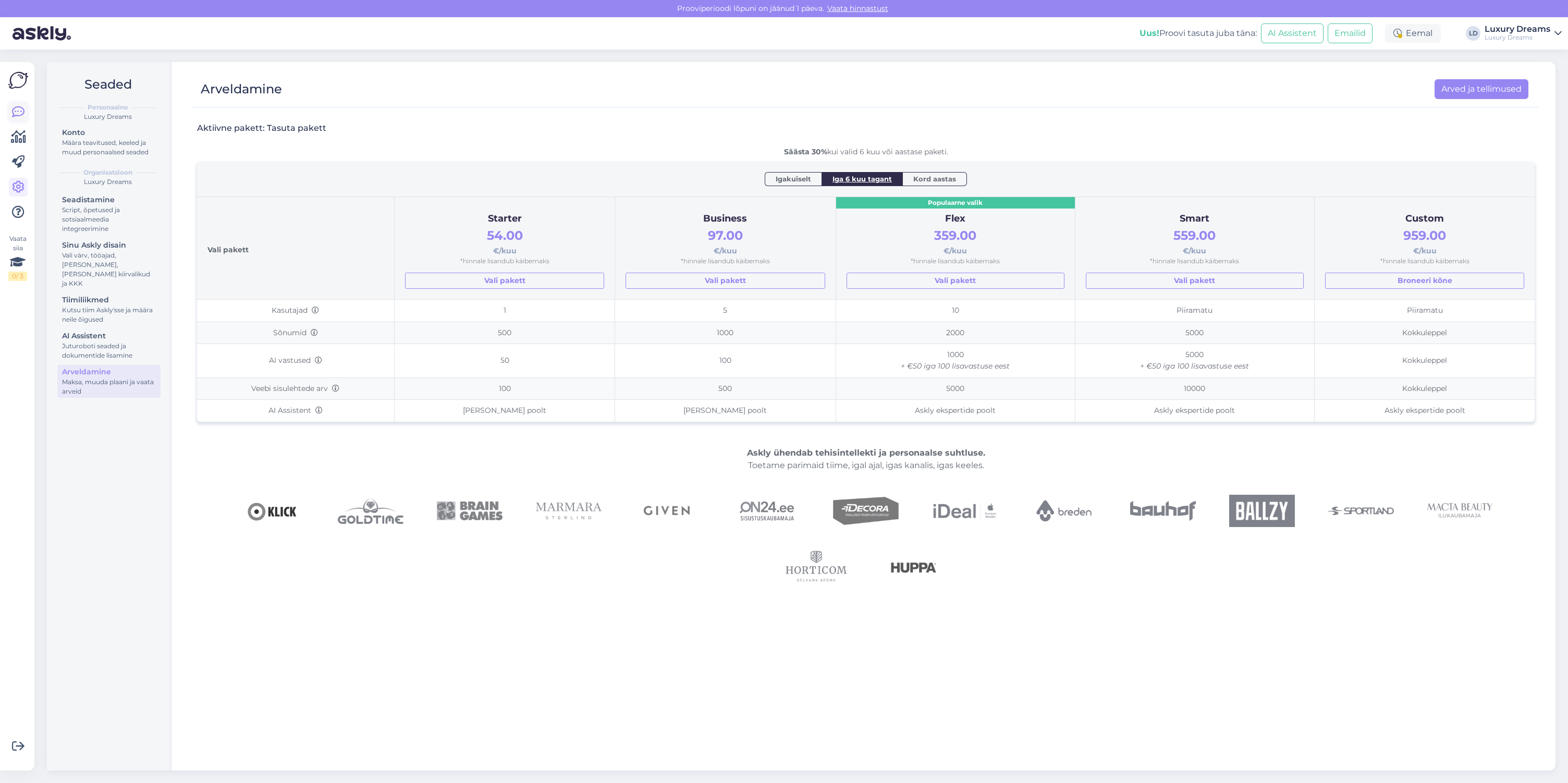
click at [20, 112] on icon at bounding box center [18, 112] width 12 height 12
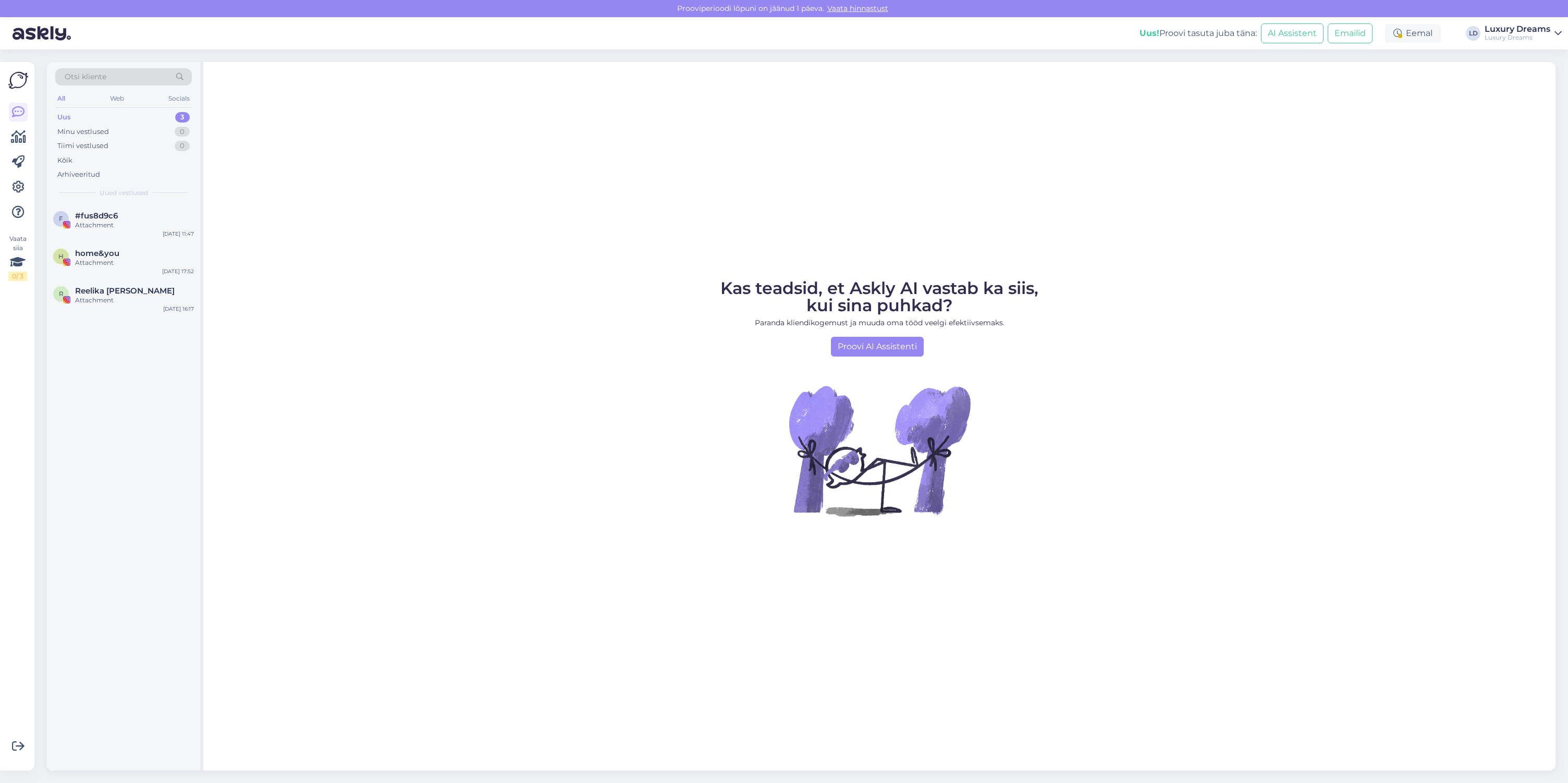
click at [1505, 35] on div "Luxury Dreams" at bounding box center [1517, 37] width 66 height 8
click at [1466, 110] on div "Logi välja" at bounding box center [1469, 105] width 185 height 18
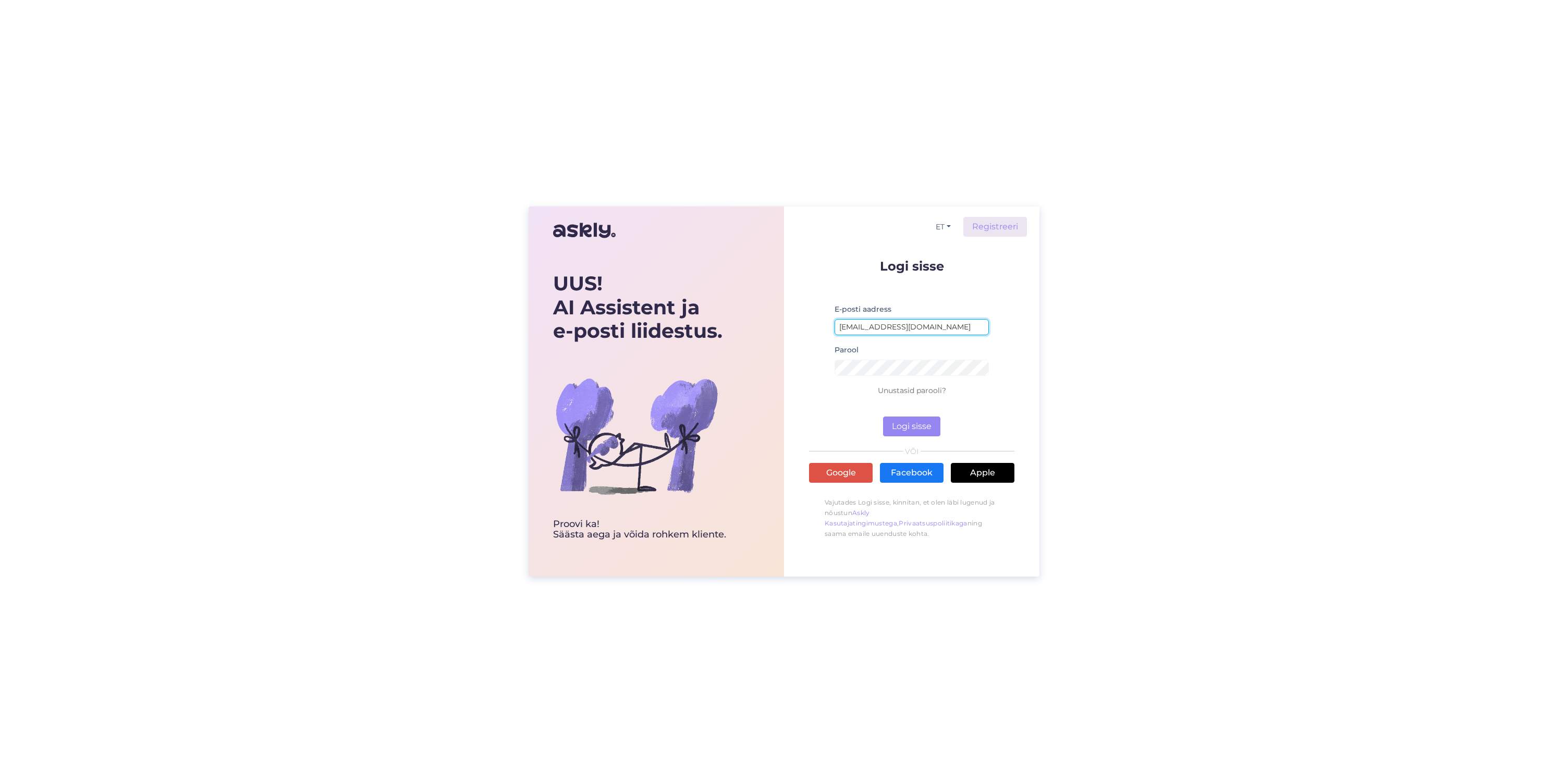
click at [908, 322] on input "[EMAIL_ADDRESS][DOMAIN_NAME]" at bounding box center [912, 327] width 155 height 16
type input "info@ilusadjuuksed.ee"
click at [909, 415] on form "Logi sisse E-posti aadress info@ilusadjuuksed.ee Parool Unustasid parooli? Logi…" at bounding box center [912, 348] width 206 height 177
click at [914, 425] on button "Logi sisse" at bounding box center [911, 426] width 57 height 20
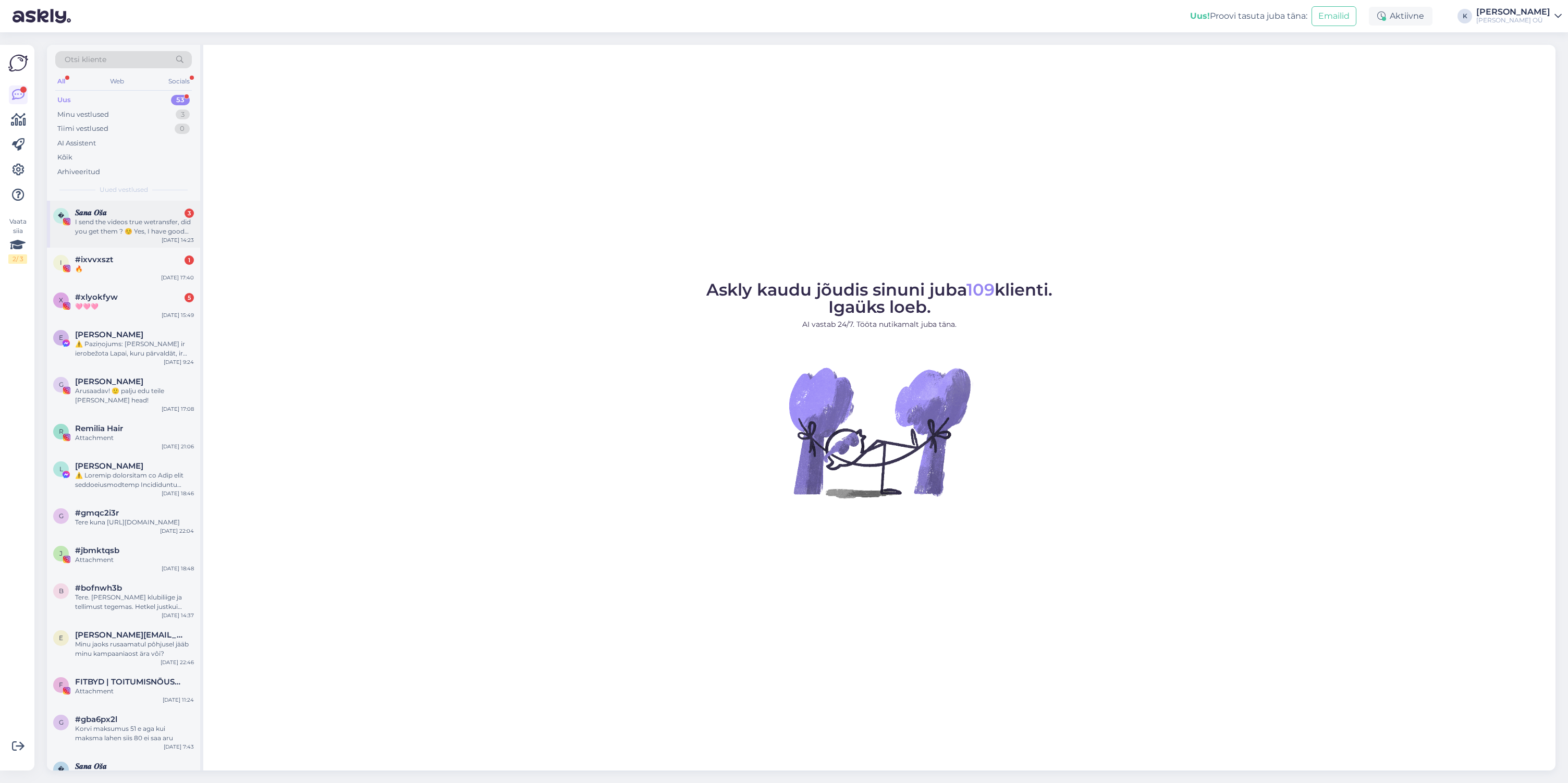
click at [150, 236] on div "I send the videos true wetransfer, did you get them ? ☺️ Yes, I have good audie…" at bounding box center [134, 226] width 119 height 18
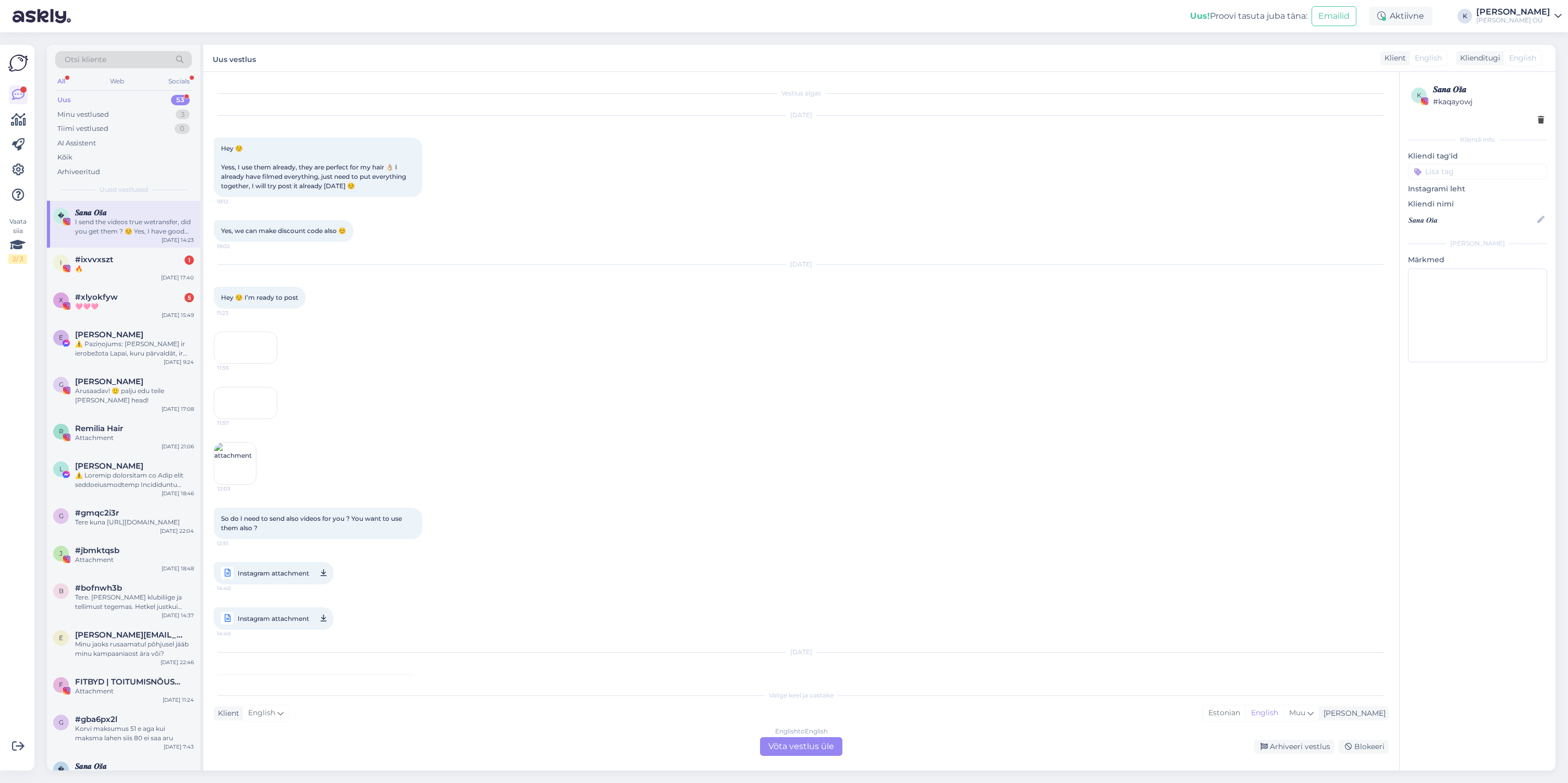
scroll to position [242, 0]
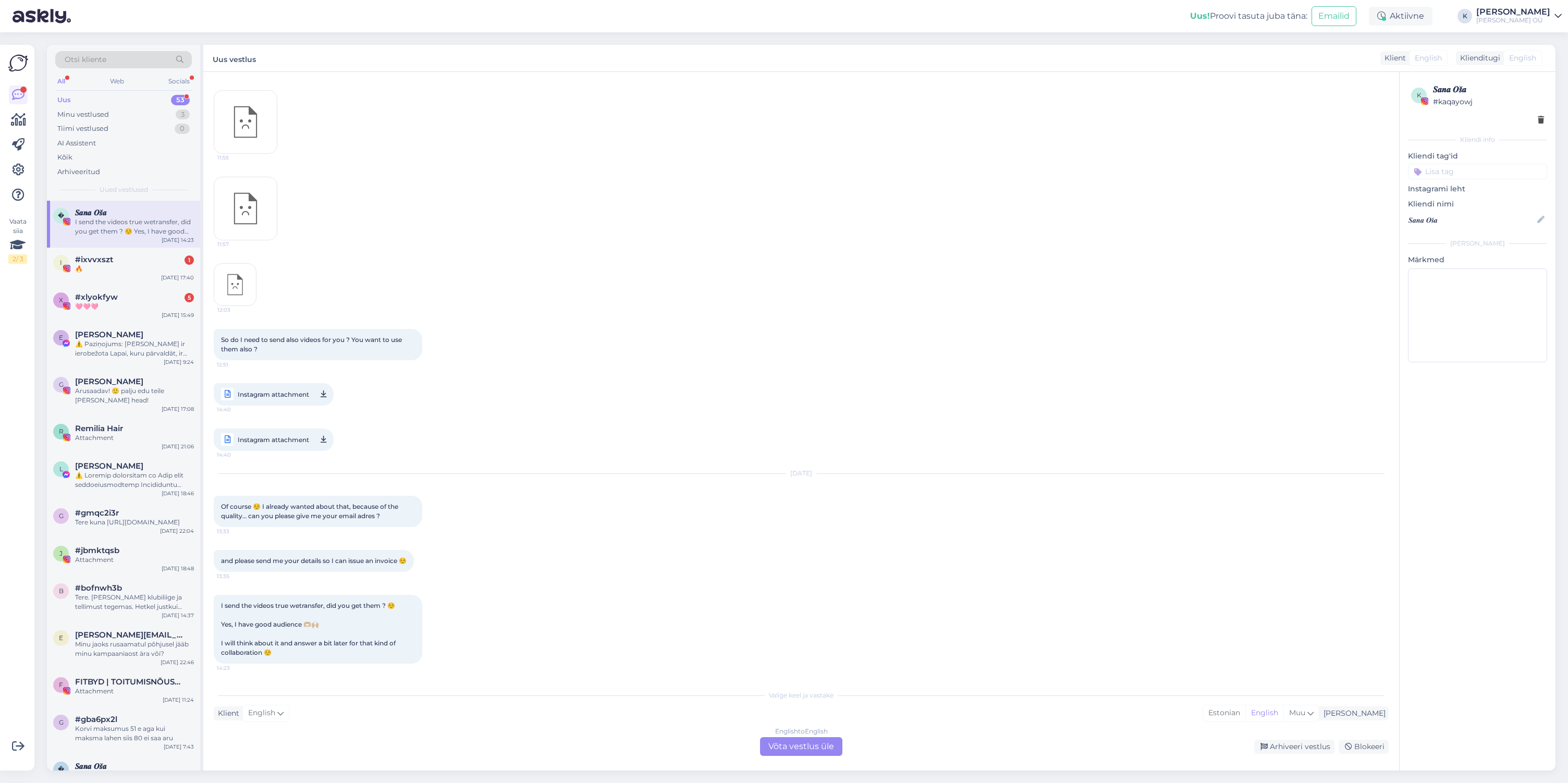
click at [314, 730] on div "Valige keel ja vastake Klient English Mina Estonian English Muu English to Engl…" at bounding box center [801, 720] width 1175 height 71
